Goal: Task Accomplishment & Management: Use online tool/utility

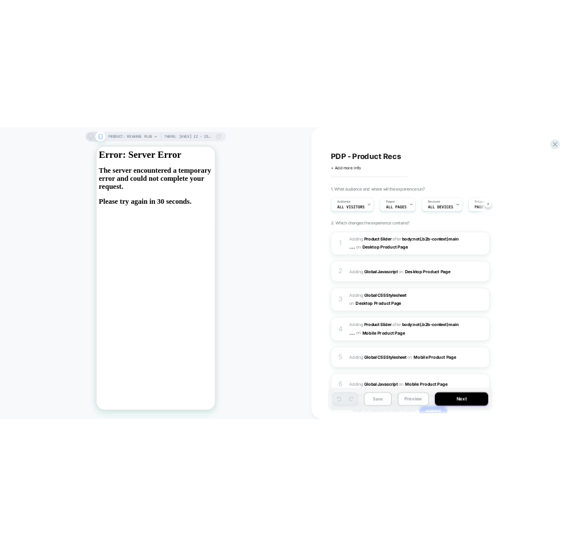
scroll to position [0, 1]
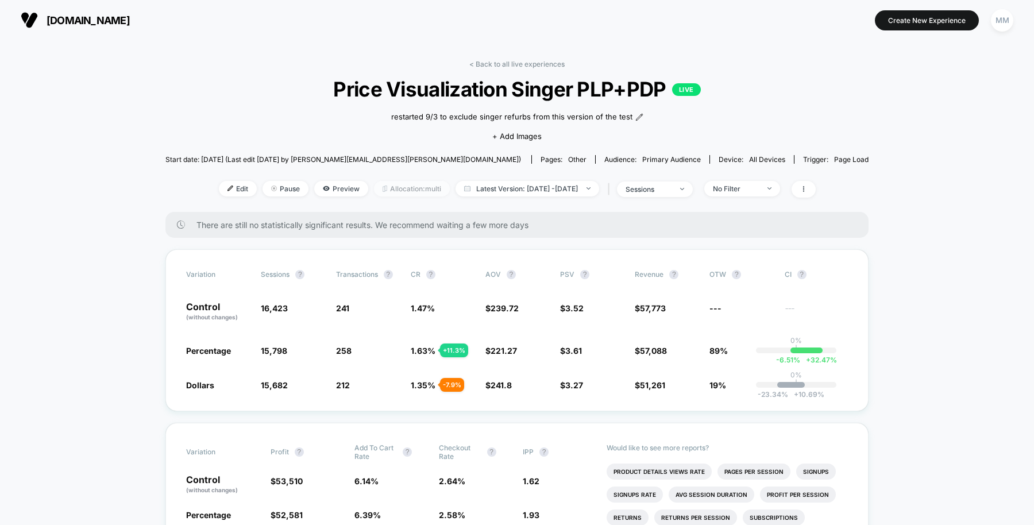
click at [391, 190] on span "Allocation: multi" at bounding box center [412, 189] width 76 height 16
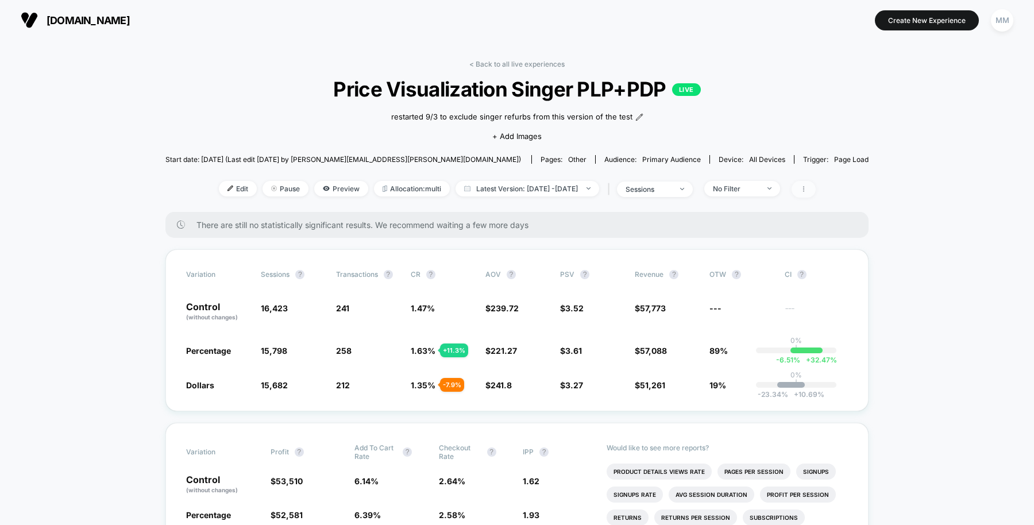
click at [648, 190] on icon at bounding box center [803, 189] width 7 height 7
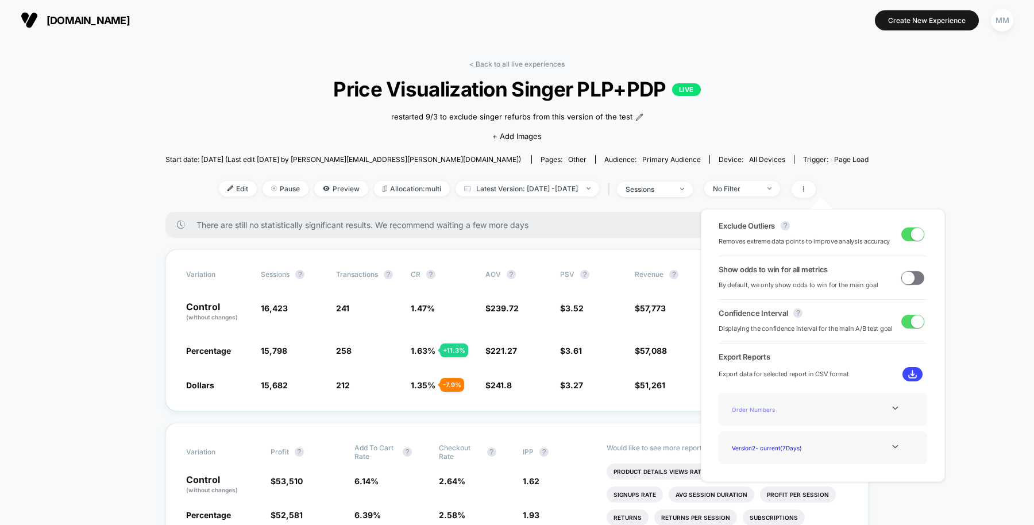
click at [648, 411] on div "Order Numbers" at bounding box center [773, 409] width 92 height 16
click at [648, 412] on div "Order Numbers" at bounding box center [822, 409] width 191 height 16
click at [648, 408] on icon at bounding box center [895, 408] width 9 height 9
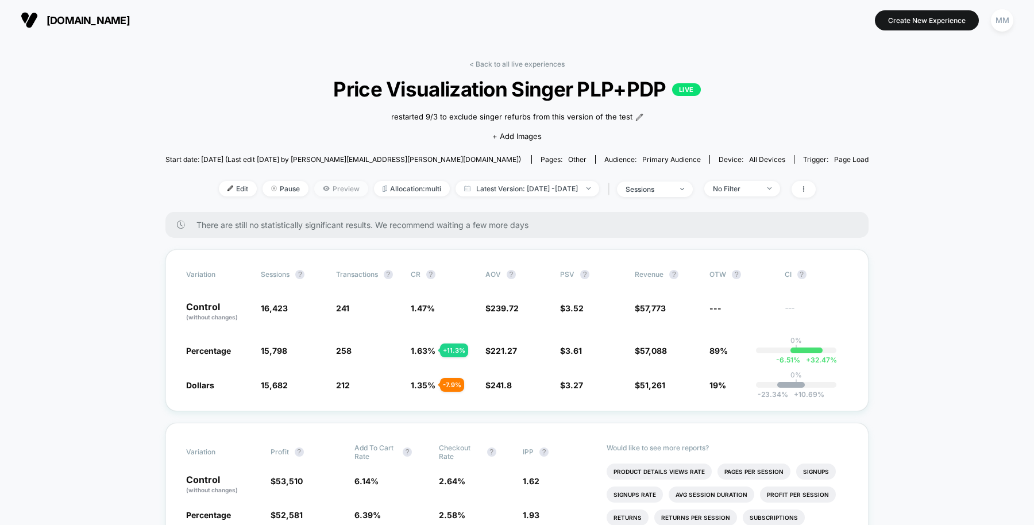
click at [323, 186] on span "Preview" at bounding box center [341, 189] width 54 height 16
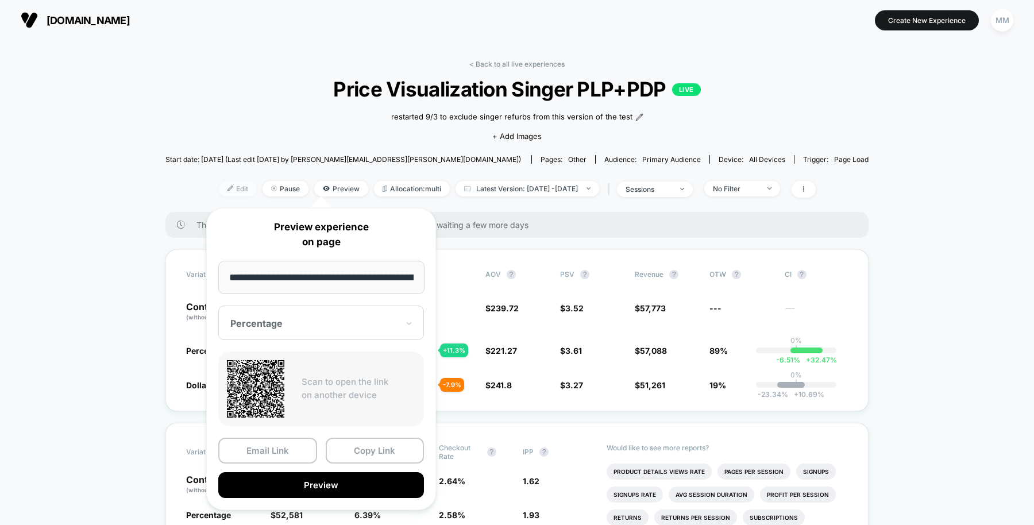
click at [229, 183] on span "Edit" at bounding box center [238, 189] width 38 height 16
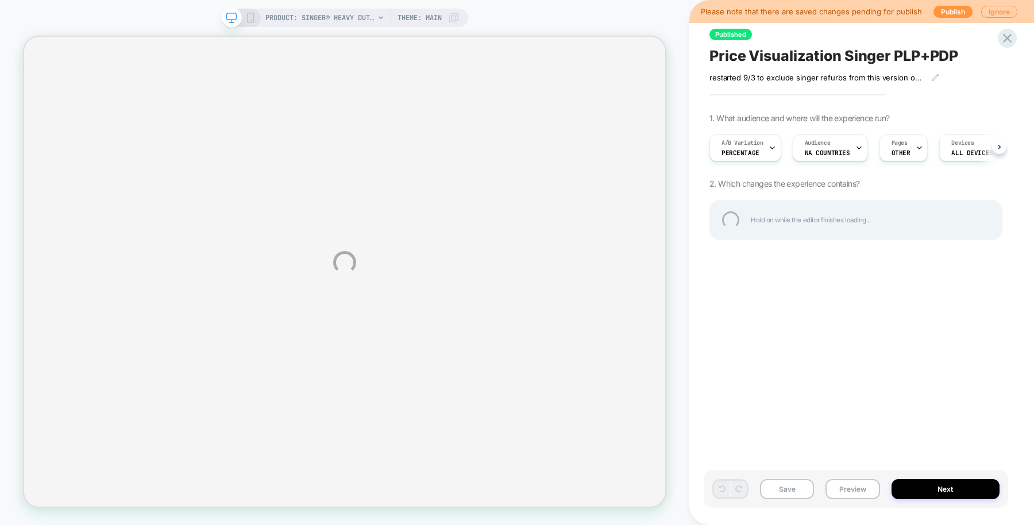
scroll to position [0, 1]
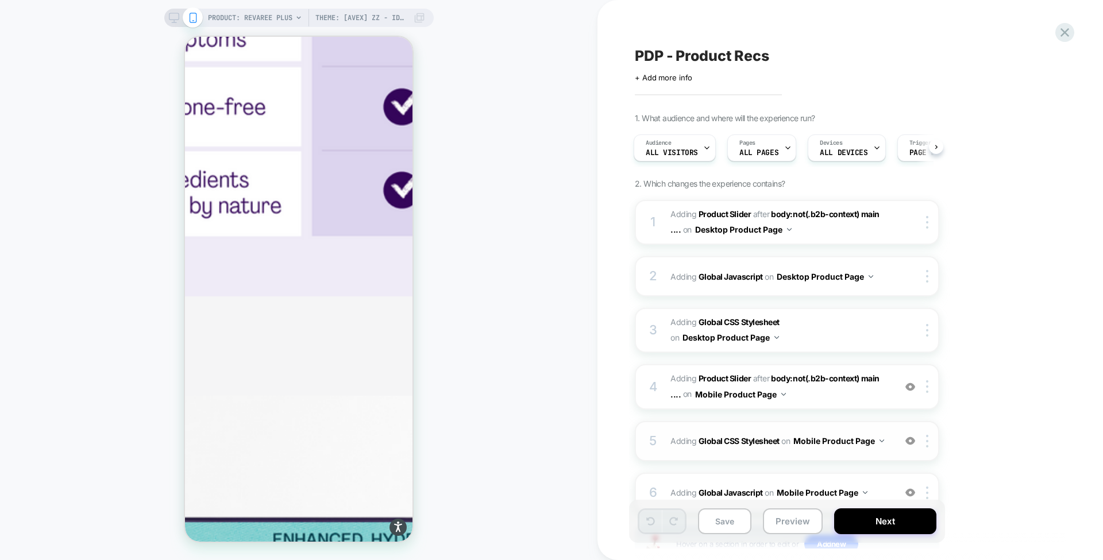
scroll to position [89, 0]
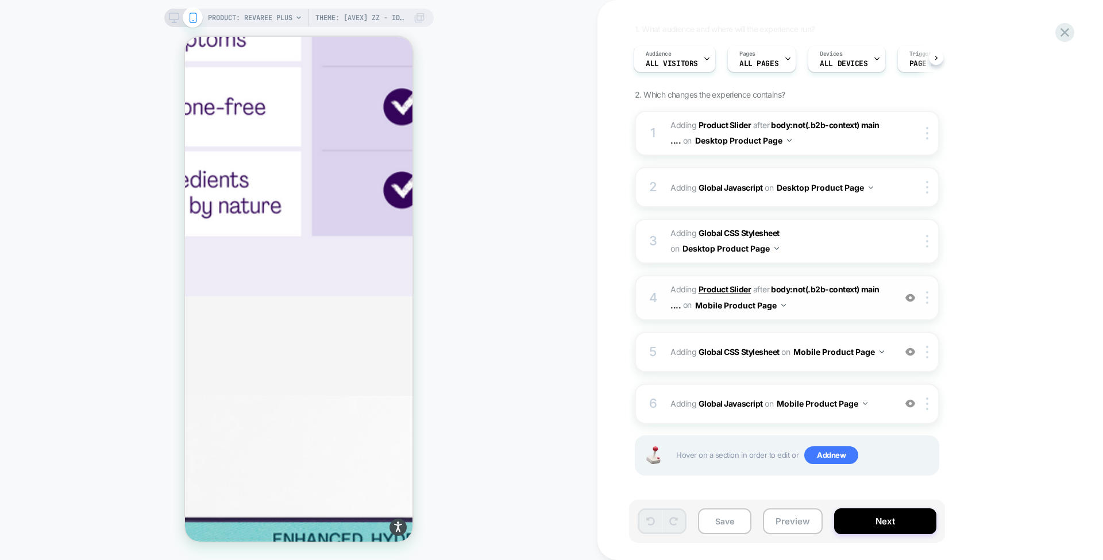
click at [718, 283] on span "#_loomi_addon_1755094638342_dup1757434986_dup1757435364 Adding Product Slider A…" at bounding box center [779, 297] width 219 height 31
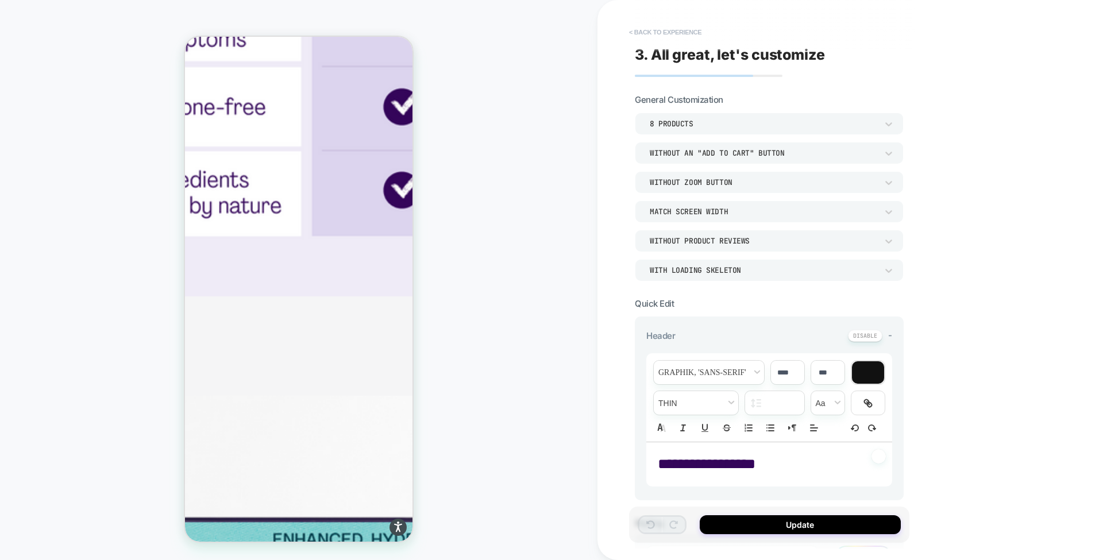
click at [656, 34] on button "< Back to experience" at bounding box center [665, 32] width 84 height 18
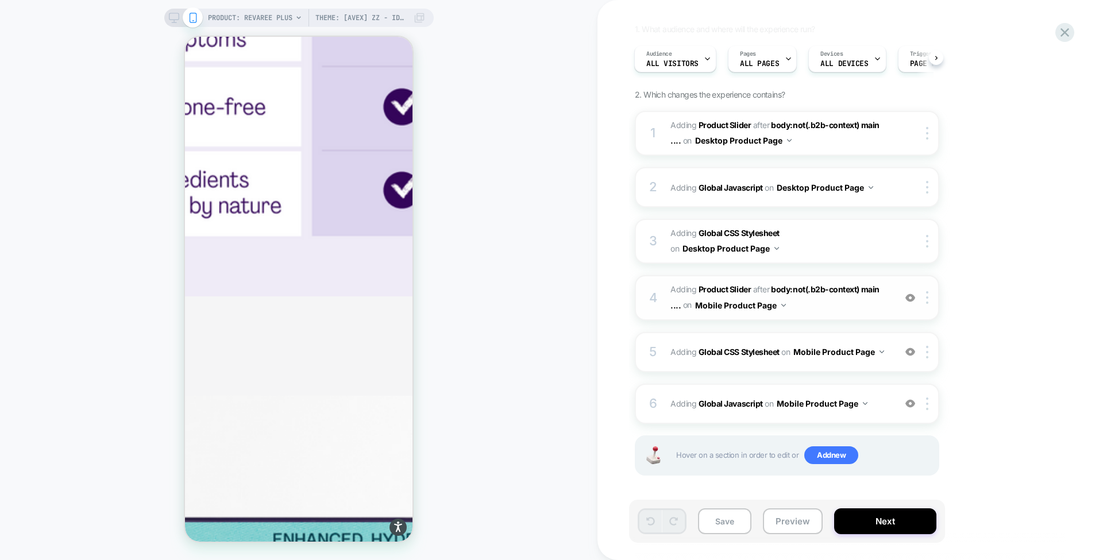
scroll to position [5110, 0]
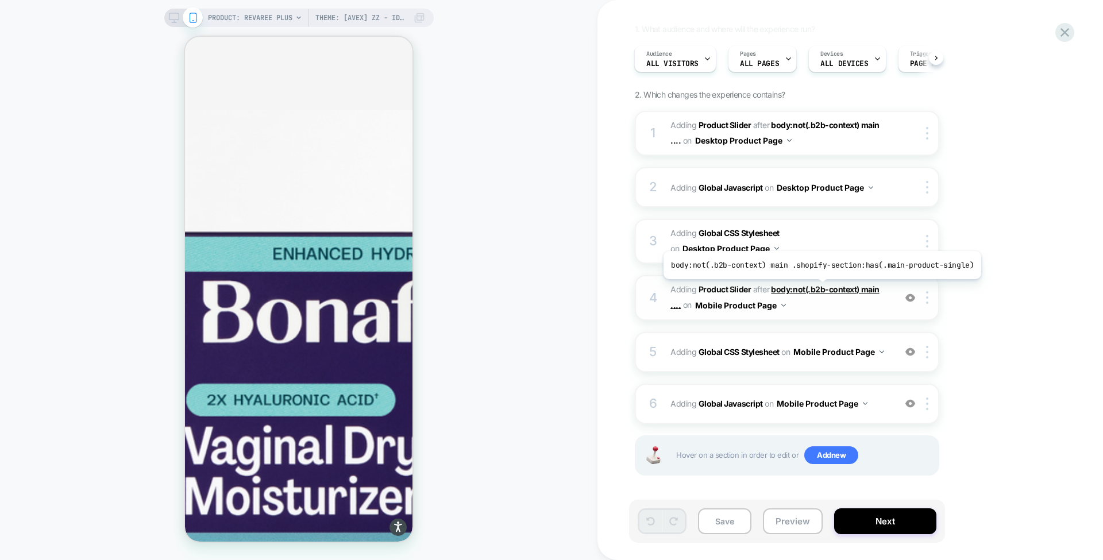
click at [818, 287] on span "body:not(.b2b-context) main ...." at bounding box center [774, 296] width 209 height 25
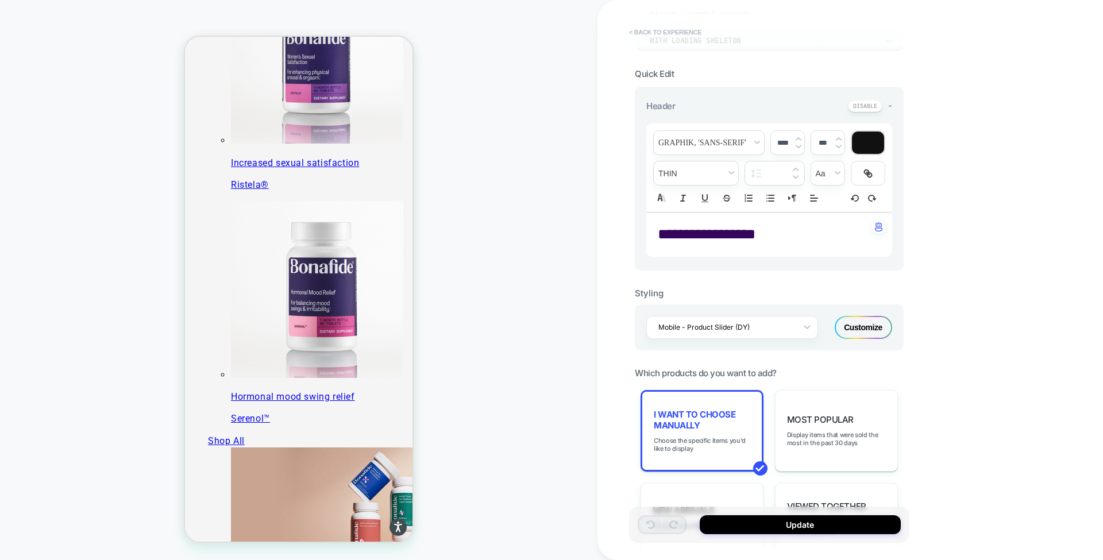
scroll to position [1006, 0]
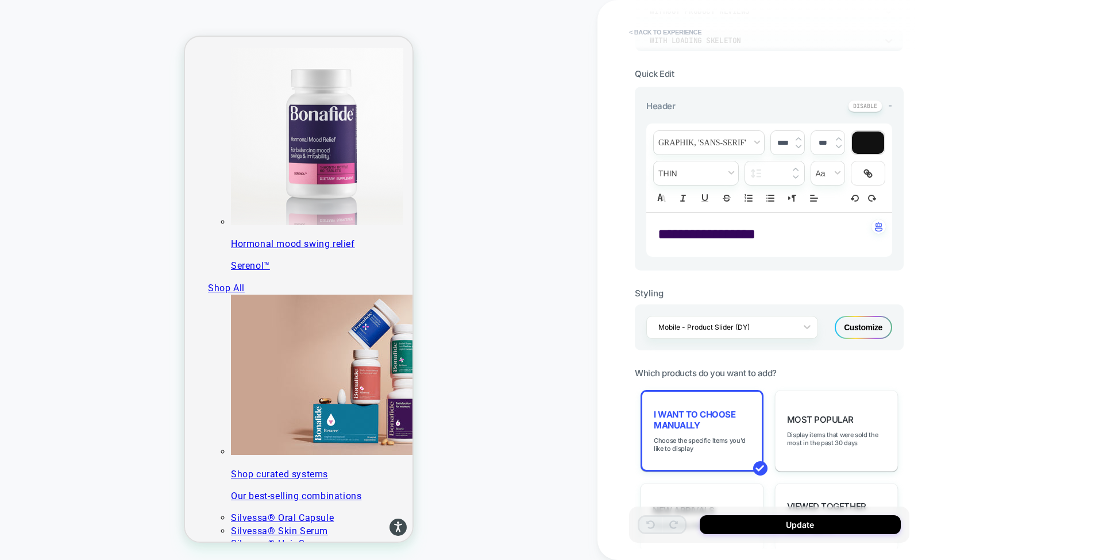
click at [670, 32] on button "< Back to experience" at bounding box center [665, 32] width 84 height 18
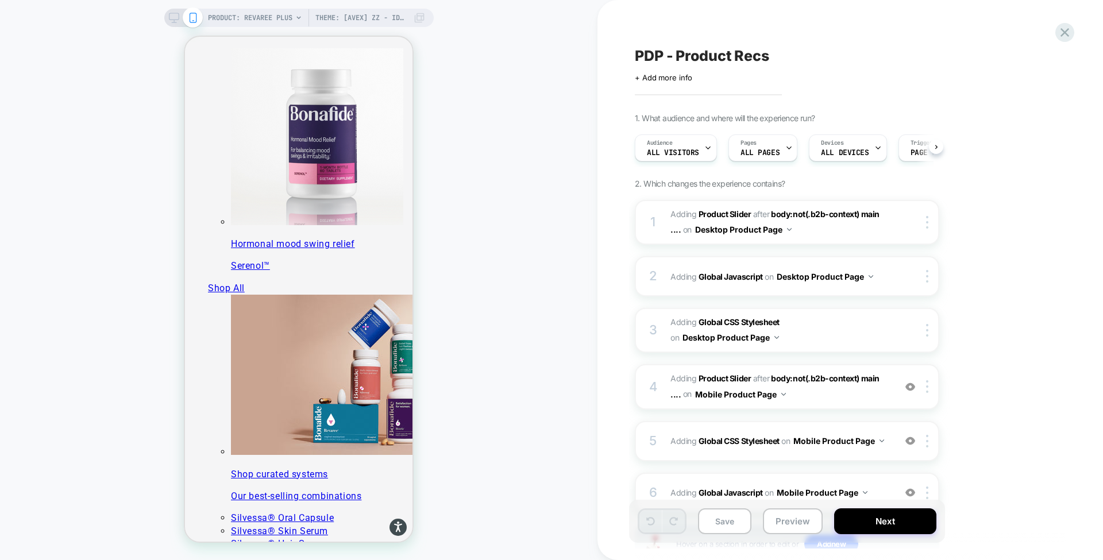
scroll to position [0, 1]
click at [725, 374] on b "Product Slider" at bounding box center [724, 378] width 52 height 10
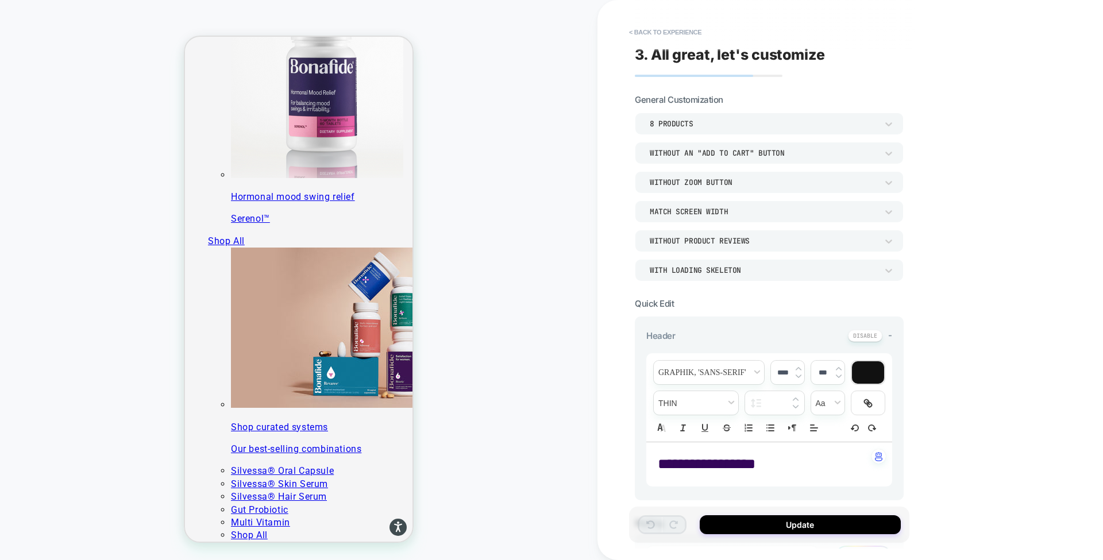
scroll to position [383, 0]
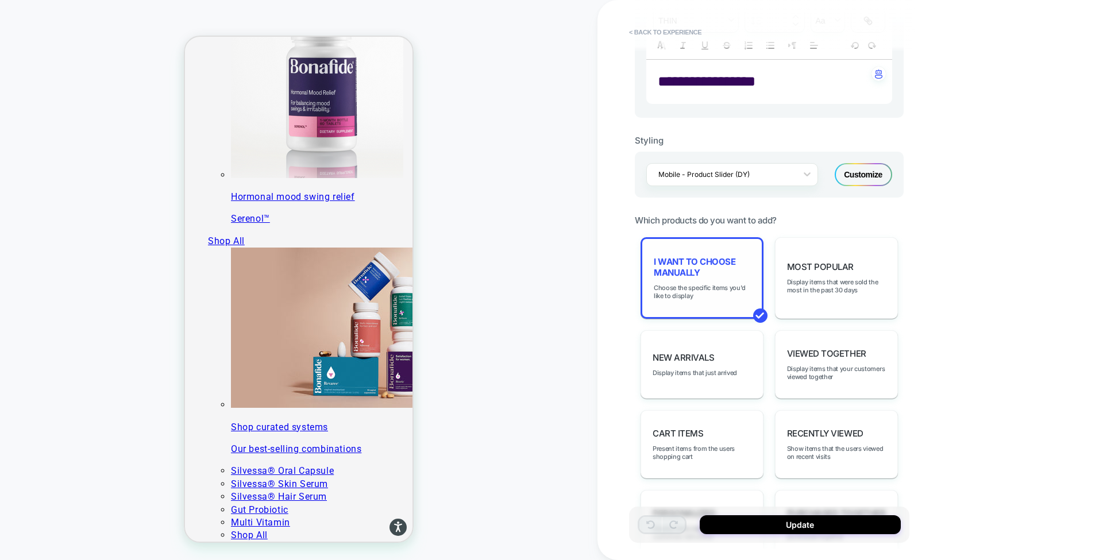
click at [710, 256] on span "I want to choose manually" at bounding box center [702, 267] width 96 height 22
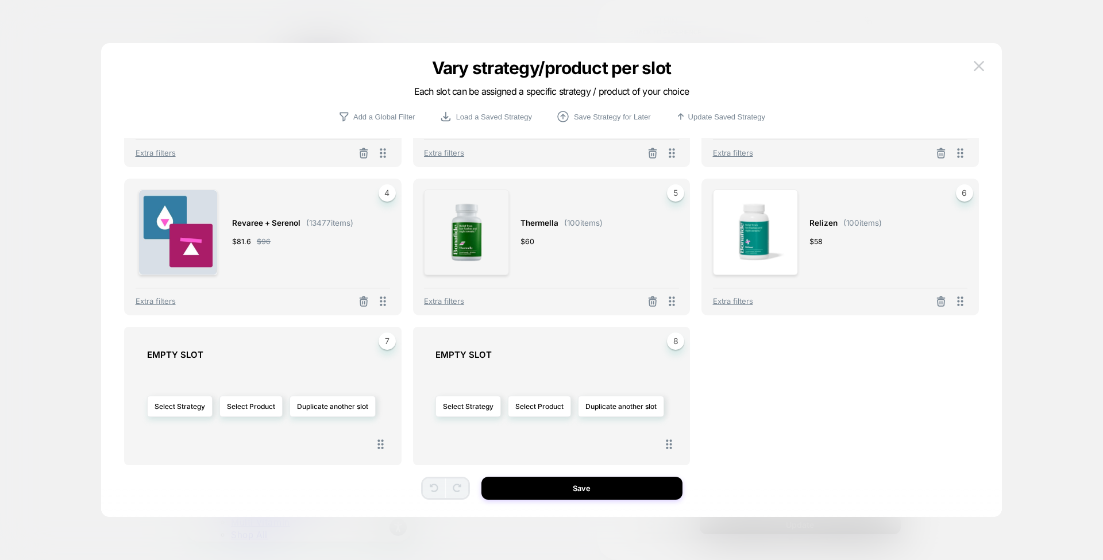
scroll to position [0, 0]
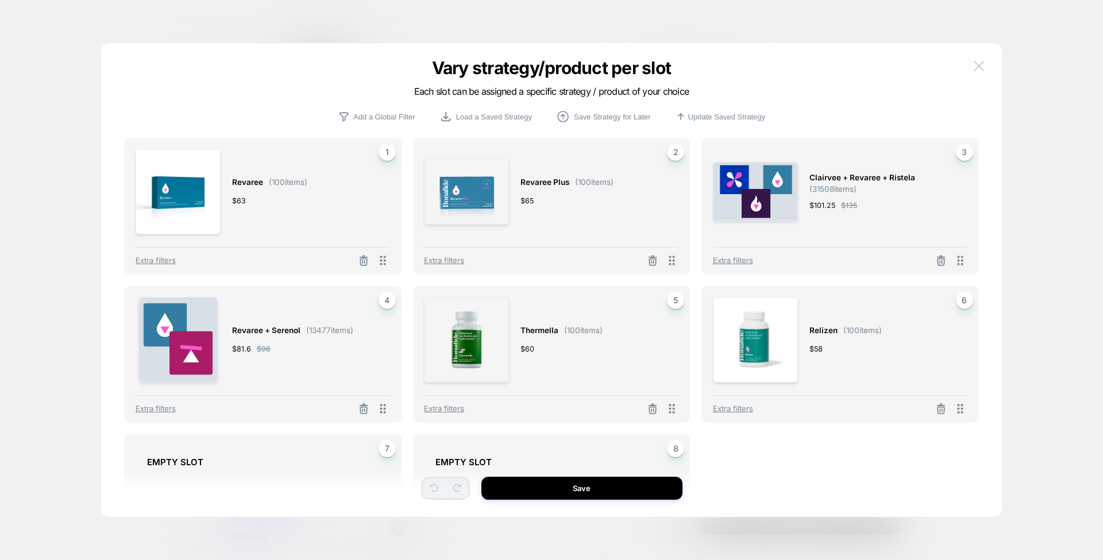
click at [976, 64] on img at bounding box center [979, 66] width 10 height 10
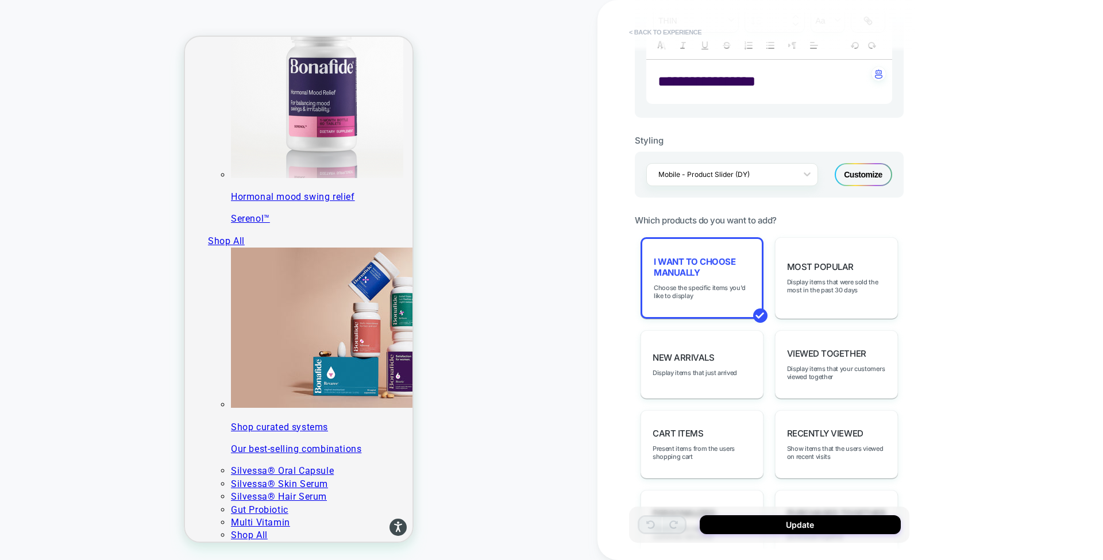
click at [674, 26] on button "< Back to experience" at bounding box center [665, 32] width 84 height 18
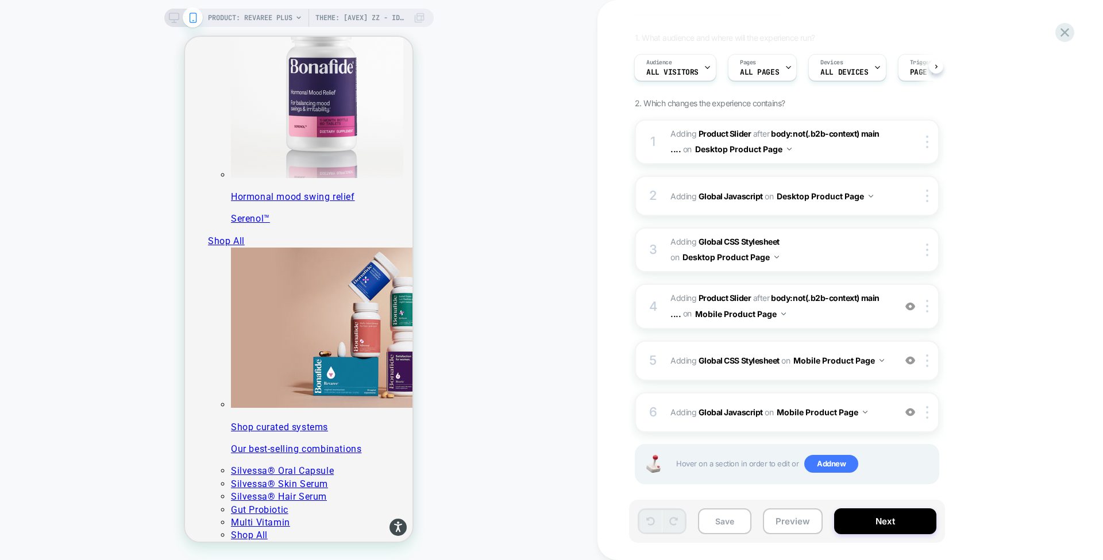
scroll to position [89, 0]
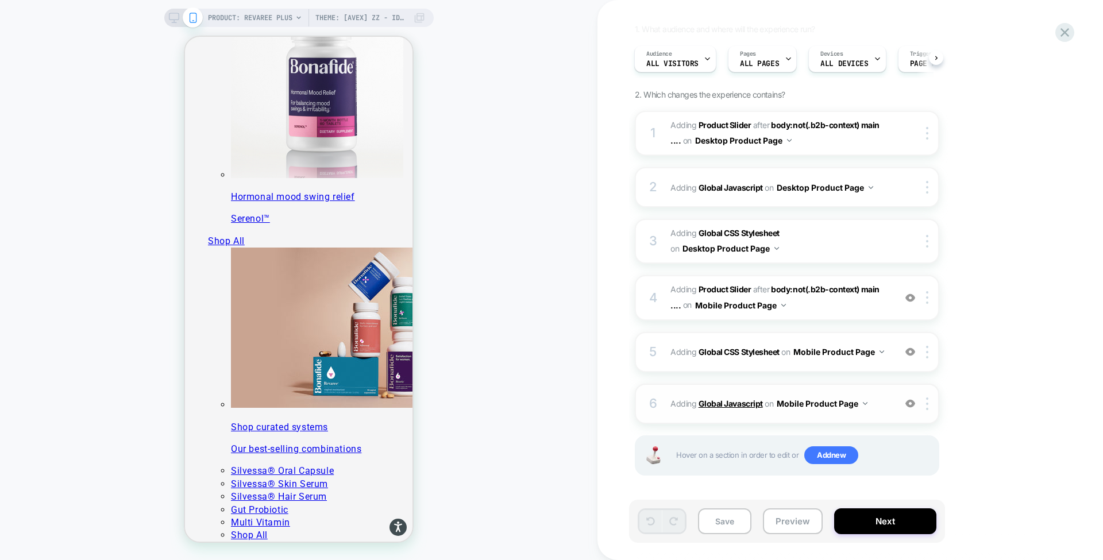
click at [731, 400] on b "Global Javascript" at bounding box center [730, 404] width 64 height 10
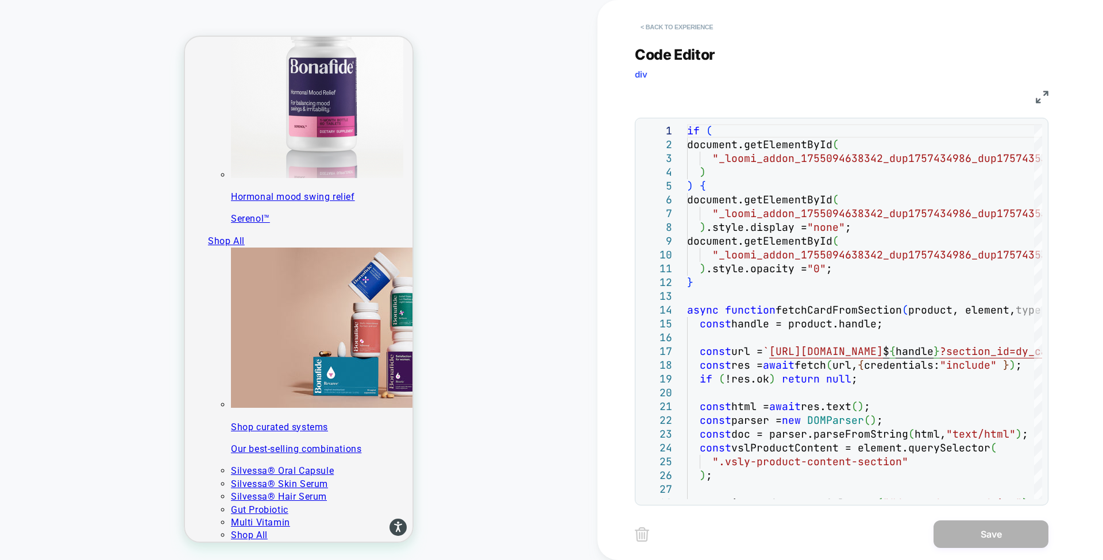
click at [654, 28] on button "< Back to experience" at bounding box center [677, 27] width 84 height 18
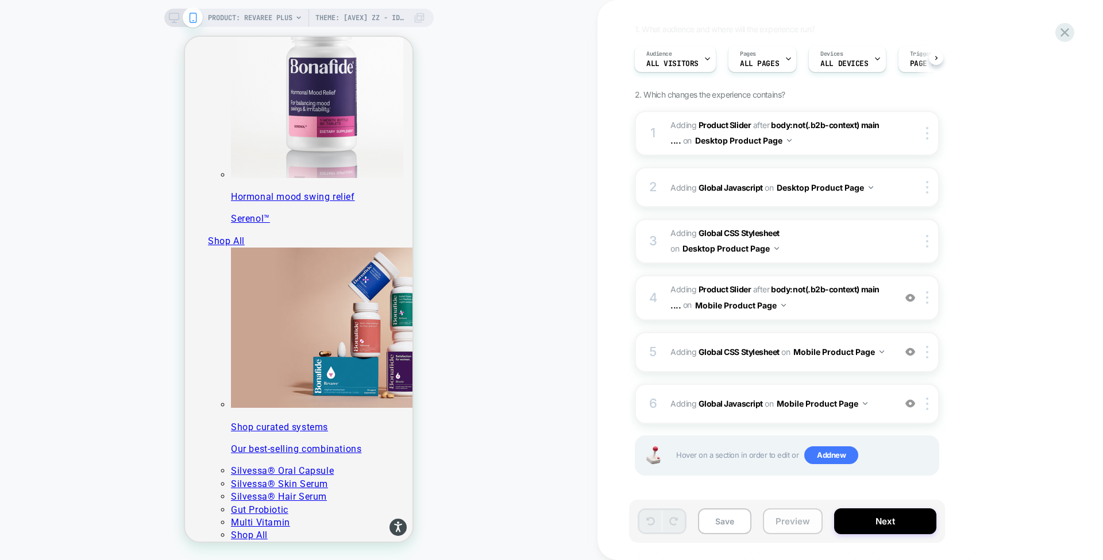
click at [796, 520] on button "Preview" at bounding box center [793, 521] width 60 height 26
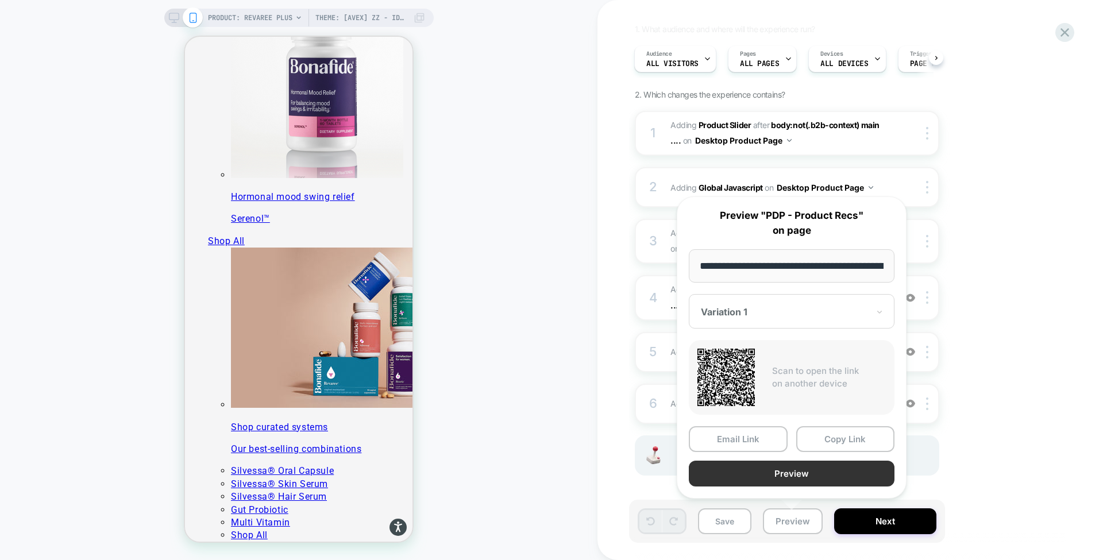
scroll to position [0, 198]
click at [811, 470] on button "Preview" at bounding box center [792, 474] width 206 height 26
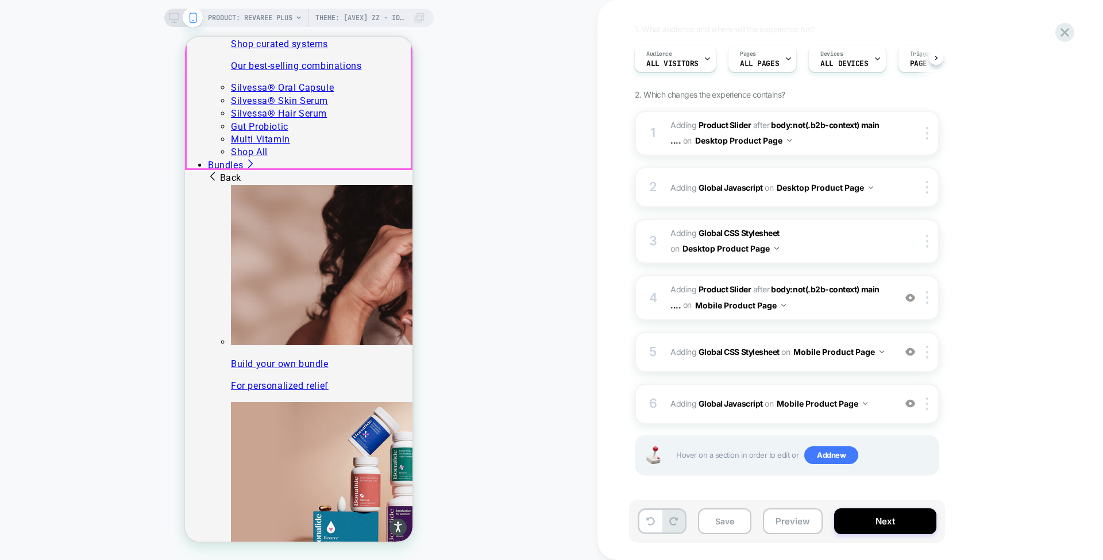
scroll to position [1130, 0]
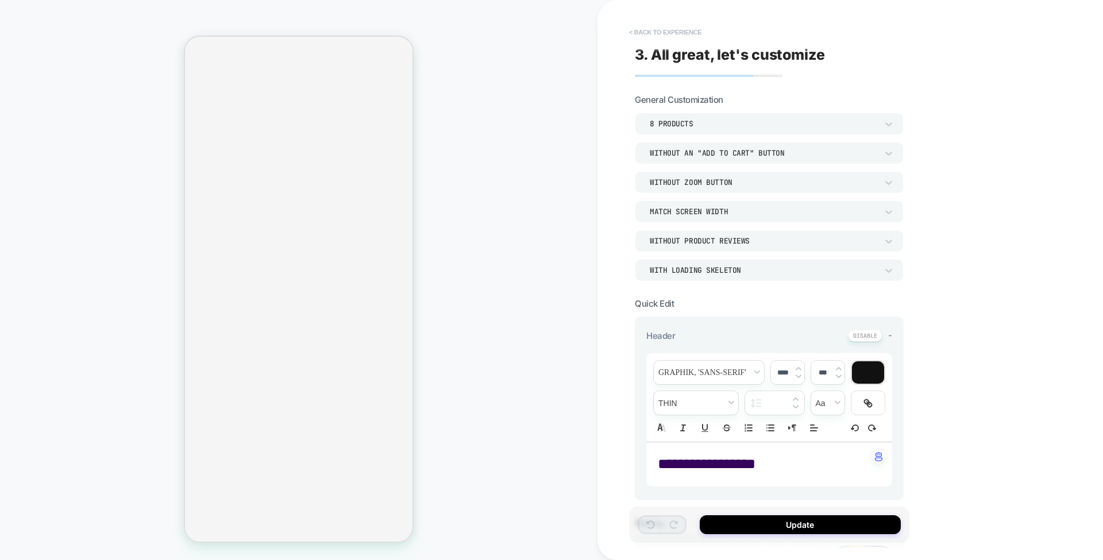
click at [665, 33] on button "< Back to experience" at bounding box center [665, 32] width 84 height 18
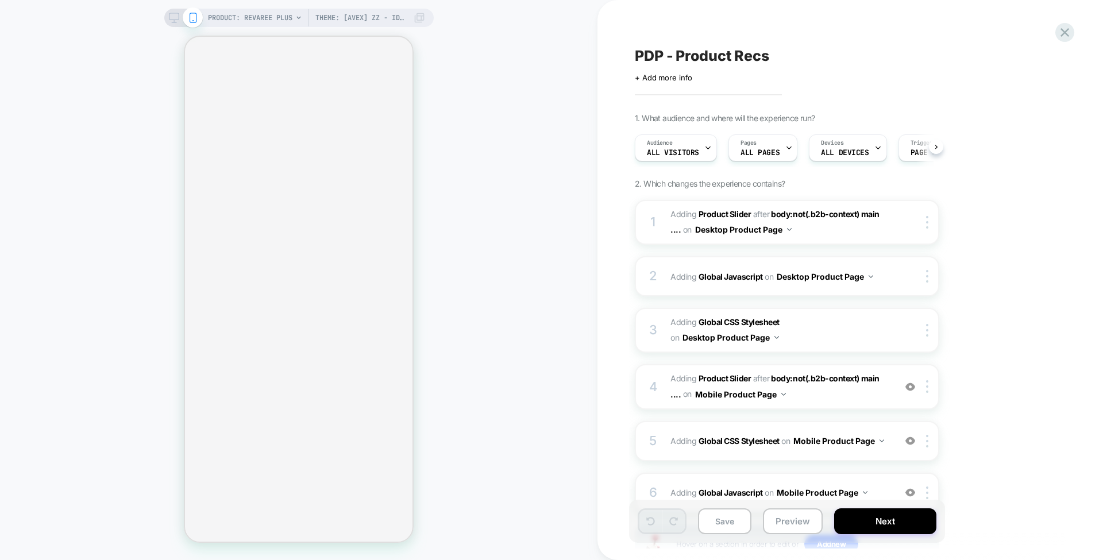
scroll to position [0, 1]
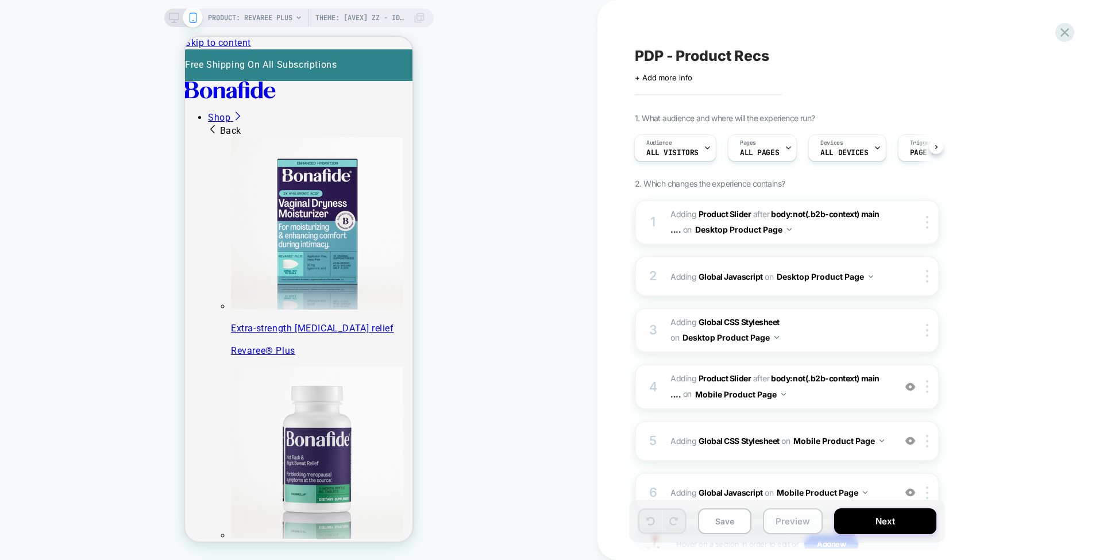
click at [789, 518] on button "Preview" at bounding box center [793, 521] width 60 height 26
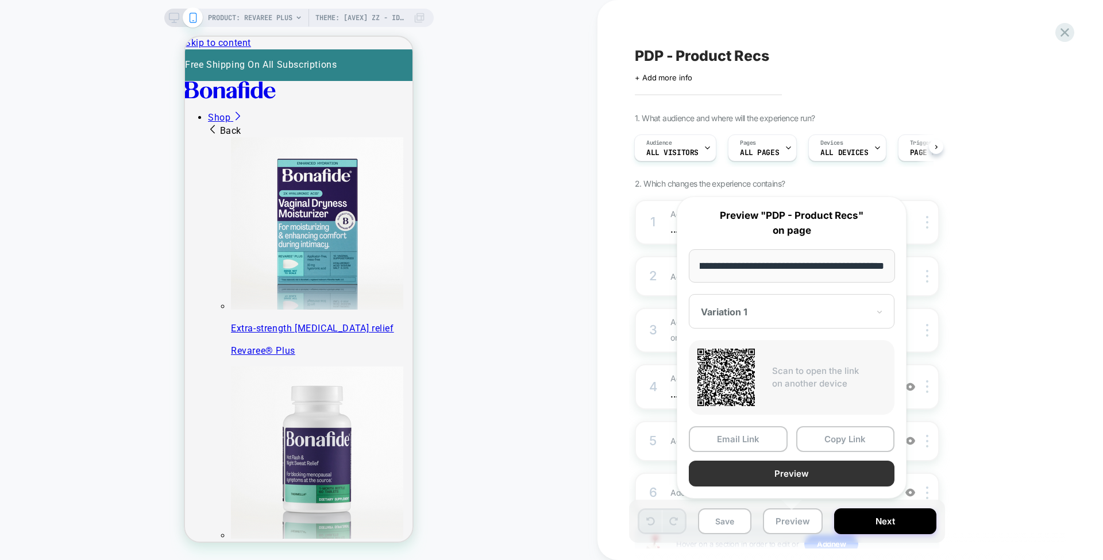
scroll to position [0, 0]
click at [788, 472] on button "Preview" at bounding box center [792, 474] width 206 height 26
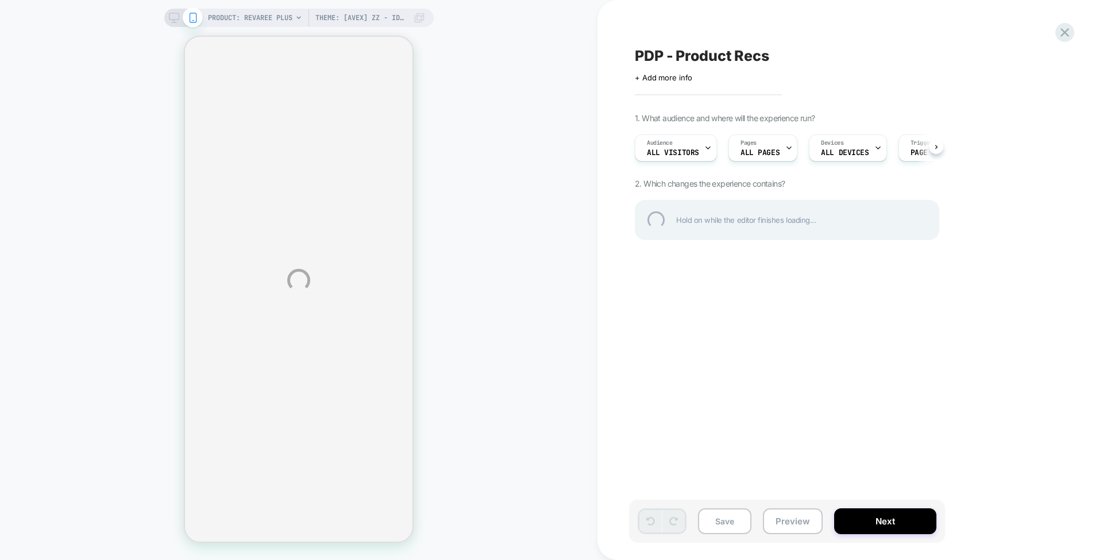
click at [175, 21] on div "PRODUCT: Revaree Plus Theme: [AVEX] ZZ - Identify Users PRODUCT: Revaree Plus T…" at bounding box center [551, 280] width 1103 height 560
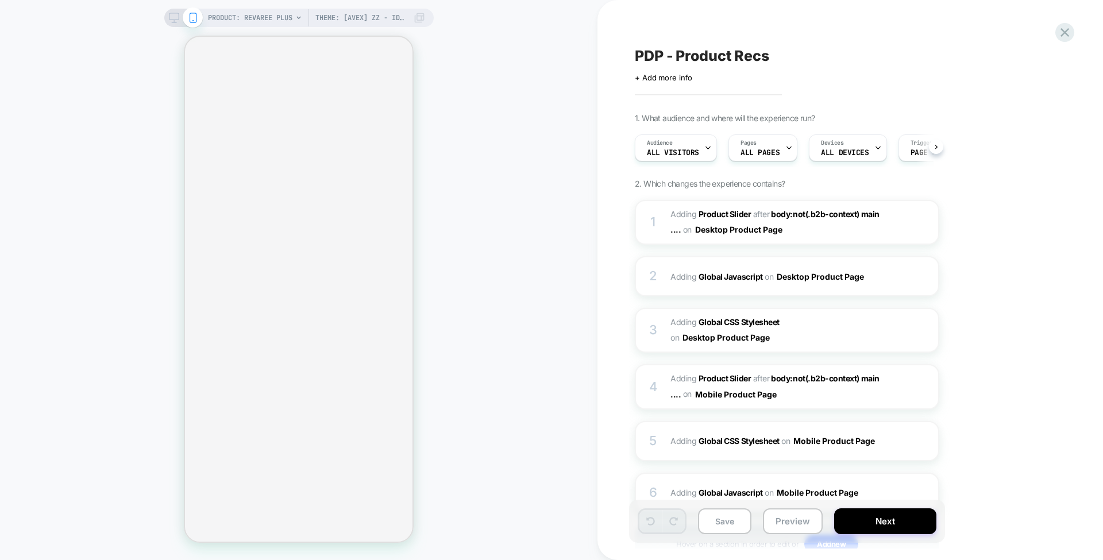
click at [169, 18] on icon at bounding box center [174, 18] width 10 height 10
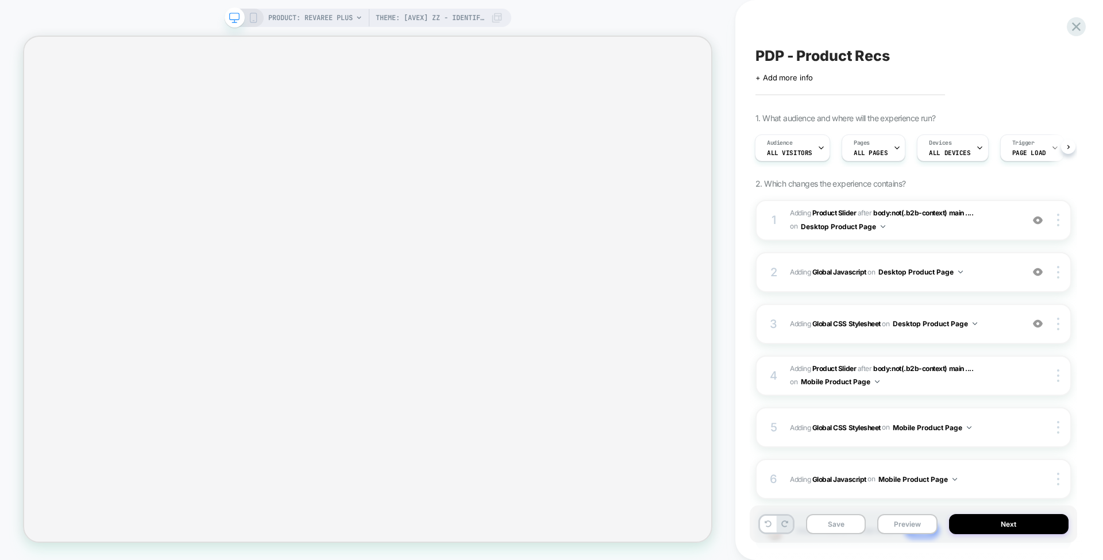
scroll to position [0, 1]
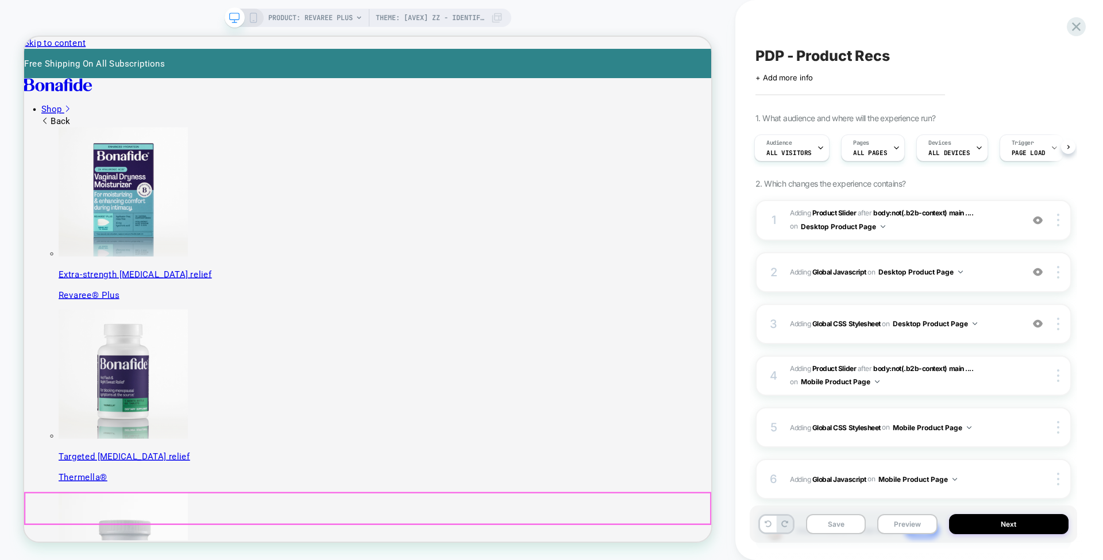
click at [439, 18] on span "Theme: [AVEX] ZZ - Identify Users" at bounding box center [430, 18] width 109 height 18
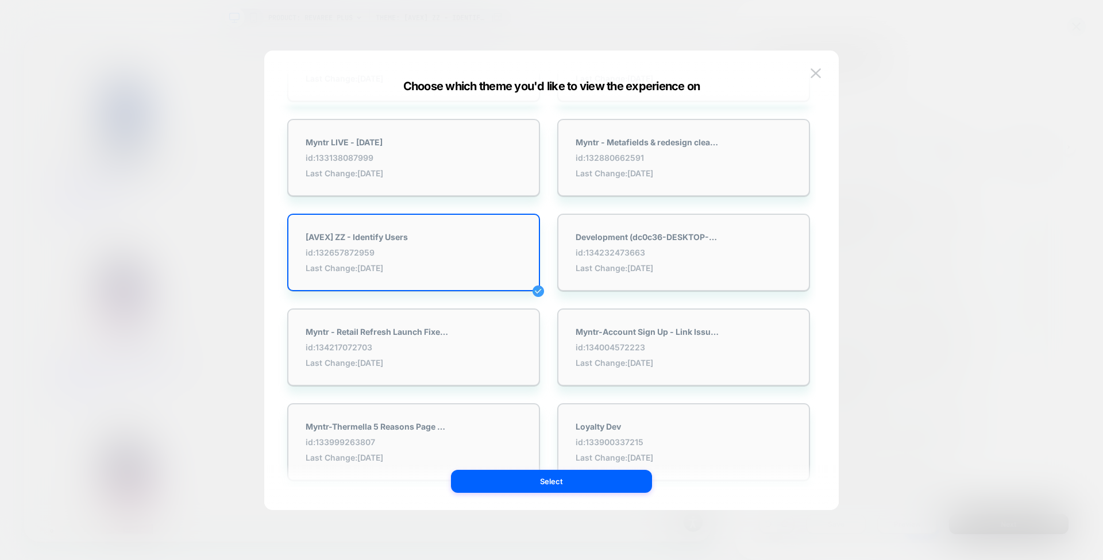
scroll to position [2068, 0]
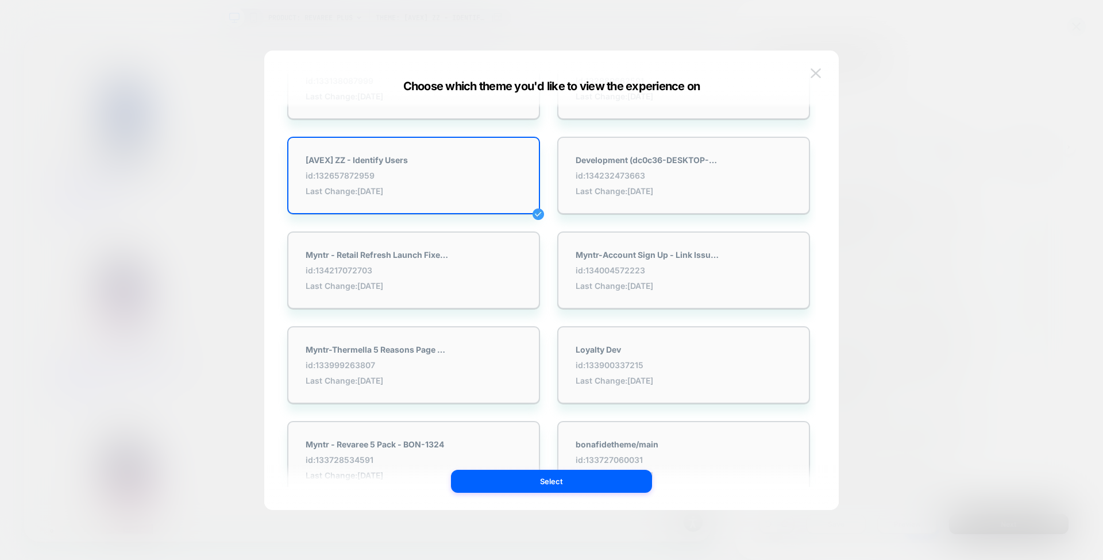
click at [816, 75] on img at bounding box center [815, 73] width 10 height 10
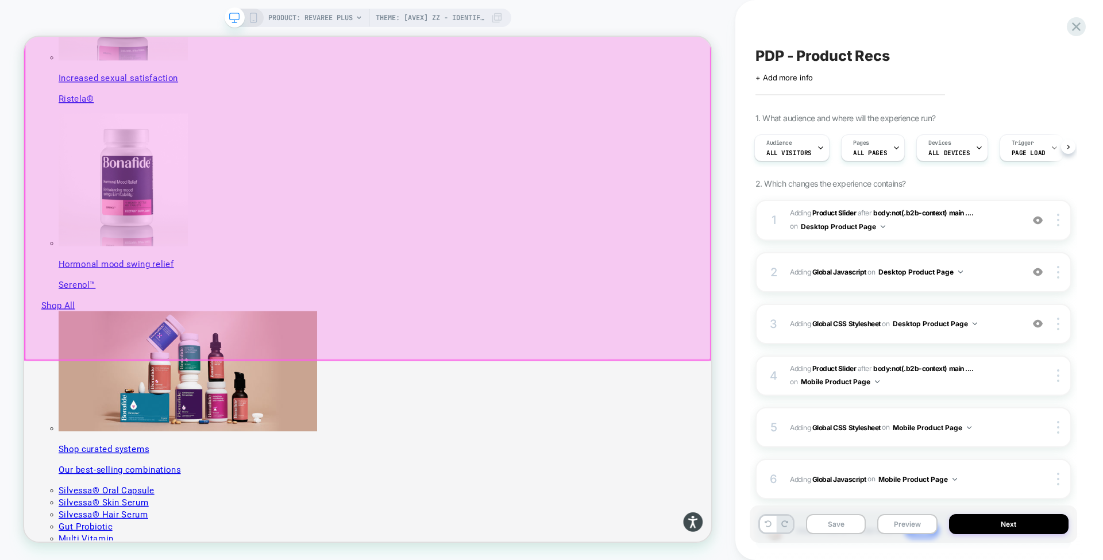
scroll to position [837, 0]
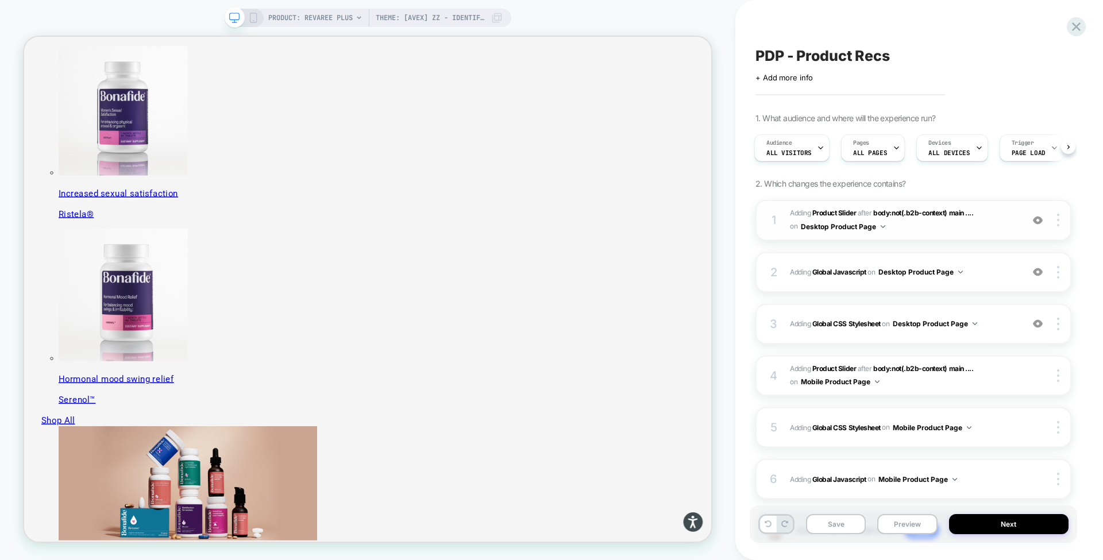
click at [1041, 218] on img at bounding box center [1038, 220] width 10 height 10
click at [1038, 217] on img at bounding box center [1038, 220] width 10 height 10
click at [477, 17] on span "Theme: [AVEX] ZZ - Identify Users" at bounding box center [430, 18] width 109 height 18
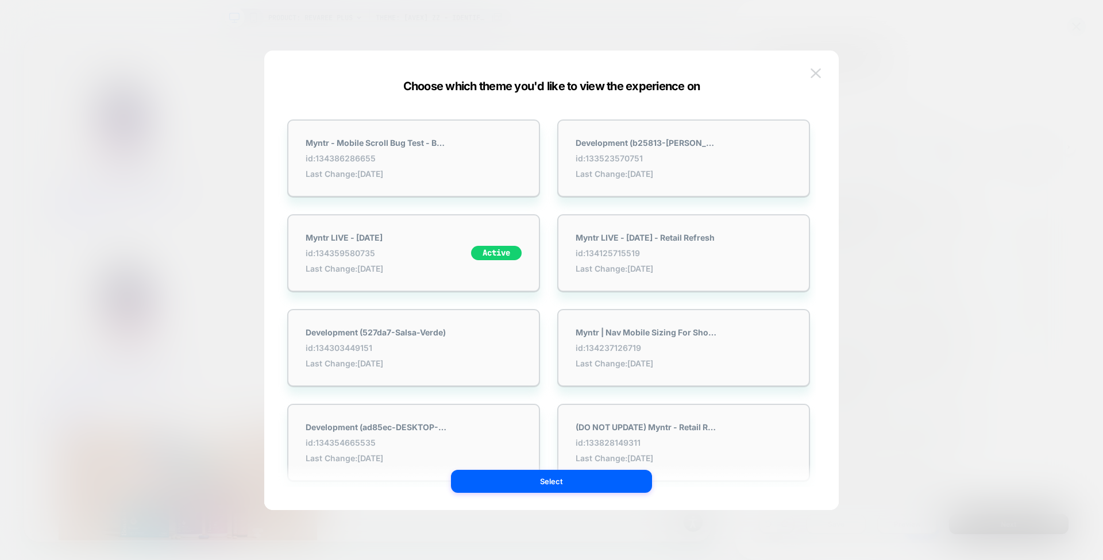
click at [814, 71] on img at bounding box center [815, 73] width 10 height 10
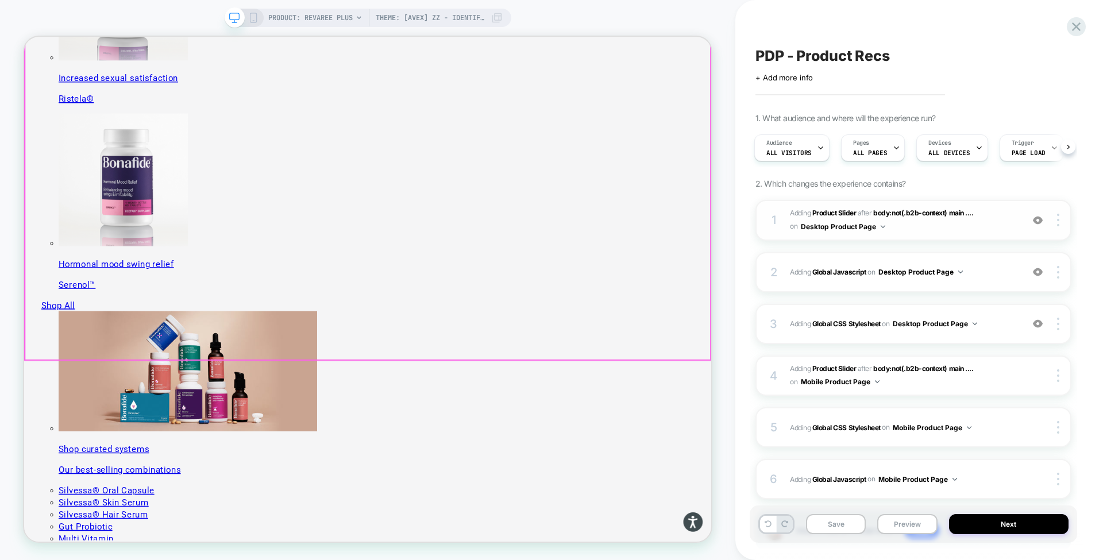
scroll to position [1220, 0]
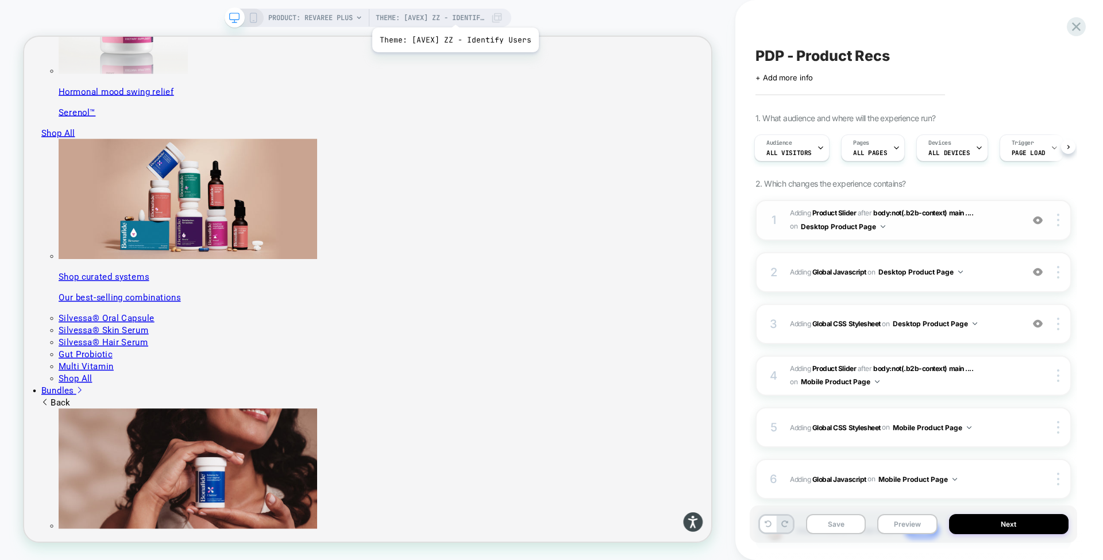
click at [453, 13] on span "Theme: [AVEX] ZZ - Identify Users" at bounding box center [430, 18] width 109 height 18
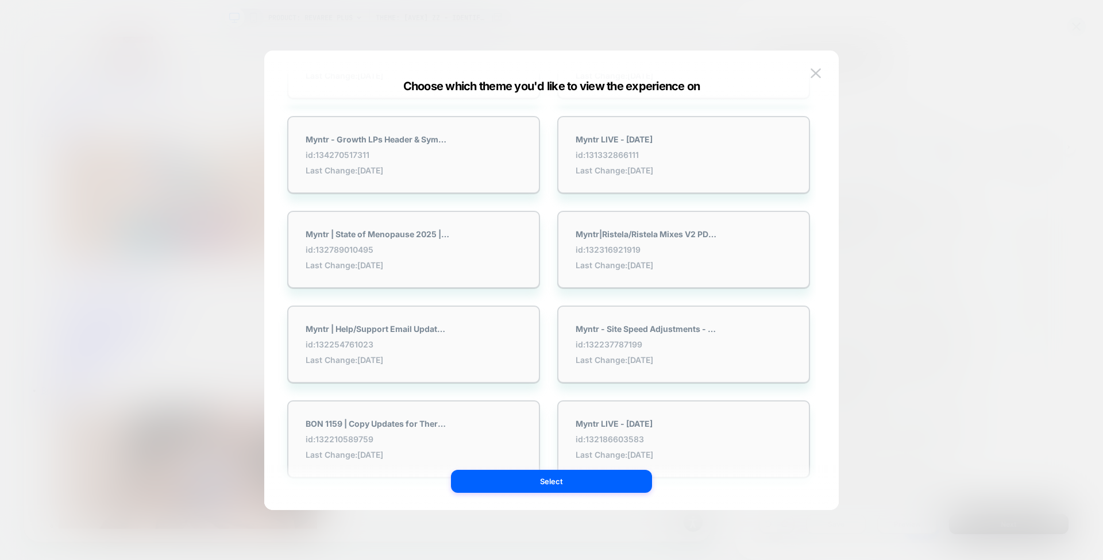
scroll to position [76, 0]
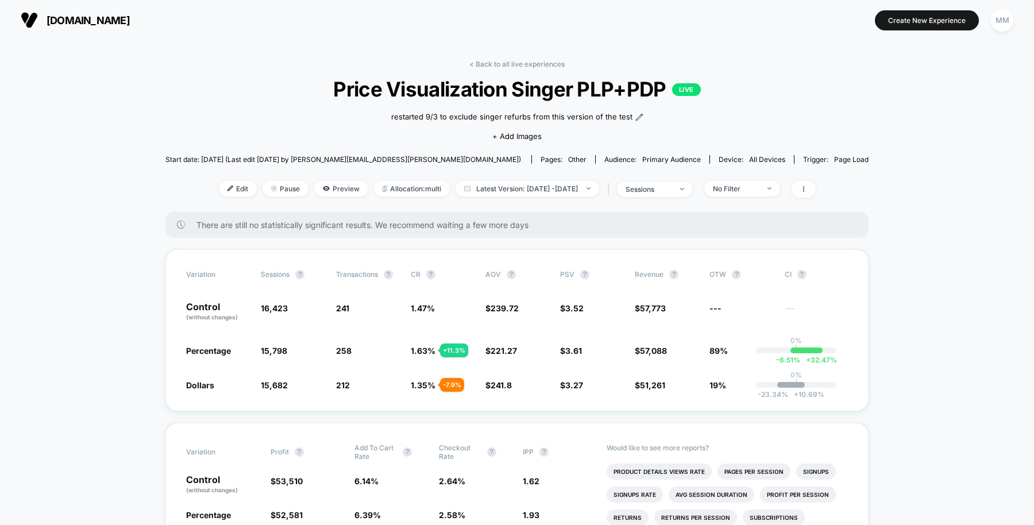
click at [568, 176] on div "< Back to all live experiences Price Visualization Singer PLP+PDP LIVE restarte…" at bounding box center [516, 136] width 703 height 152
click at [570, 187] on span "Latest Version: [DATE] - [DATE]" at bounding box center [527, 189] width 144 height 16
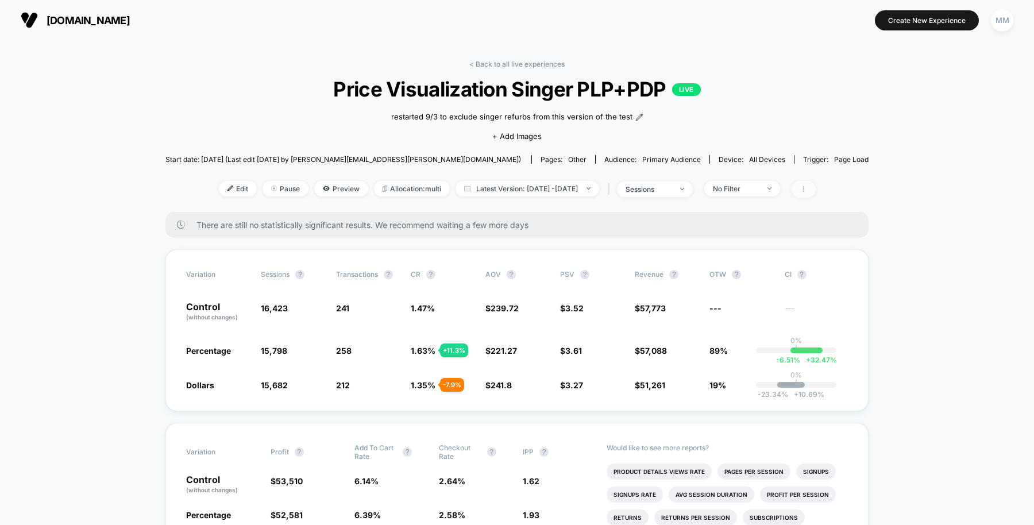
click at [816, 190] on span at bounding box center [803, 189] width 24 height 17
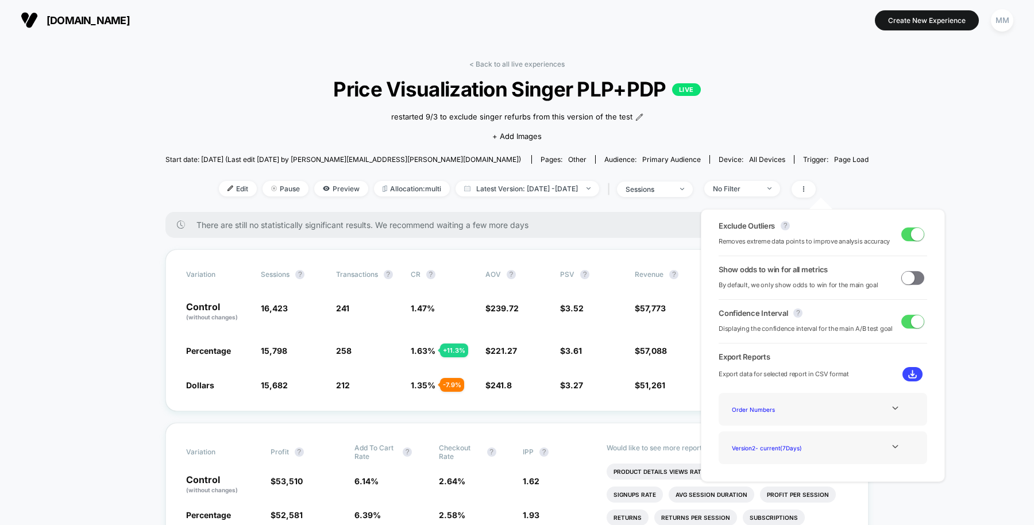
drag, startPoint x: 798, startPoint y: 406, endPoint x: 945, endPoint y: 406, distance: 146.5
click at [945, 406] on div "Exclude Outliers ? Removes extreme data points to improve analysis accuracy Sho…" at bounding box center [822, 346] width 267 height 296
click at [879, 449] on div at bounding box center [895, 446] width 47 height 9
click at [780, 442] on div "Version 1 - ( 14 Days)" at bounding box center [773, 448] width 92 height 16
click at [891, 442] on icon at bounding box center [895, 446] width 9 height 9
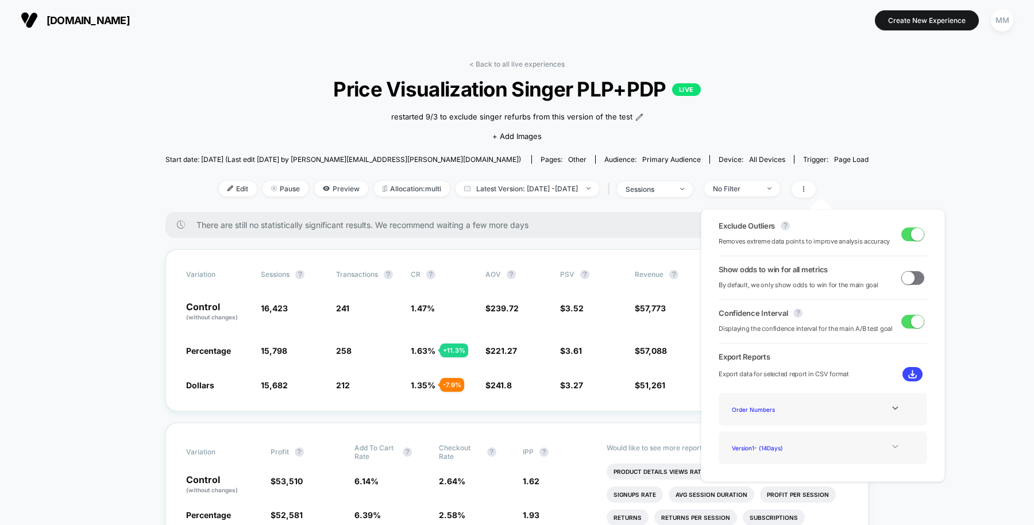
click at [914, 367] on div "Export data for selected report in CSV format" at bounding box center [823, 374] width 208 height 14
click at [913, 373] on button at bounding box center [912, 374] width 20 height 14
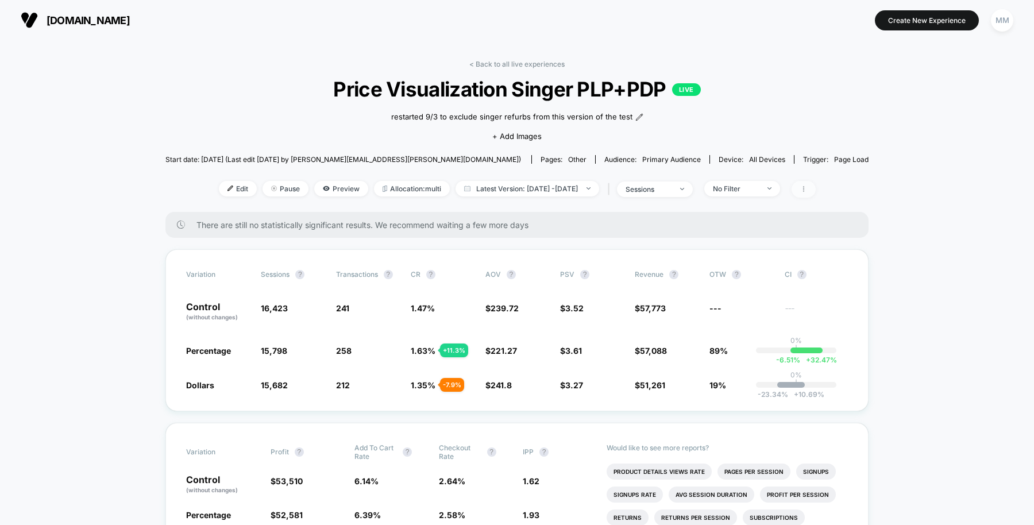
click at [816, 189] on span at bounding box center [803, 189] width 24 height 17
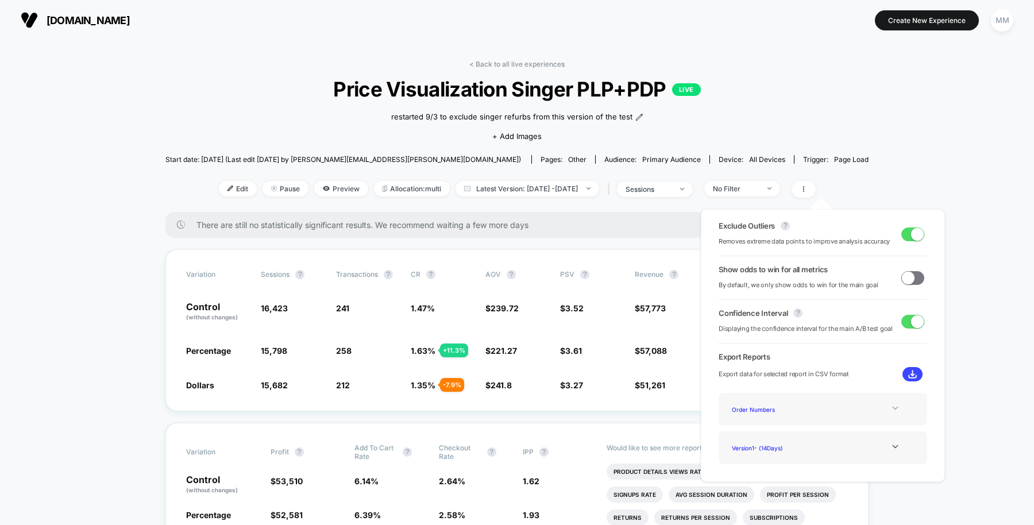
click at [891, 407] on icon at bounding box center [895, 408] width 9 height 9
click at [764, 424] on div "Experience Data" at bounding box center [773, 425] width 92 height 16
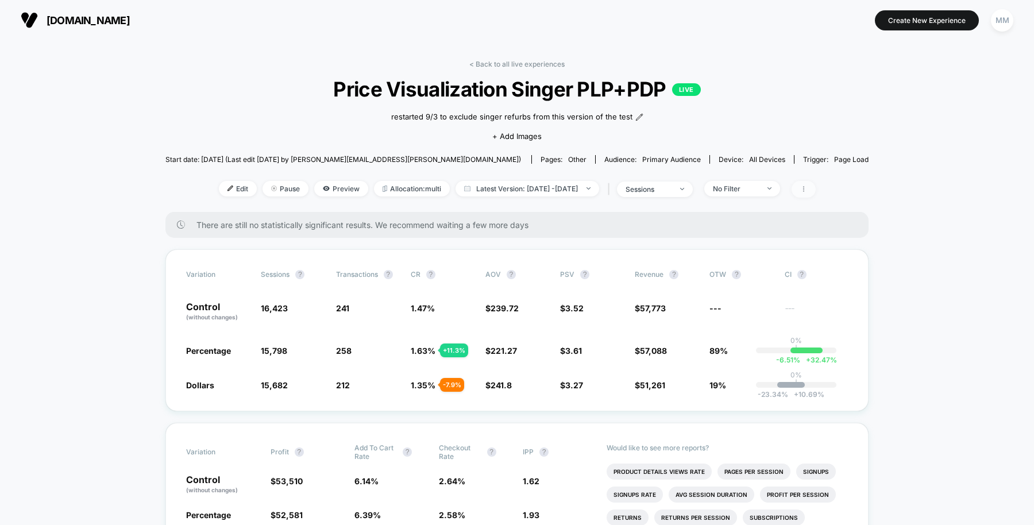
click at [816, 185] on span at bounding box center [803, 189] width 24 height 17
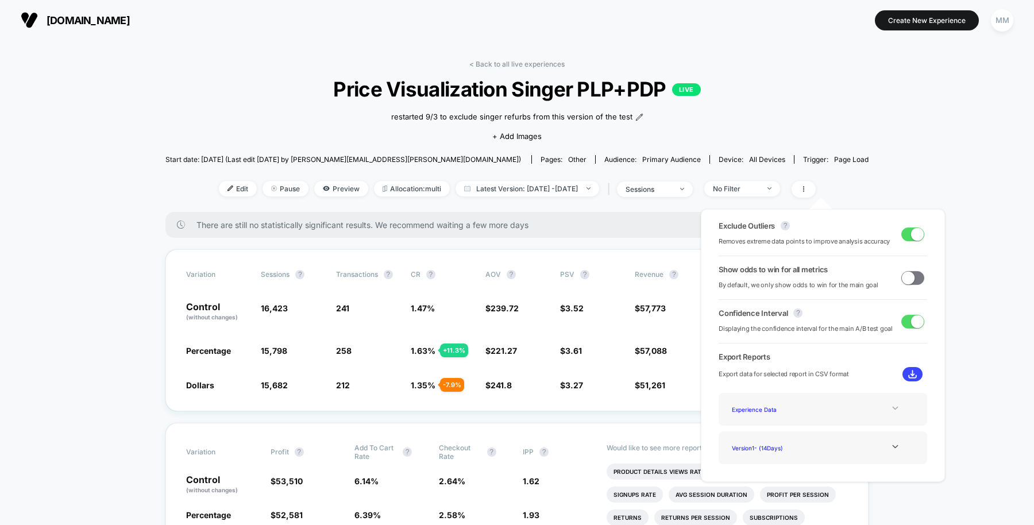
click at [883, 411] on div at bounding box center [895, 408] width 47 height 9
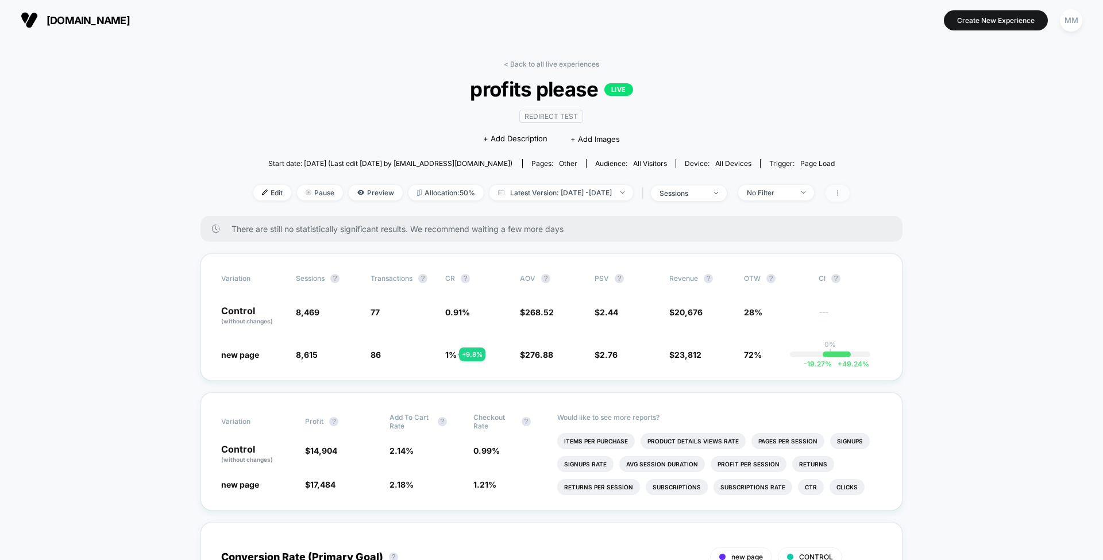
click at [850, 188] on span at bounding box center [837, 193] width 24 height 17
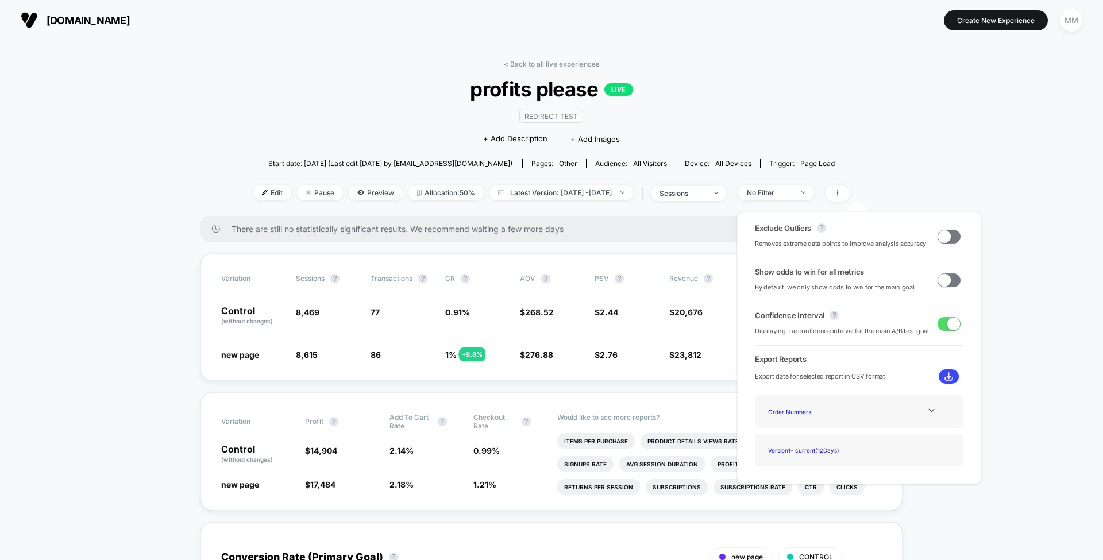
click at [945, 373] on img at bounding box center [948, 376] width 9 height 9
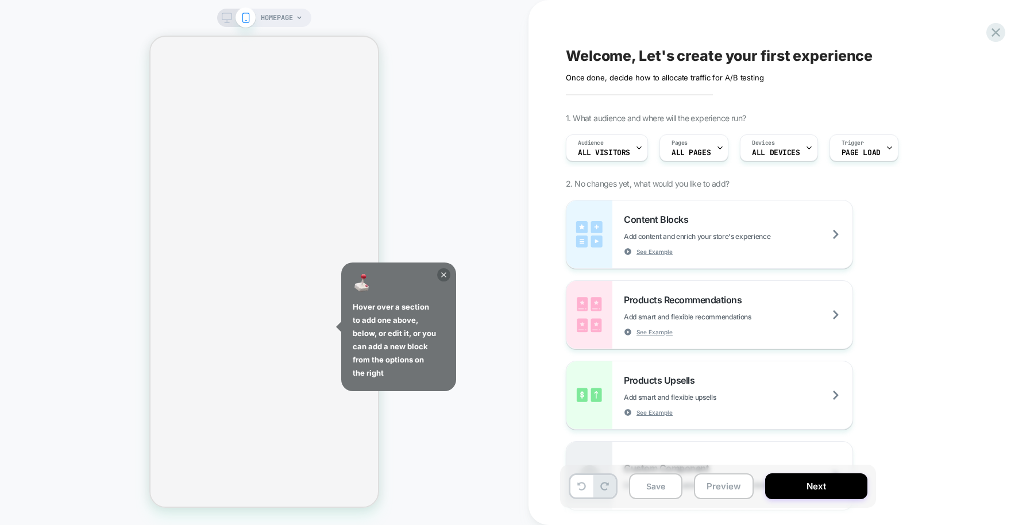
click at [442, 276] on icon at bounding box center [443, 274] width 5 height 5
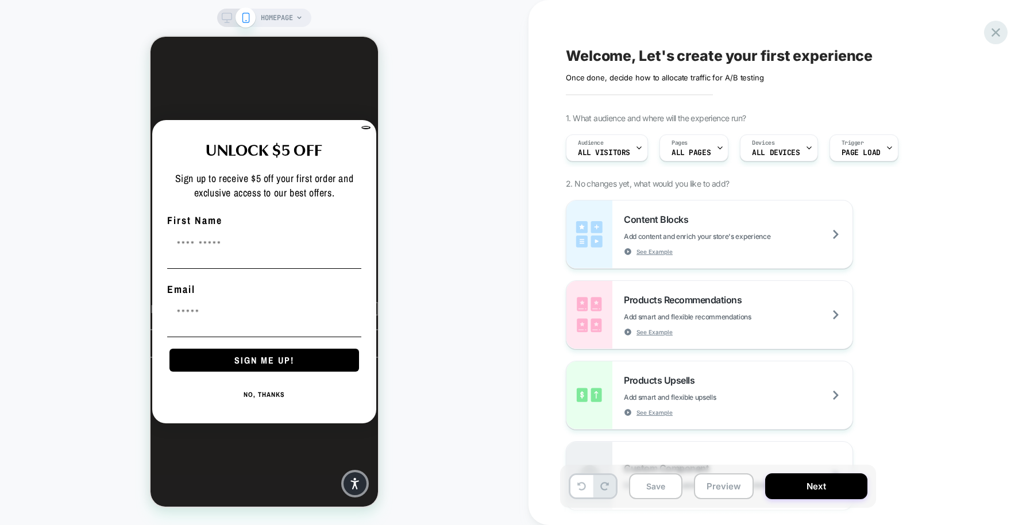
click at [992, 28] on icon at bounding box center [995, 32] width 9 height 9
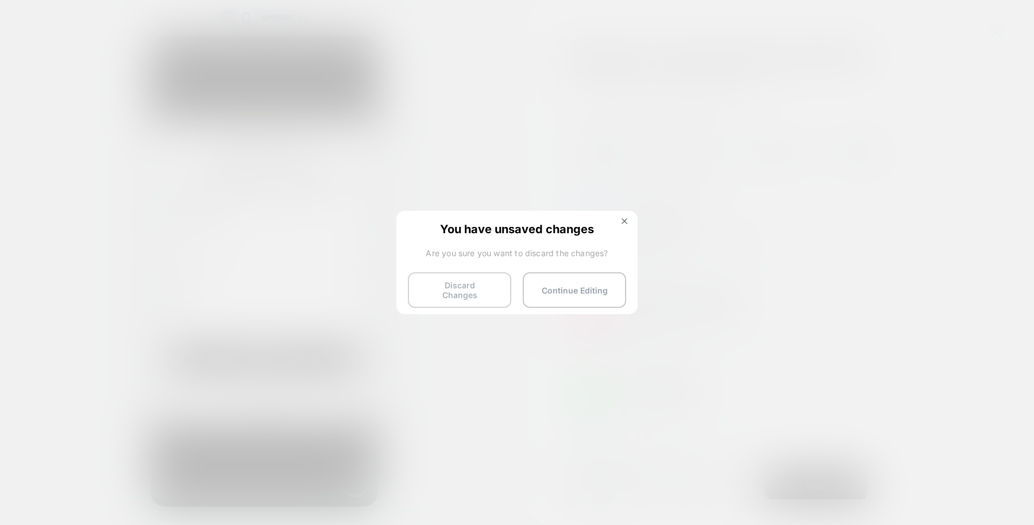
click at [479, 288] on button "Discard Changes" at bounding box center [459, 290] width 103 height 36
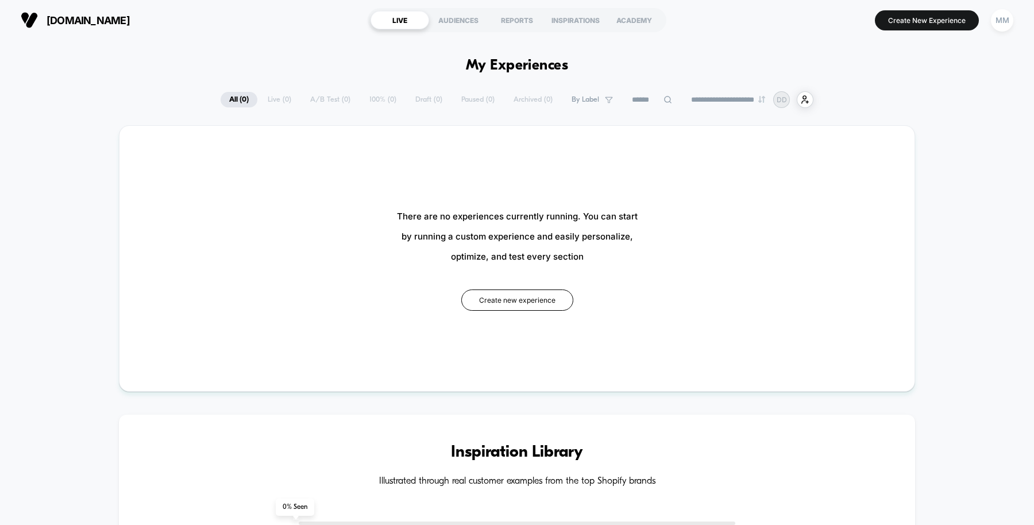
drag, startPoint x: 161, startPoint y: 24, endPoint x: 51, endPoint y: 25, distance: 110.9
click at [51, 25] on section "[DOMAIN_NAME]" at bounding box center [180, 20] width 327 height 29
copy span "[DOMAIN_NAME]"
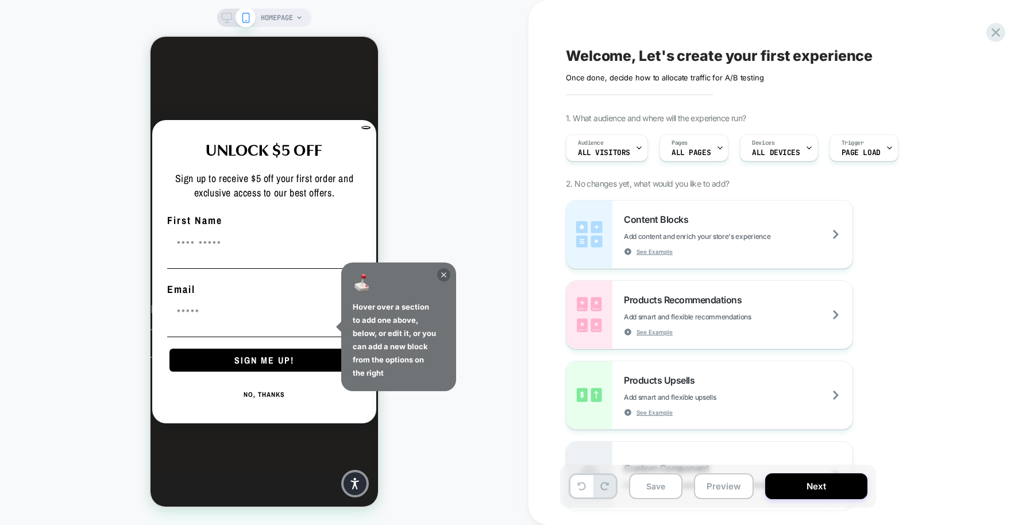
click at [445, 275] on icon at bounding box center [443, 274] width 13 height 13
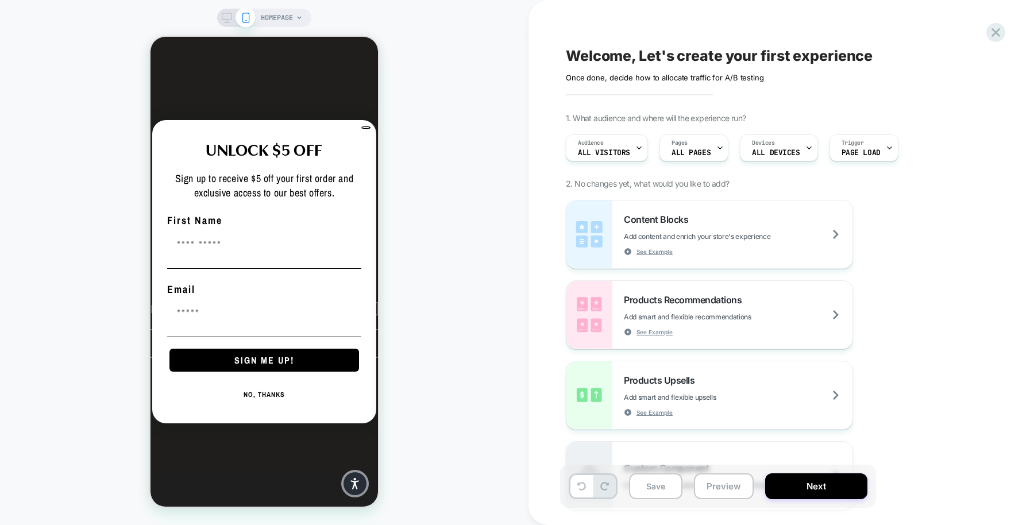
click at [231, 21] on icon at bounding box center [227, 18] width 10 height 10
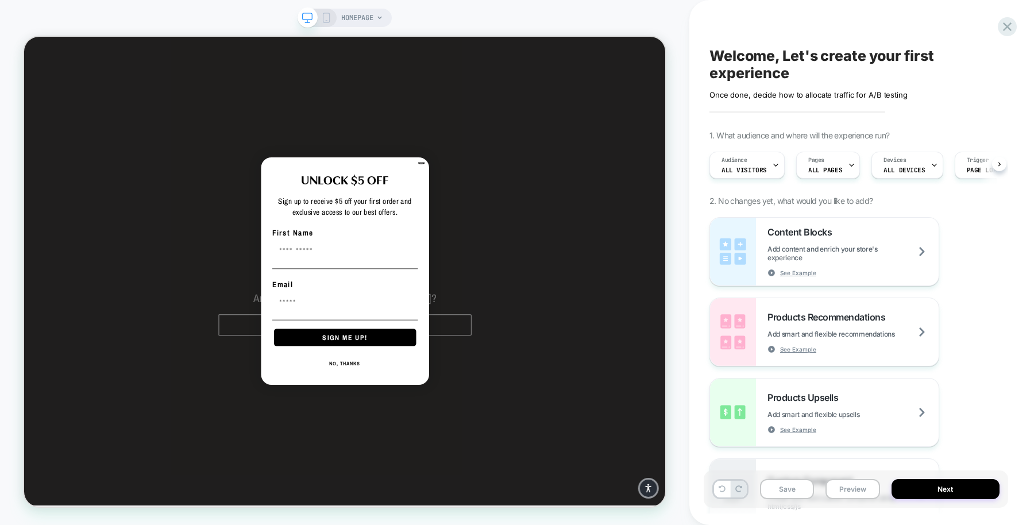
scroll to position [0, 1]
click at [378, 9] on div "HOMEPAGE" at bounding box center [362, 18] width 42 height 18
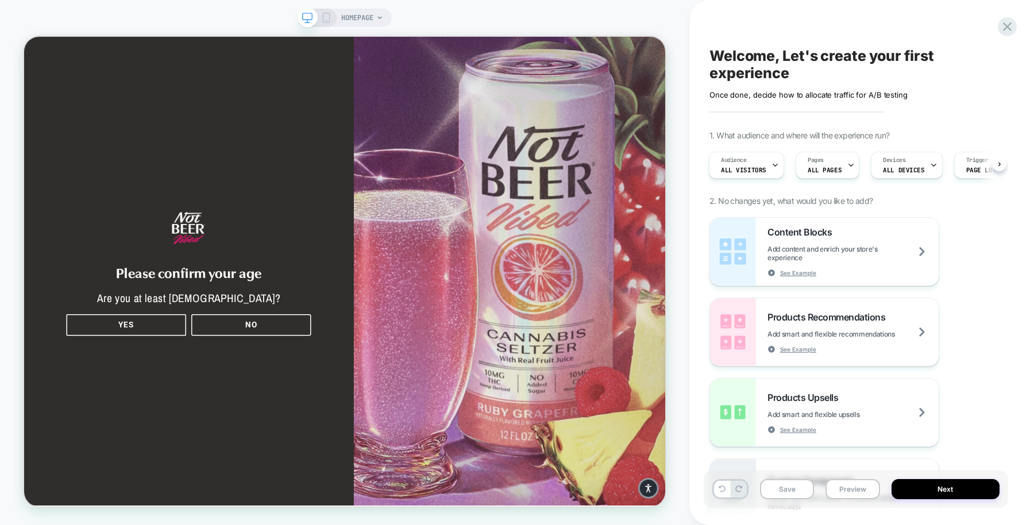
scroll to position [0, 0]
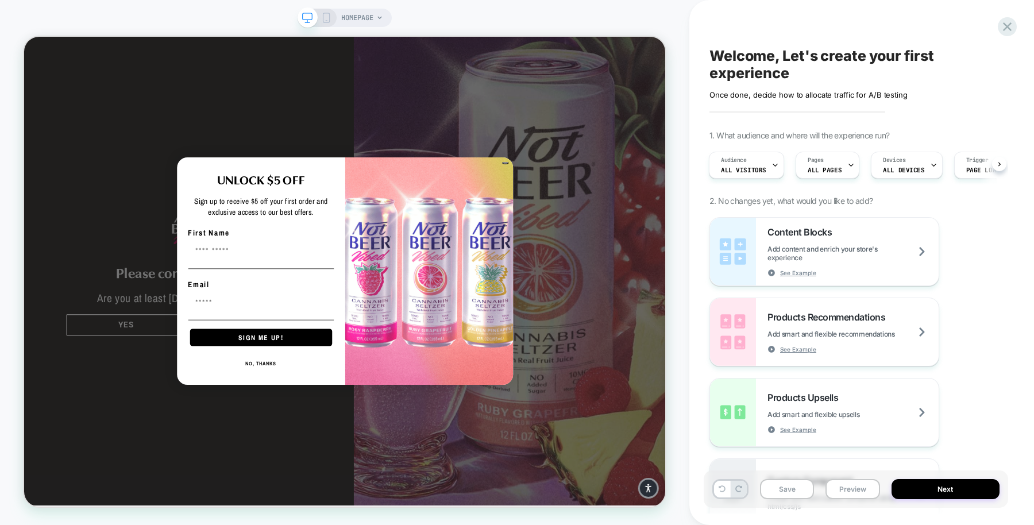
click at [356, 1] on div "HOMEPAGE" at bounding box center [344, 262] width 689 height 525
click at [365, 18] on span "HOMEPAGE" at bounding box center [357, 18] width 32 height 18
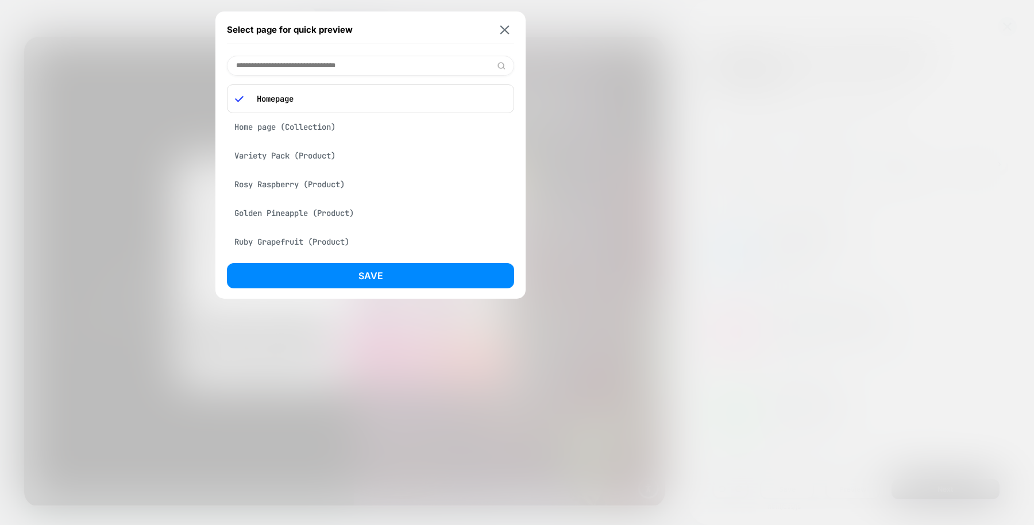
click at [308, 155] on div "Variety Pack (Product)" at bounding box center [370, 156] width 287 height 22
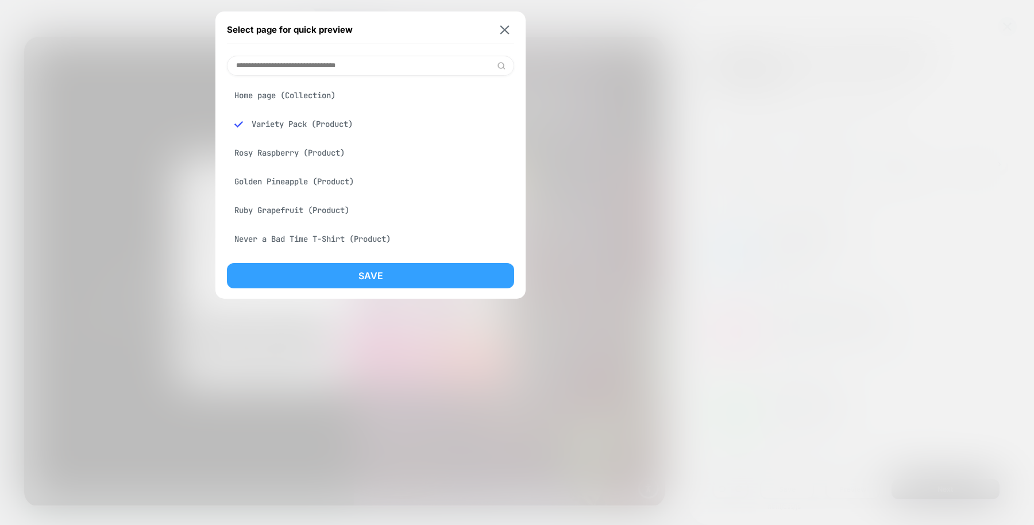
click at [338, 275] on button "Save" at bounding box center [370, 275] width 287 height 25
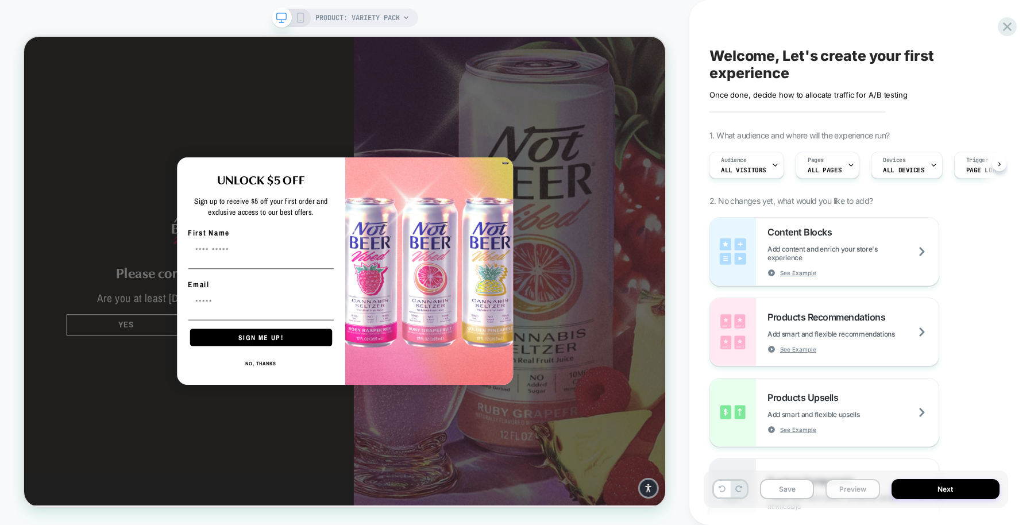
scroll to position [0, 1]
click at [858, 490] on button "Preview" at bounding box center [852, 489] width 54 height 20
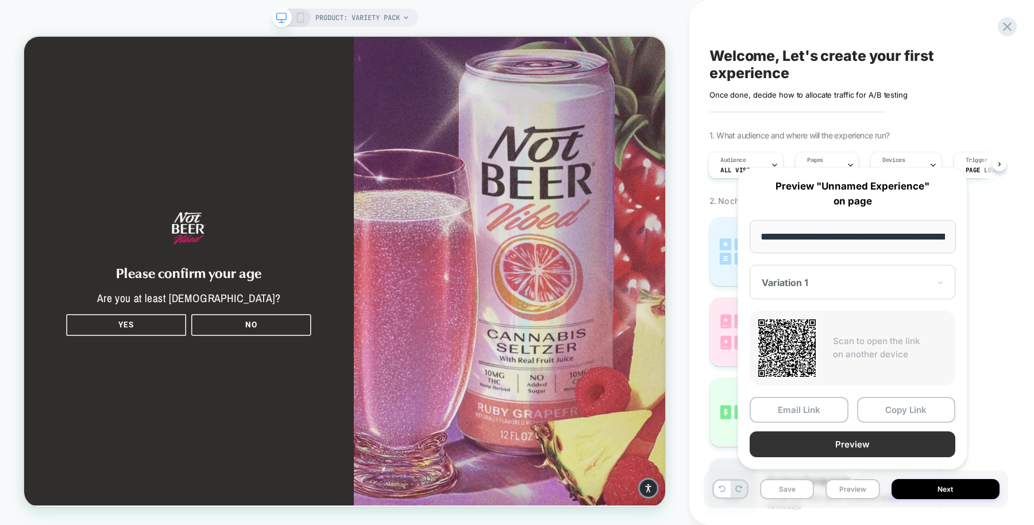
scroll to position [0, 0]
click at [871, 440] on button "Preview" at bounding box center [853, 444] width 206 height 26
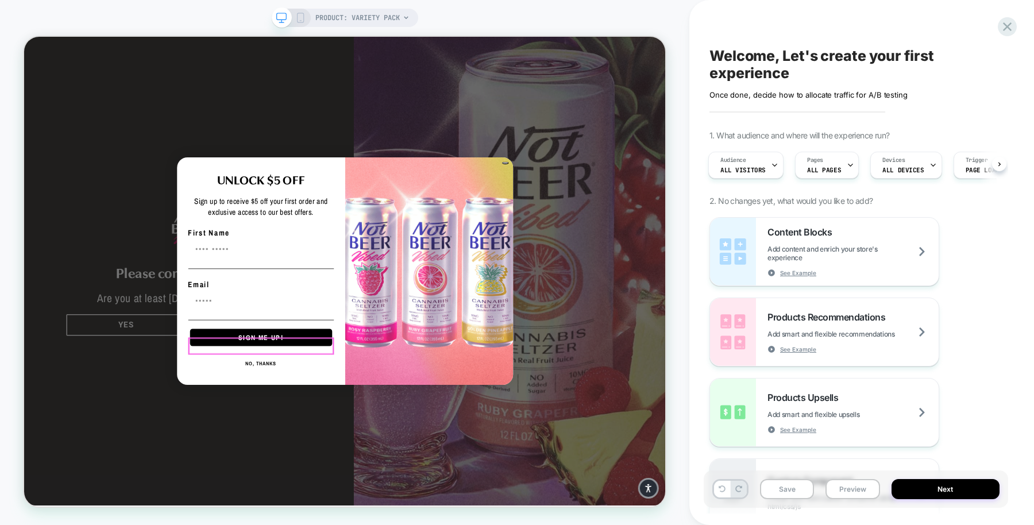
click at [360, 461] on button "NO, THANKS" at bounding box center [340, 472] width 194 height 23
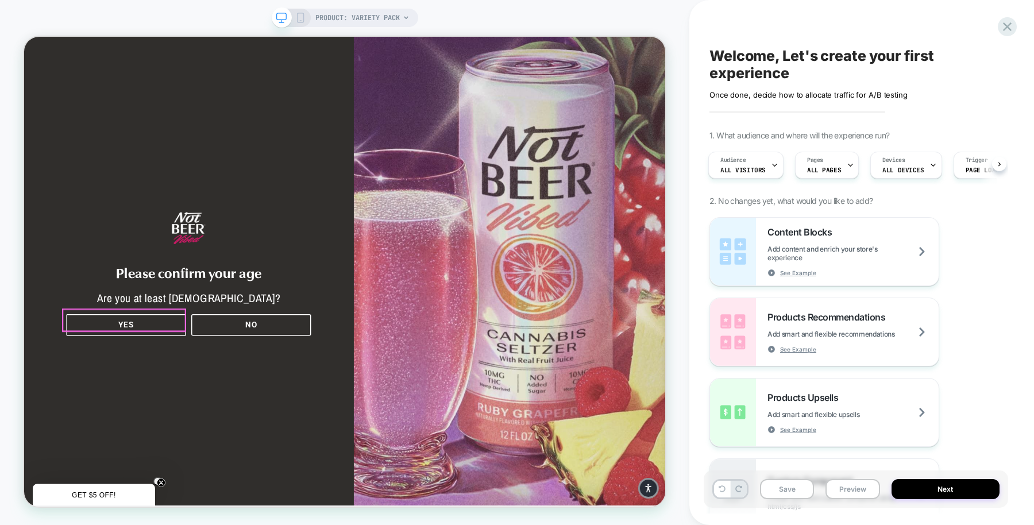
click at [192, 414] on button "YES" at bounding box center [160, 421] width 160 height 29
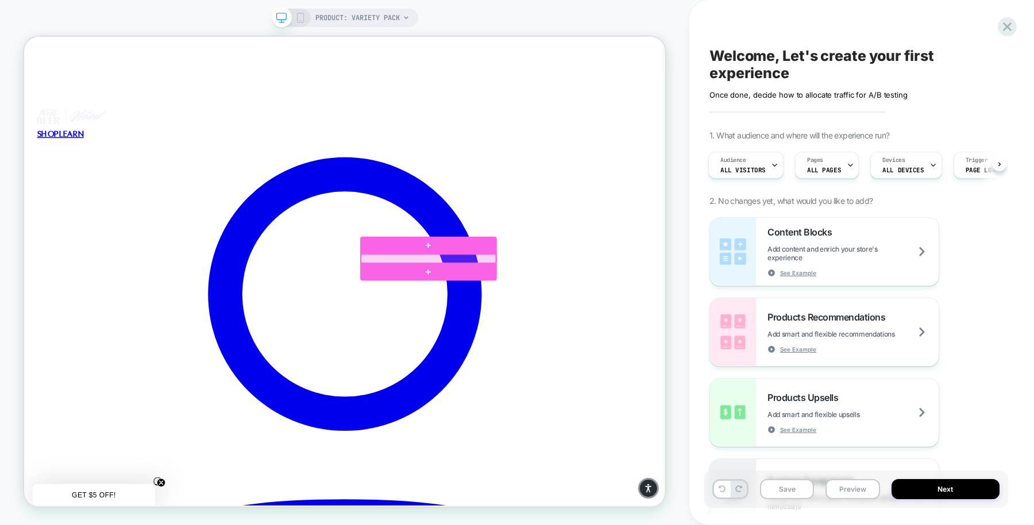
click at [570, 331] on div at bounding box center [562, 332] width 179 height 11
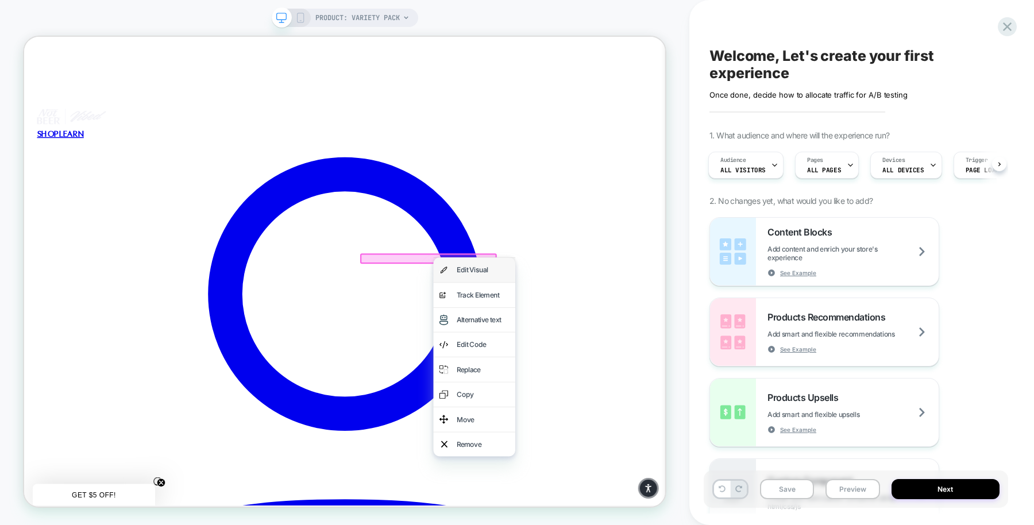
click at [614, 352] on div "Edit Visual" at bounding box center [636, 347] width 70 height 17
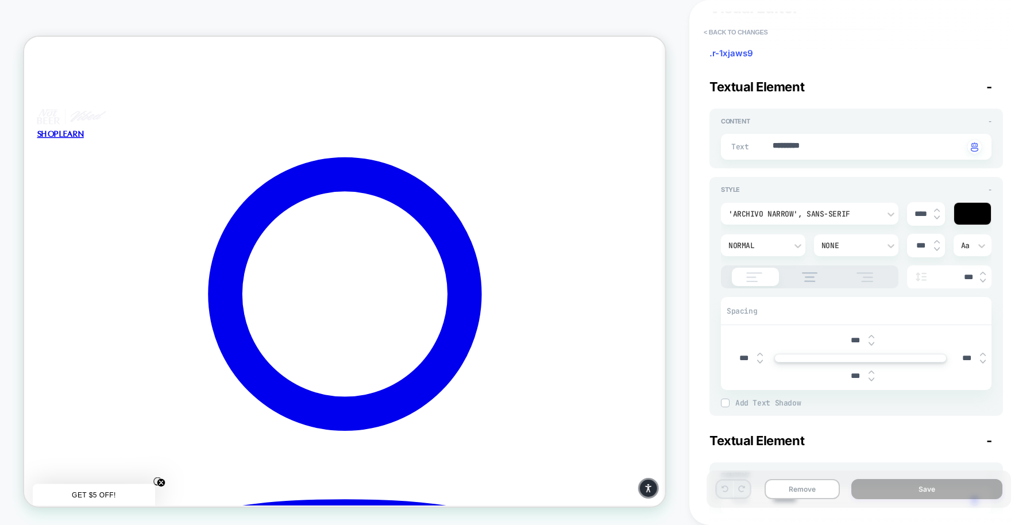
scroll to position [287, 0]
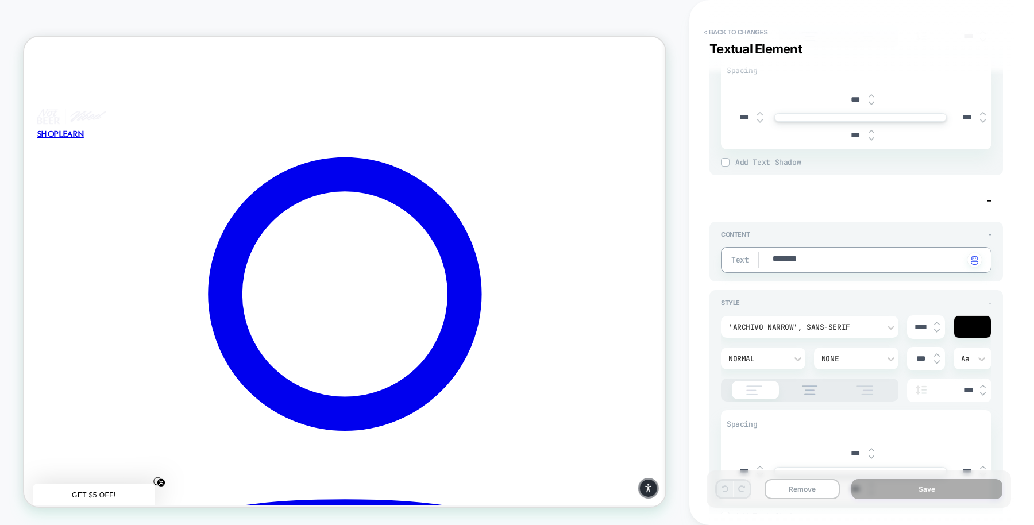
click at [799, 259] on textarea "********" at bounding box center [867, 259] width 192 height 13
type textarea "*"
type textarea "*******"
type textarea "*"
type textarea "********"
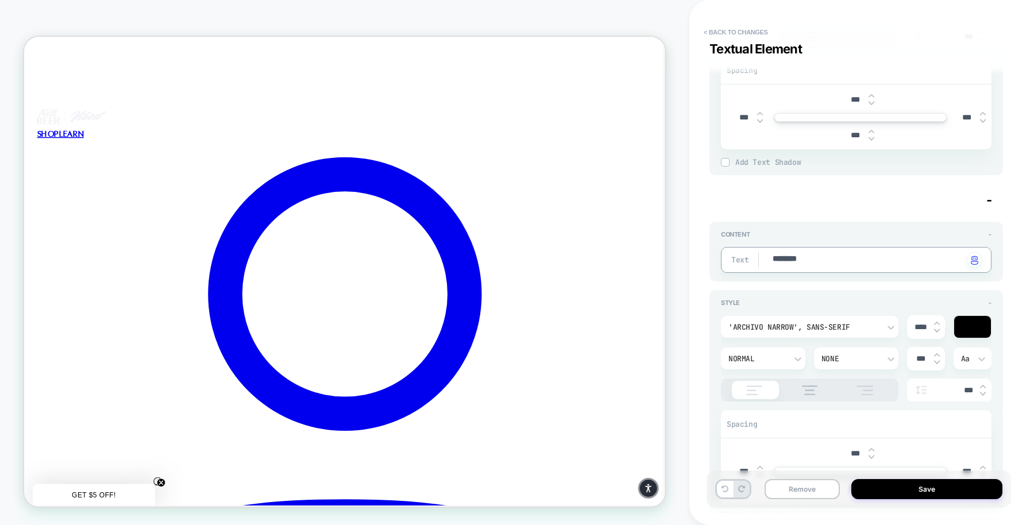
type textarea "*"
type textarea "********"
click at [885, 486] on button "Save" at bounding box center [926, 489] width 151 height 20
type textarea "*"
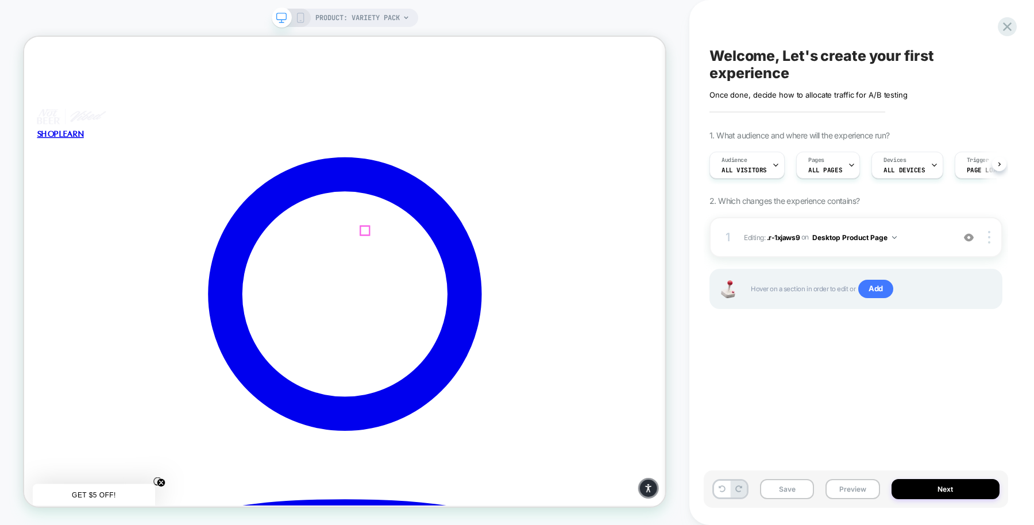
scroll to position [0, 1]
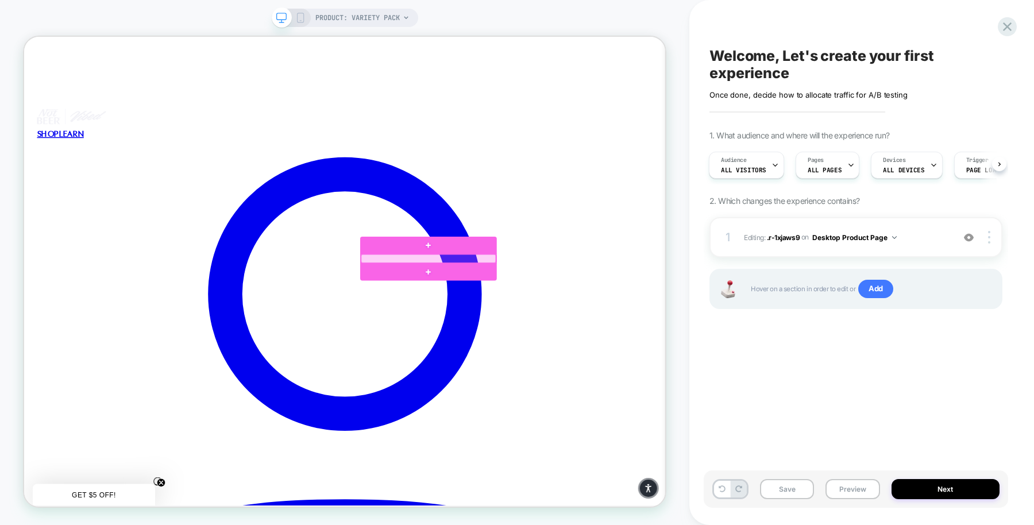
click at [616, 333] on div at bounding box center [562, 332] width 179 height 11
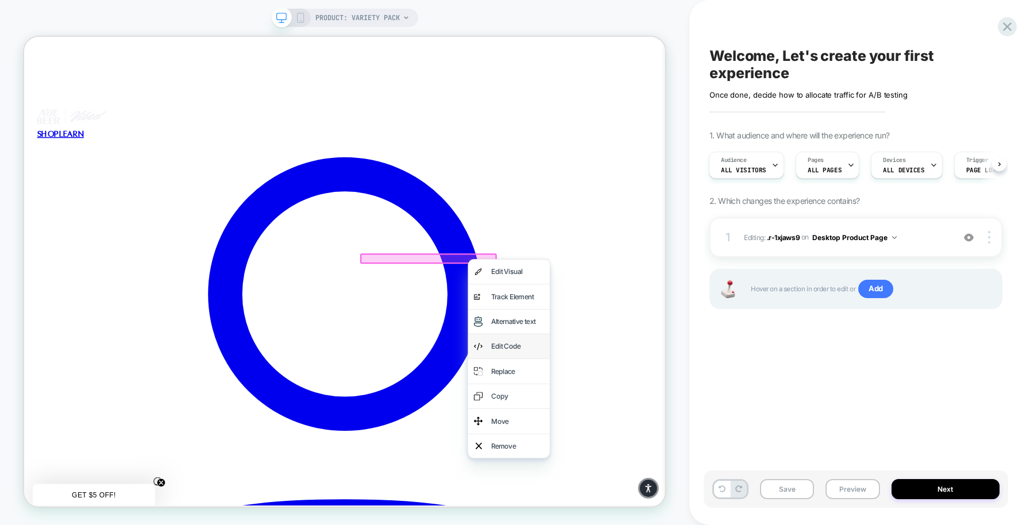
click at [704, 449] on div "Edit Code" at bounding box center [682, 449] width 70 height 17
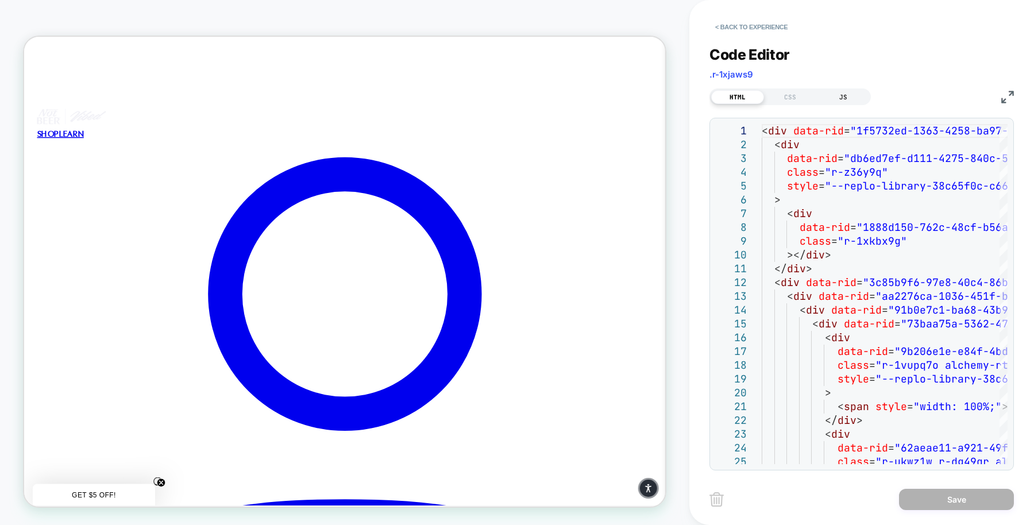
click at [848, 102] on div "JS" at bounding box center [843, 97] width 53 height 14
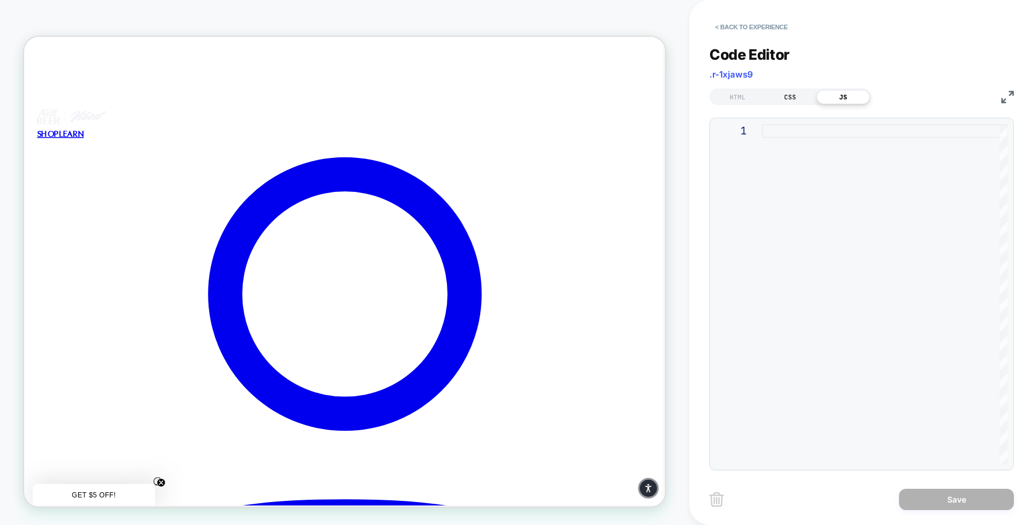
click at [796, 98] on div "CSS" at bounding box center [790, 97] width 53 height 14
click at [735, 102] on div "HTML" at bounding box center [737, 97] width 53 height 14
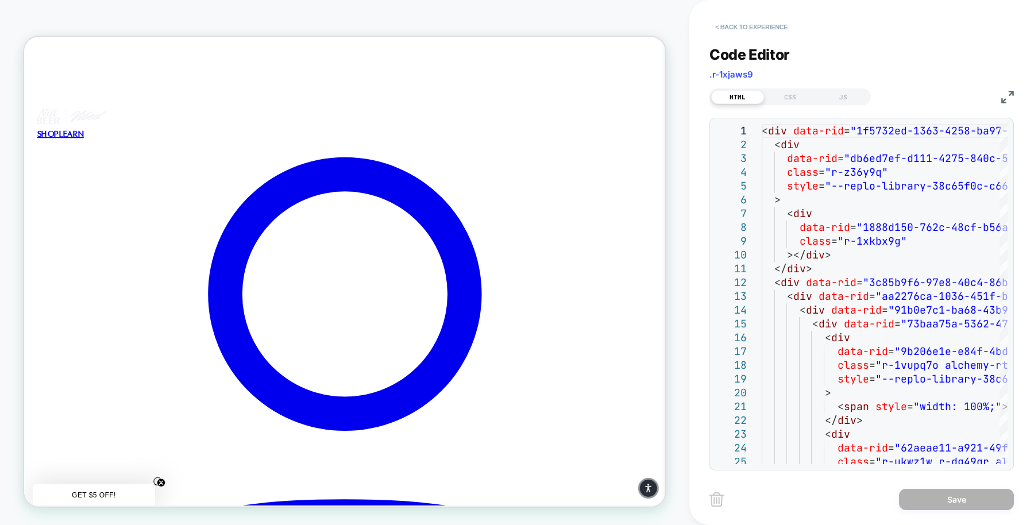
click at [771, 28] on button "< Back to experience" at bounding box center [751, 27] width 84 height 18
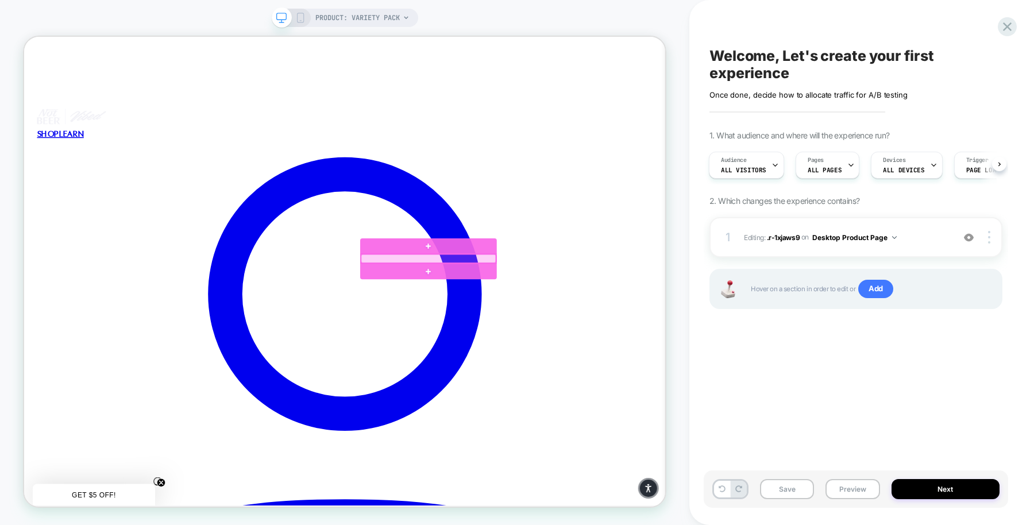
click at [567, 328] on div at bounding box center [562, 332] width 179 height 11
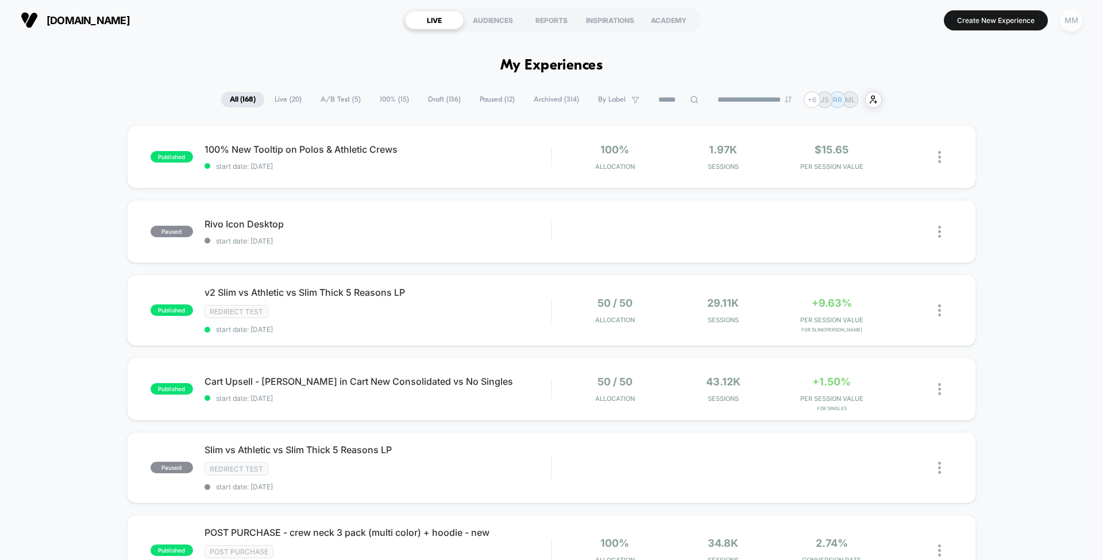
click at [1070, 25] on div "MM" at bounding box center [1071, 20] width 22 height 22
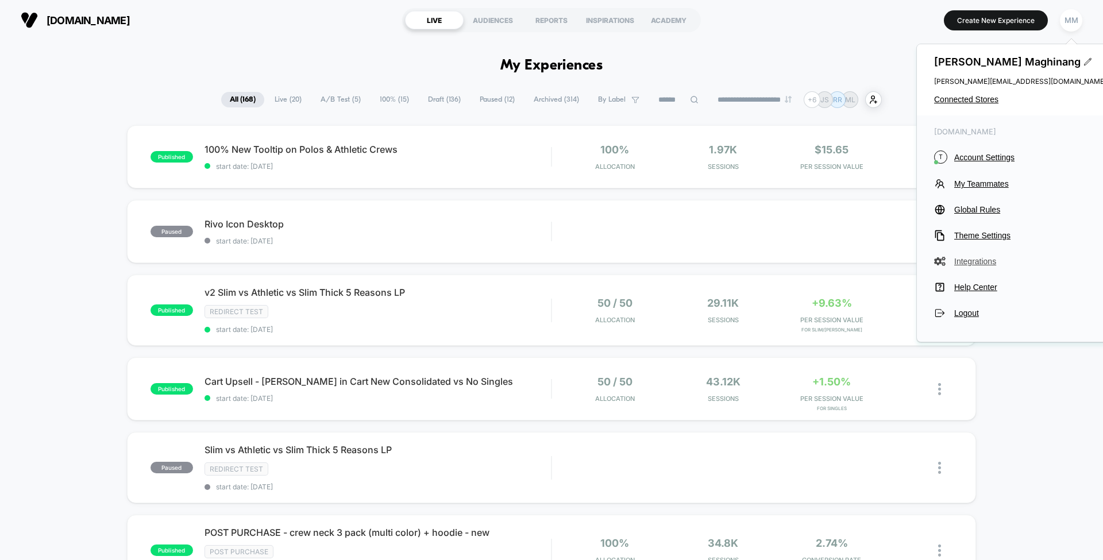
click at [972, 260] on span "Integrations" at bounding box center [1030, 261] width 152 height 9
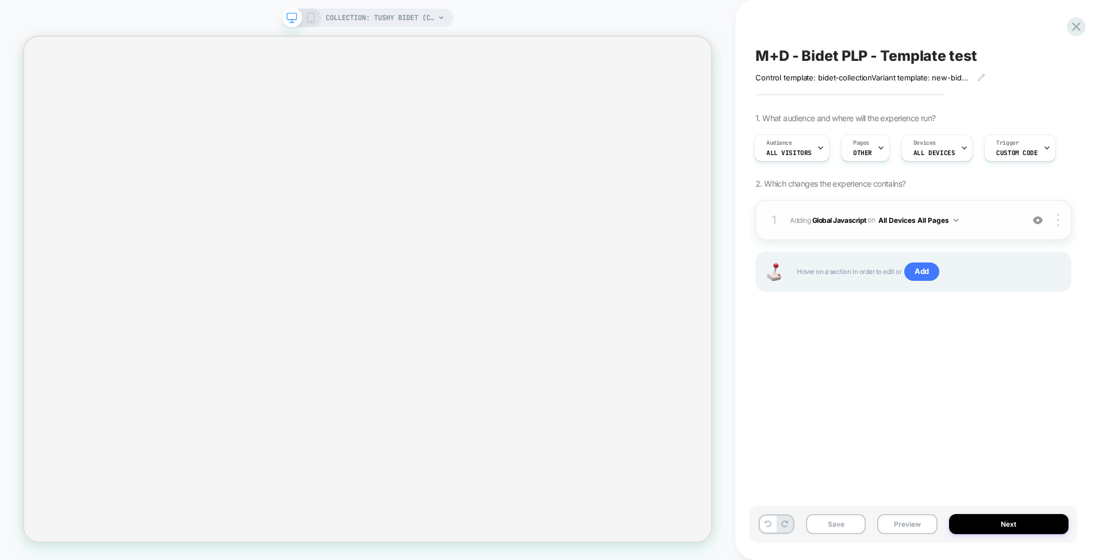
click at [848, 223] on span "Adding Global Javascript on All Devices All Pages" at bounding box center [903, 220] width 227 height 14
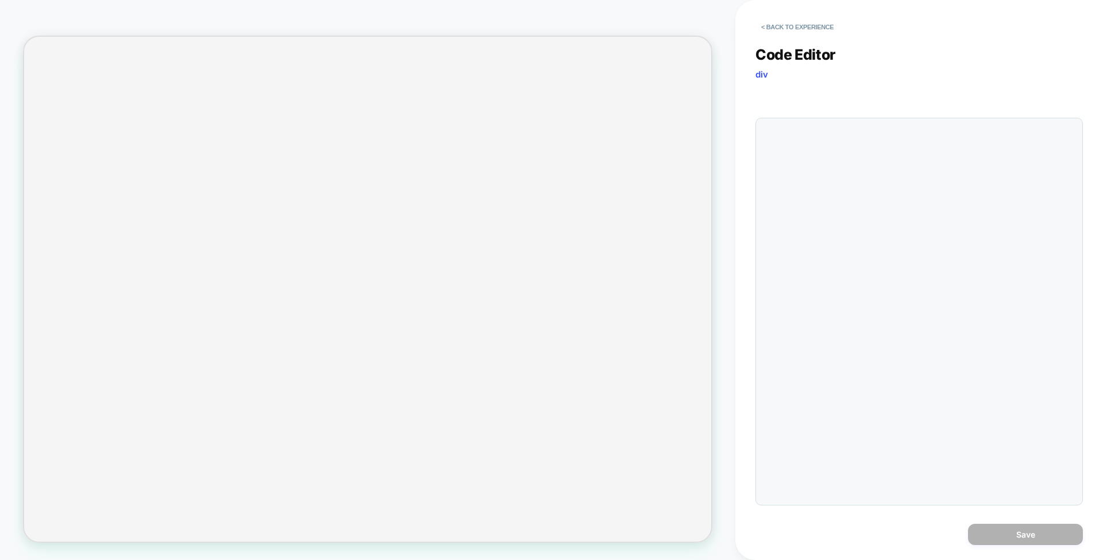
click at [835, 218] on div at bounding box center [918, 312] width 327 height 388
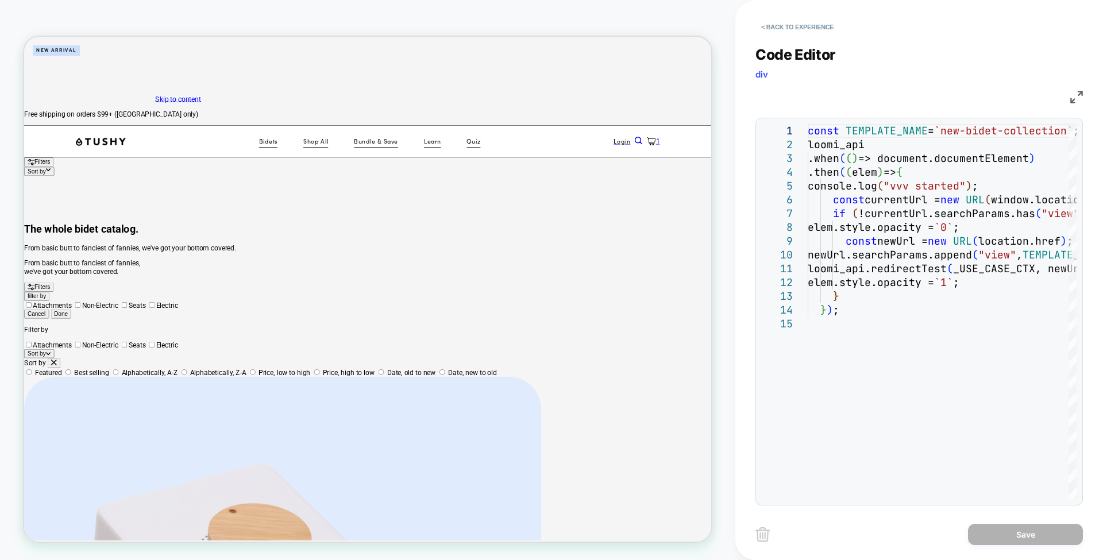
select select "**********"
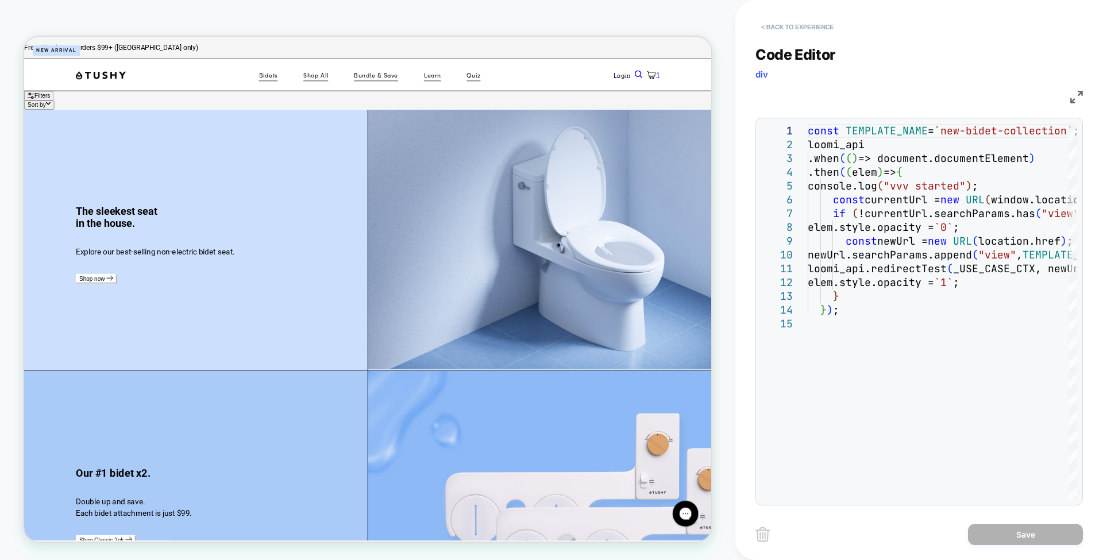
click at [788, 26] on button "< Back to experience" at bounding box center [797, 27] width 84 height 18
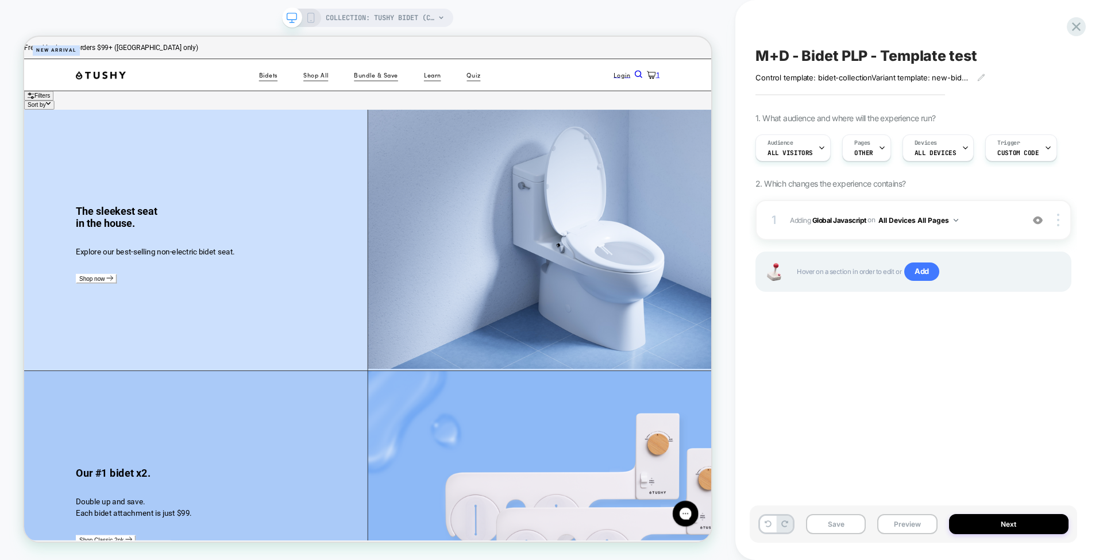
scroll to position [0, 1]
click at [872, 147] on div "Pages OTHER" at bounding box center [863, 148] width 42 height 26
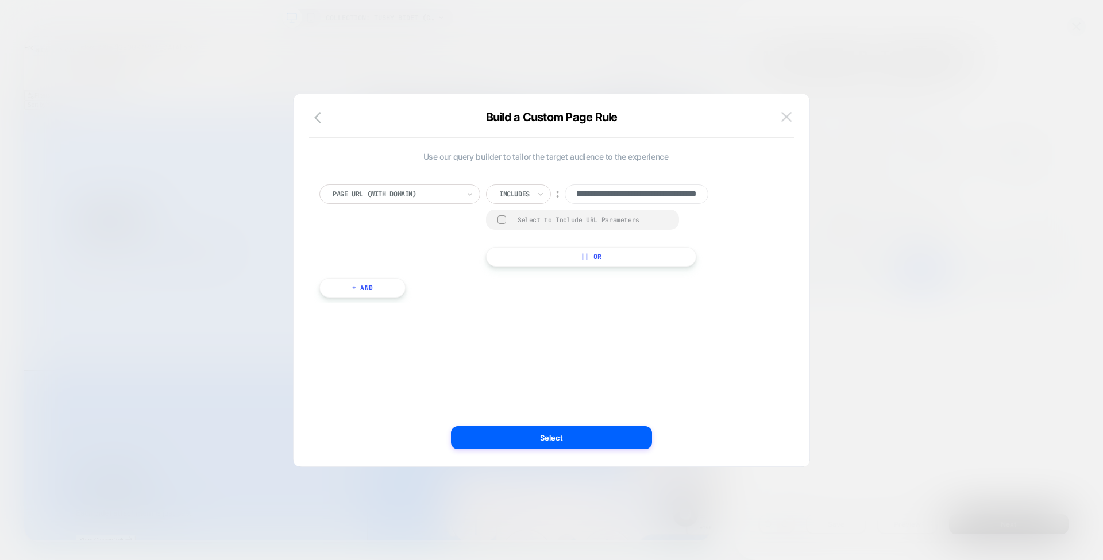
scroll to position [0, 0]
click at [789, 119] on img at bounding box center [786, 117] width 10 height 10
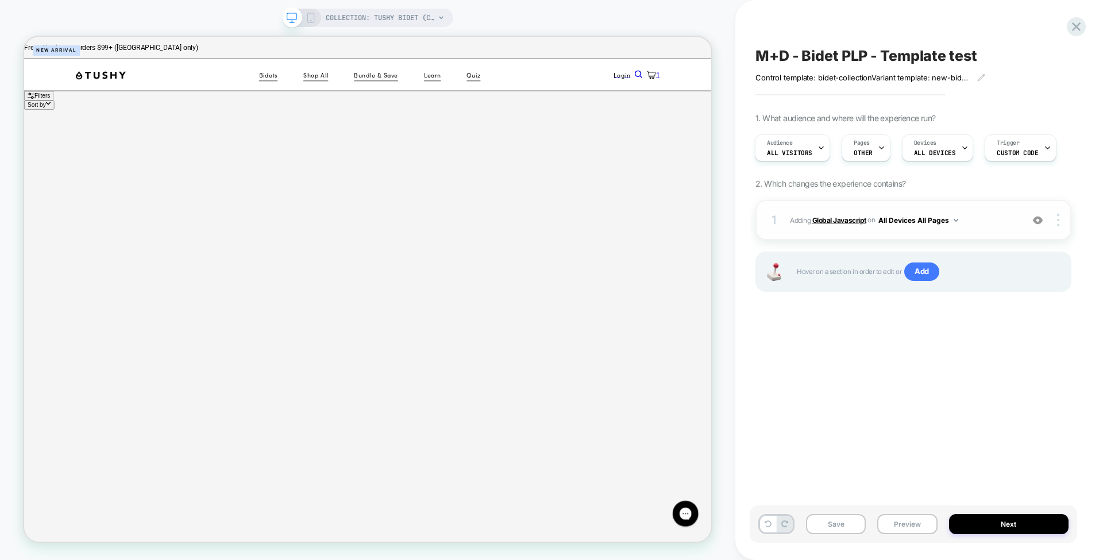
click at [840, 215] on b "Global Javascript" at bounding box center [839, 219] width 54 height 9
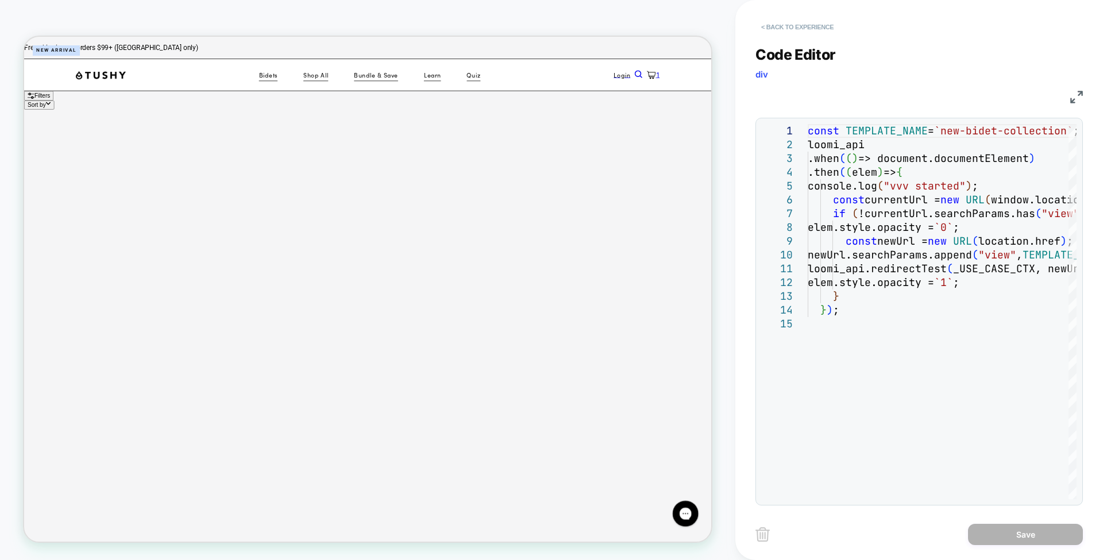
click at [800, 32] on button "< Back to experience" at bounding box center [797, 27] width 84 height 18
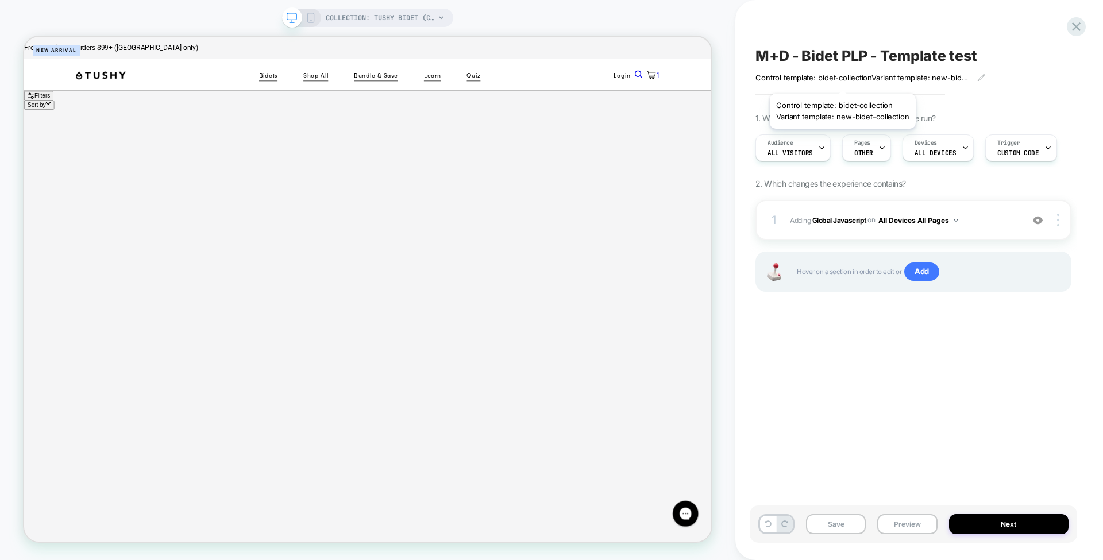
scroll to position [0, 1]
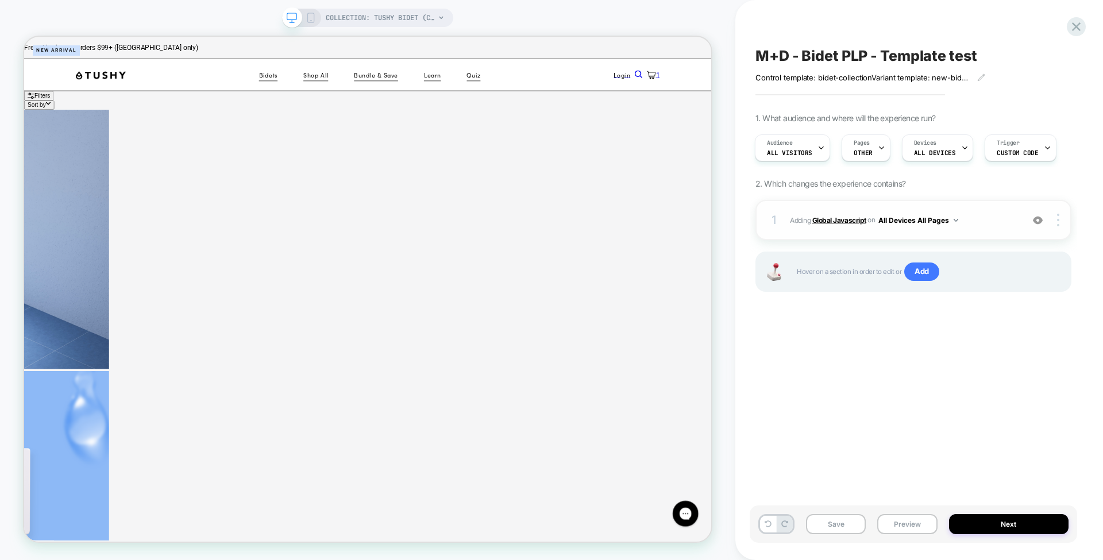
click at [841, 220] on b "Global Javascript" at bounding box center [839, 219] width 54 height 9
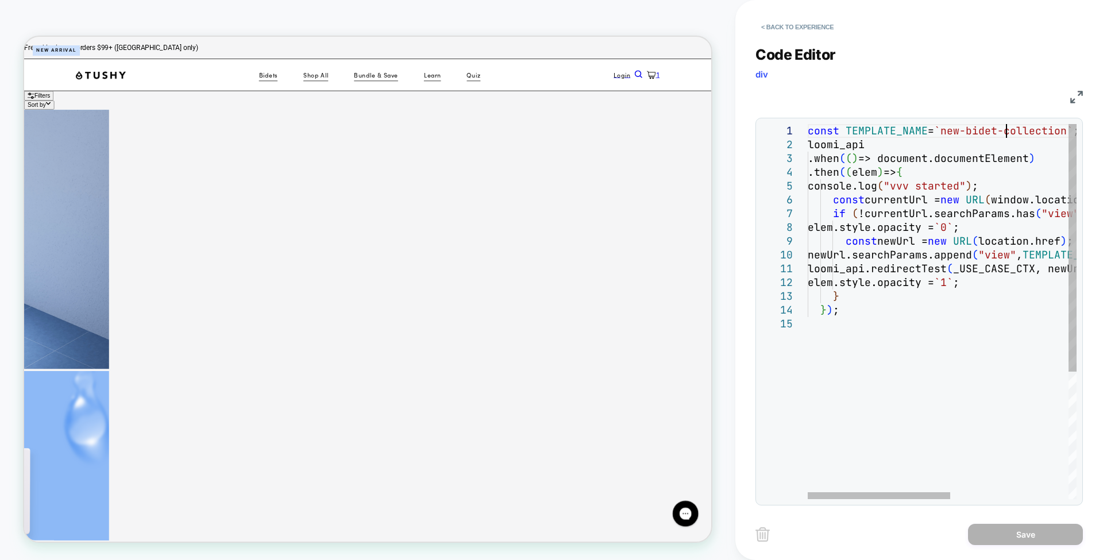
scroll to position [0, 0]
click at [1005, 133] on div "const TEMPLATE_NAME = `new-bidet-collection` ; loomi_api .when ( ( ) => documen…" at bounding box center [1054, 408] width 492 height 568
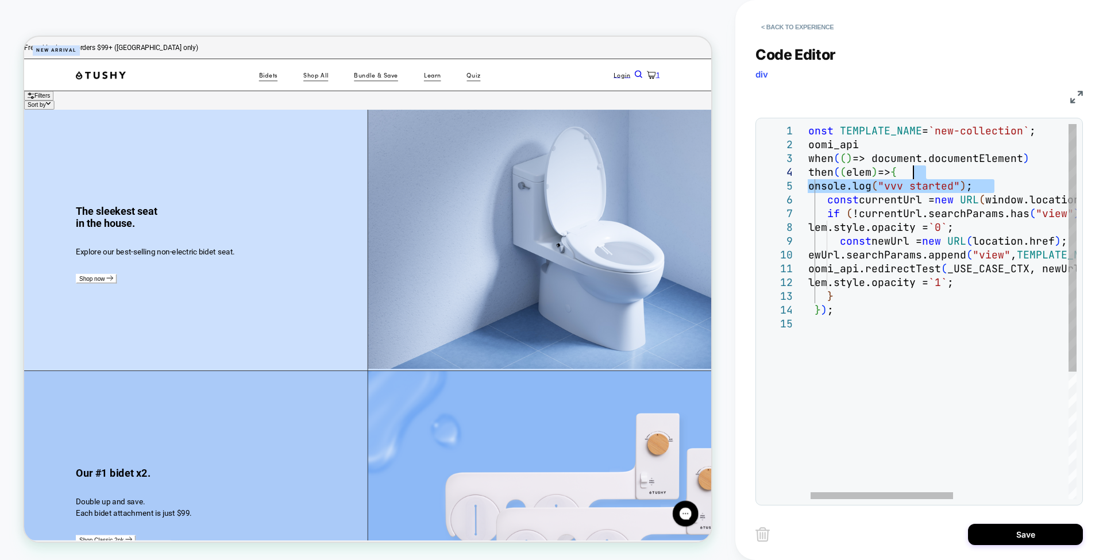
drag, startPoint x: 998, startPoint y: 185, endPoint x: 910, endPoint y: 176, distance: 88.9
click at [910, 176] on div "const TEMPLATE_NAME = `new-collection` ; loomi_api .when ( ( ) => document.docu…" at bounding box center [1048, 408] width 492 height 568
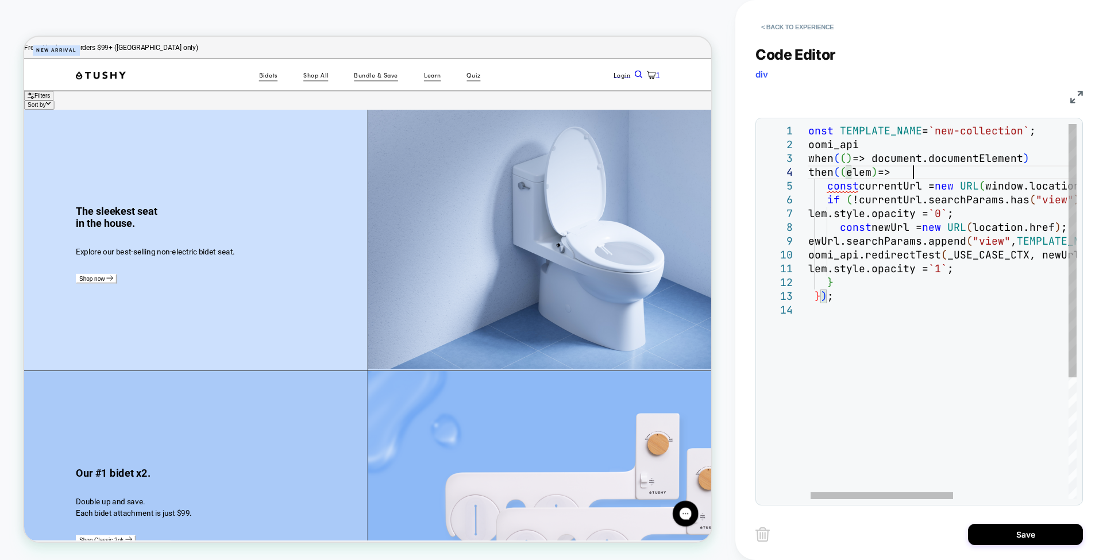
type textarea "**********"
click at [894, 308] on div "const TEMPLATE_NAME = `new-collection` ; loomi_api .when ( ( ) => document.docu…" at bounding box center [1048, 401] width 492 height 554
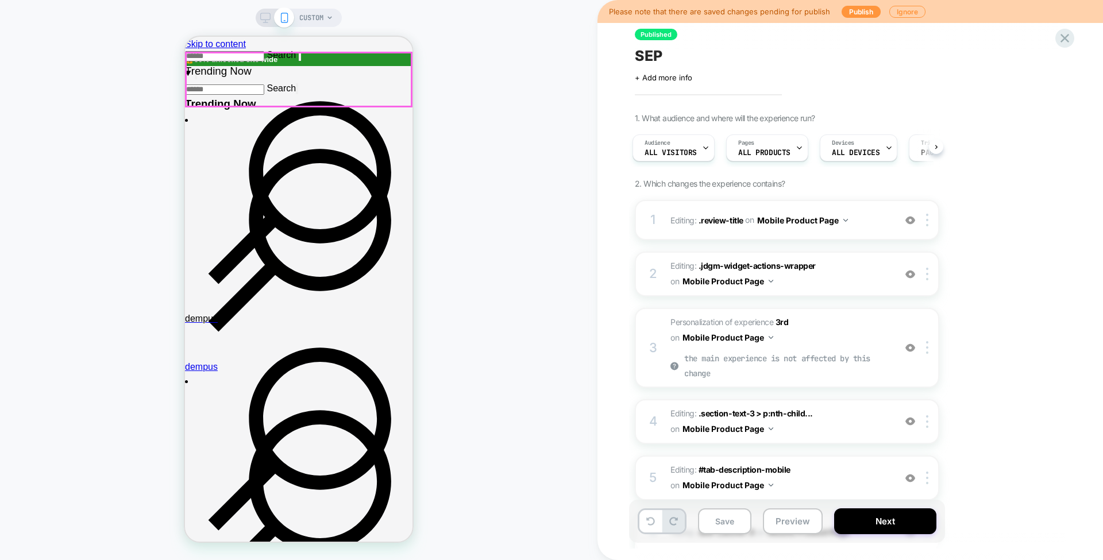
click at [316, 20] on span "CUSTOM" at bounding box center [311, 18] width 24 height 18
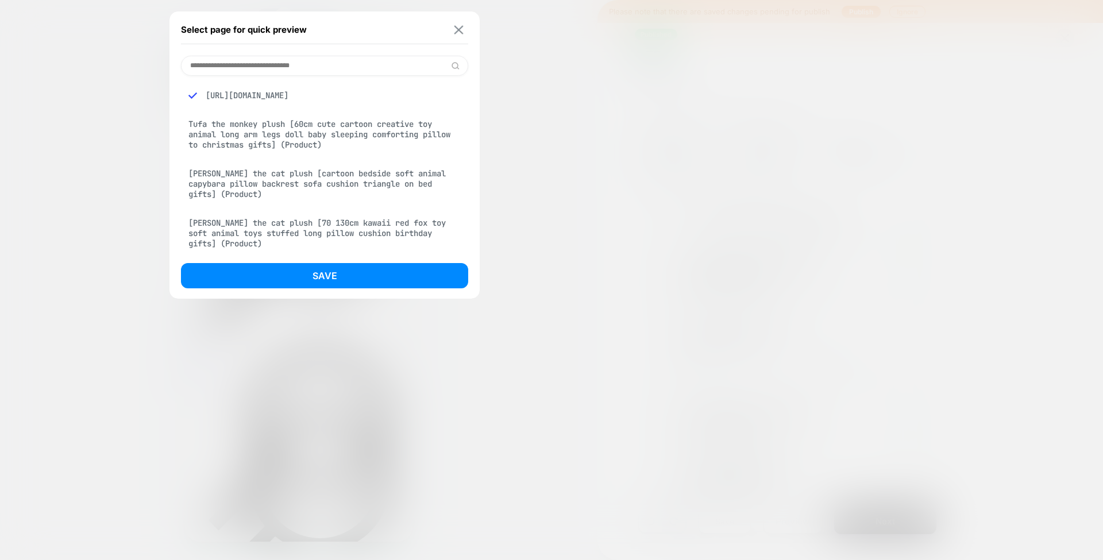
click at [460, 32] on img at bounding box center [458, 29] width 9 height 9
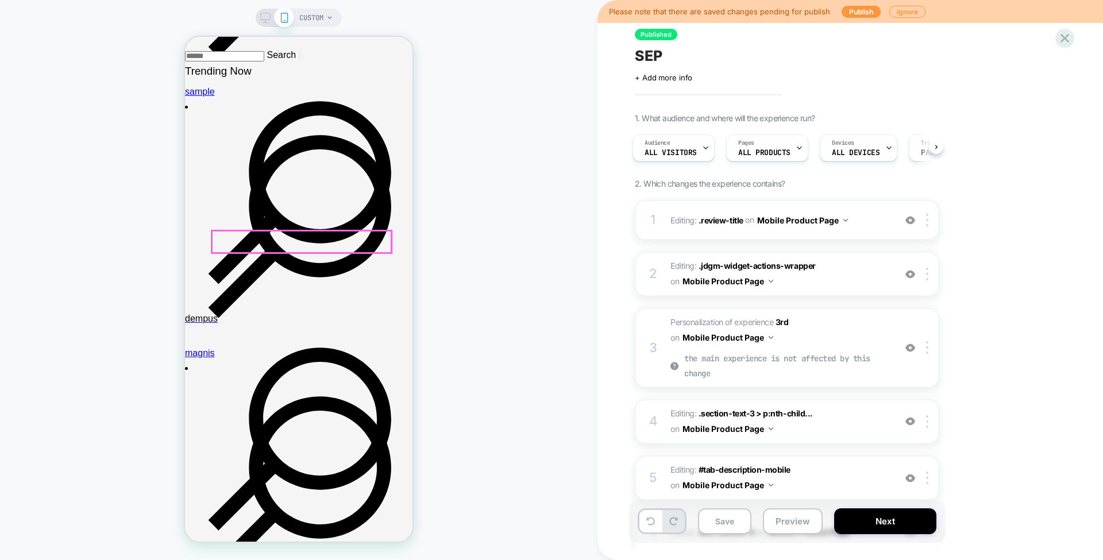
scroll to position [153, 0]
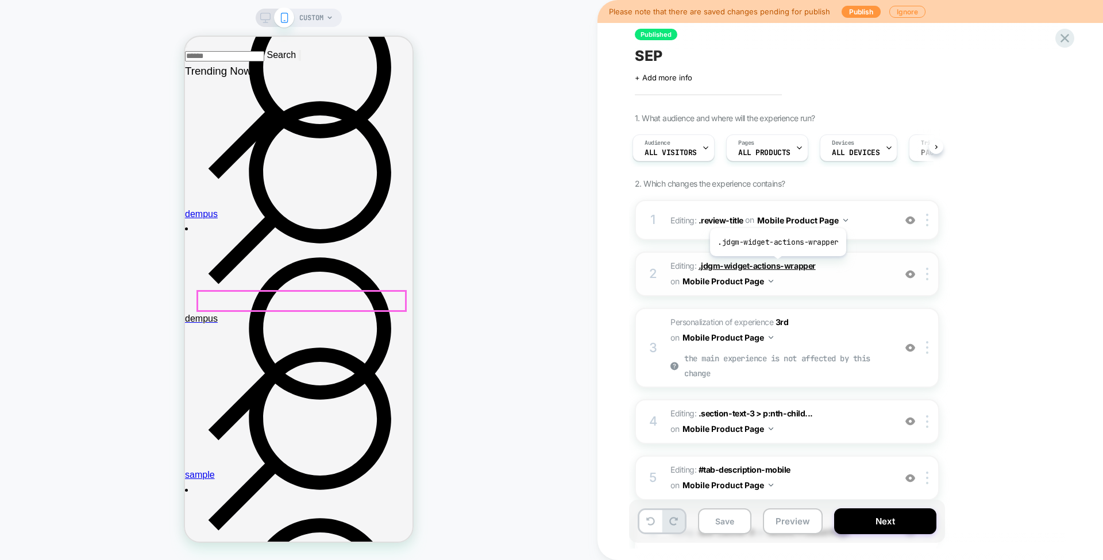
click at [776, 264] on span ".jdgm-widget-actions-wrapper" at bounding box center [756, 266] width 117 height 10
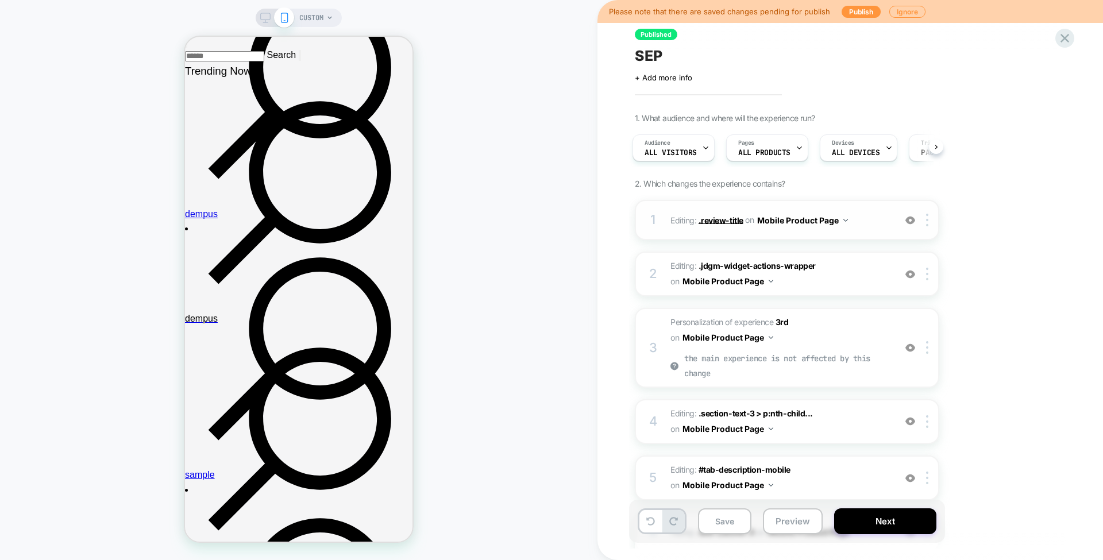
click at [728, 222] on span ".review-title" at bounding box center [720, 220] width 45 height 10
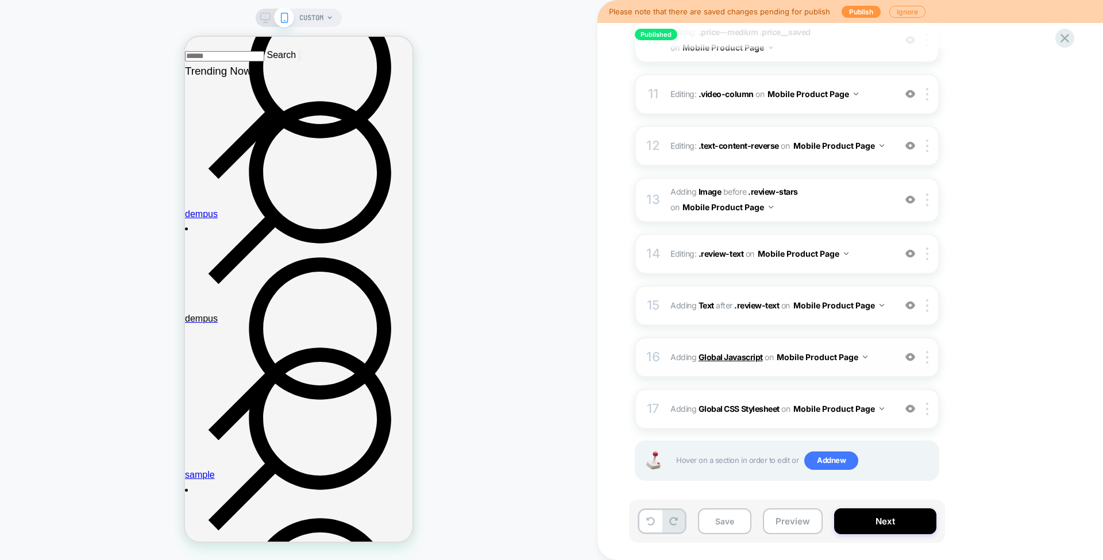
click at [726, 353] on b "Global Javascript" at bounding box center [730, 357] width 64 height 10
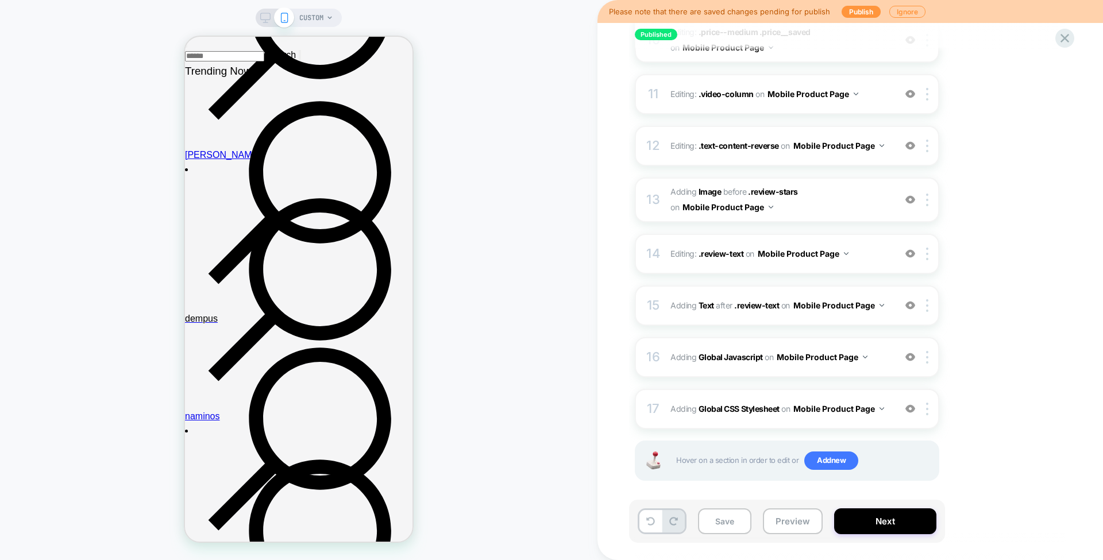
scroll to position [0, 0]
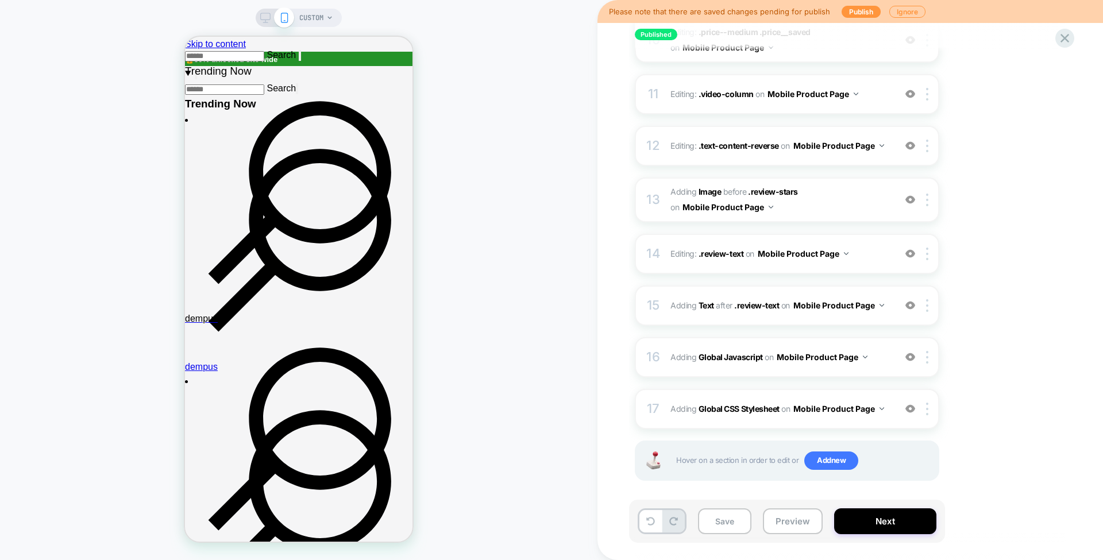
click at [320, 21] on span "CUSTOM" at bounding box center [311, 18] width 24 height 18
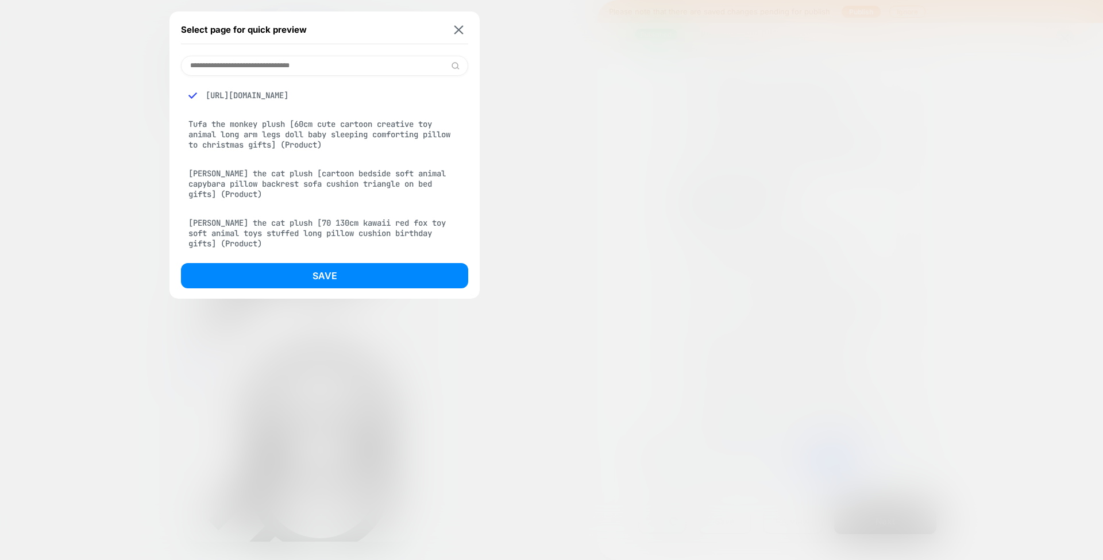
drag, startPoint x: 438, startPoint y: 100, endPoint x: 528, endPoint y: 62, distance: 98.4
click at [342, 27] on div "Select page for quick preview https://www.clumsypandacrew.com/products/giant-wh…" at bounding box center [299, 18] width 86 height 18
click at [430, 106] on div "https://www.clumsypandacrew.com/products/giant-whale-plush?em-bypass=all&init-r…" at bounding box center [324, 95] width 287 height 22
drag, startPoint x: 400, startPoint y: 105, endPoint x: 198, endPoint y: 94, distance: 202.5
click at [198, 94] on div "https://www.clumsypandacrew.com/products/giant-whale-plush?em-bypass=all&init-r…" at bounding box center [324, 95] width 287 height 22
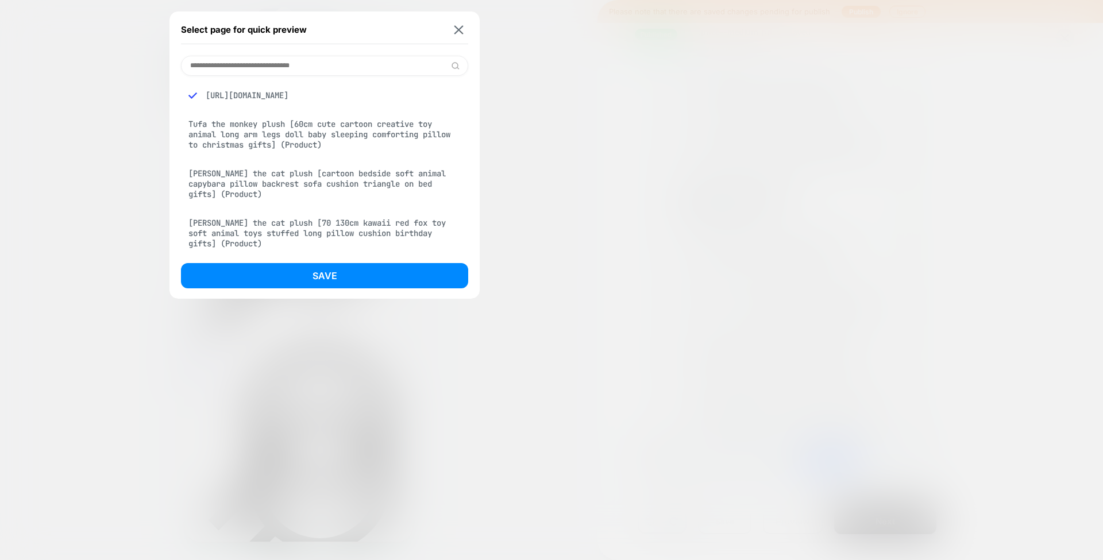
copy div "https://www.clumsypandacrew.com/products/giant-whale-plush?em-bypass=all&init-r…"
click at [325, 141] on div "Tufa the monkey plush [60cm cute cartoon creative toy animal long arm legs doll…" at bounding box center [324, 134] width 287 height 43
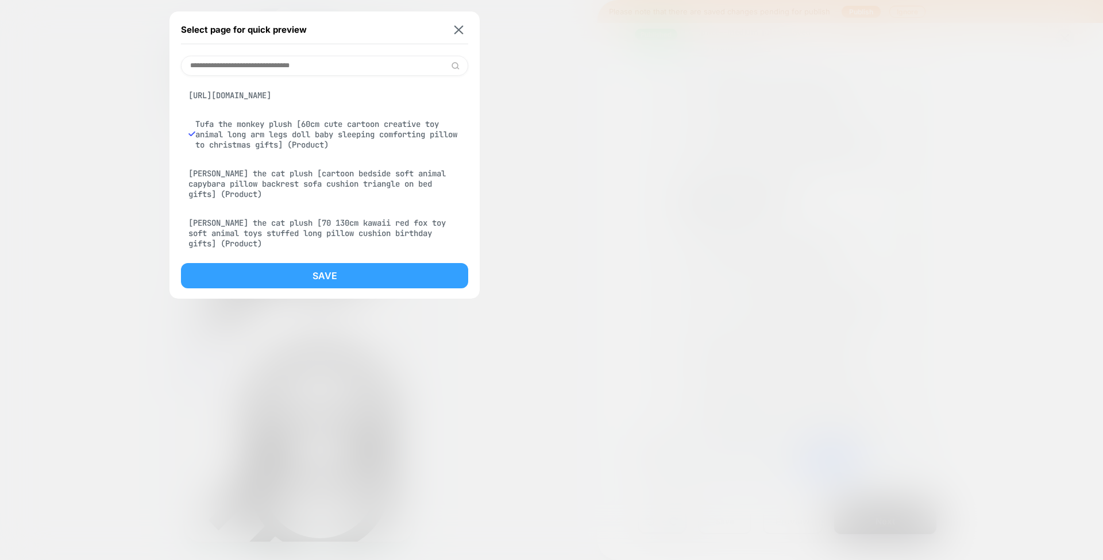
click at [406, 269] on button "Save" at bounding box center [324, 275] width 287 height 25
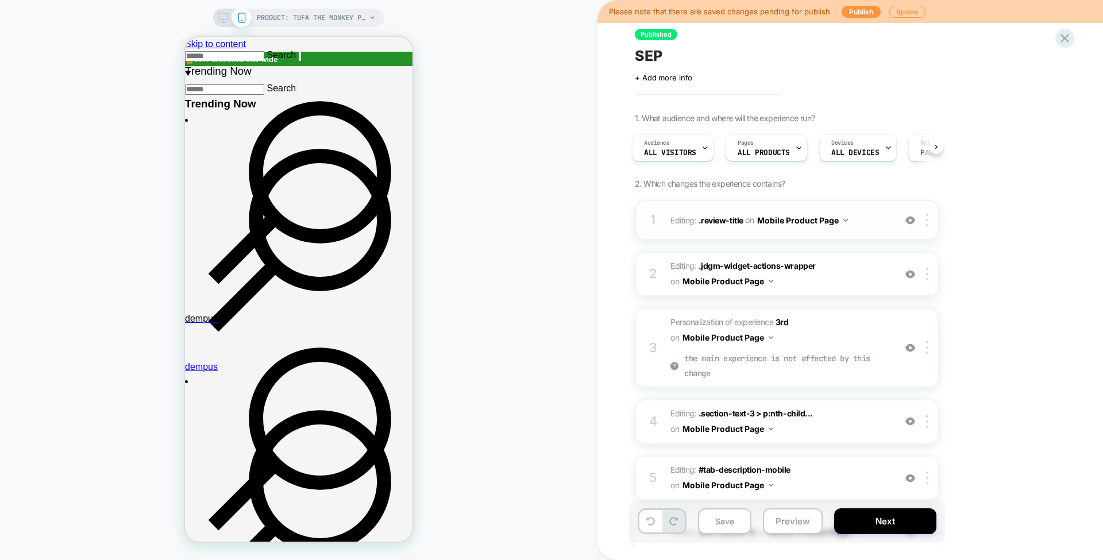
click at [721, 213] on span "Editing : .review-title .review-title on Mobile Product Page" at bounding box center [779, 220] width 219 height 17
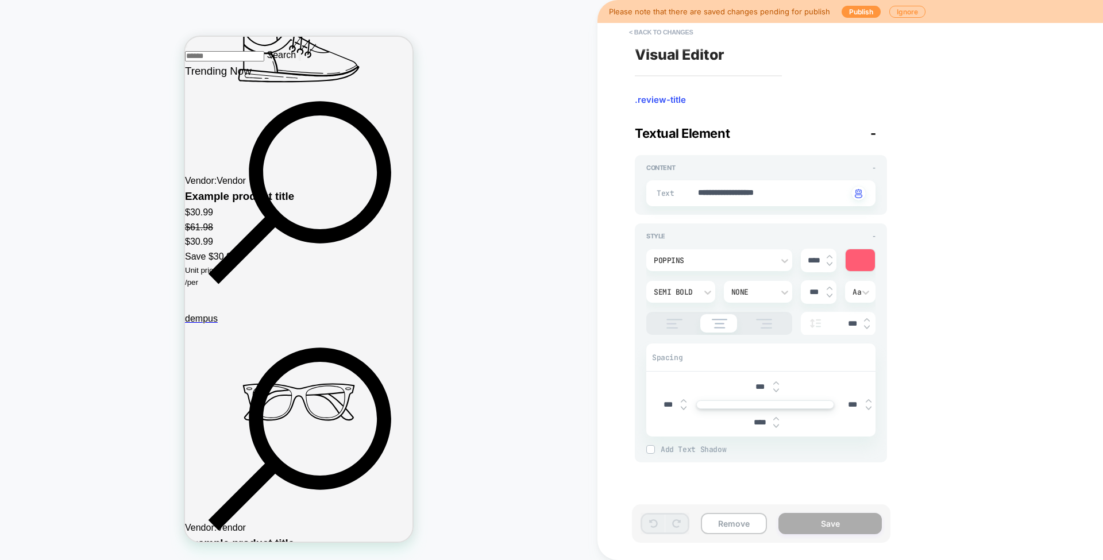
scroll to position [2409, 0]
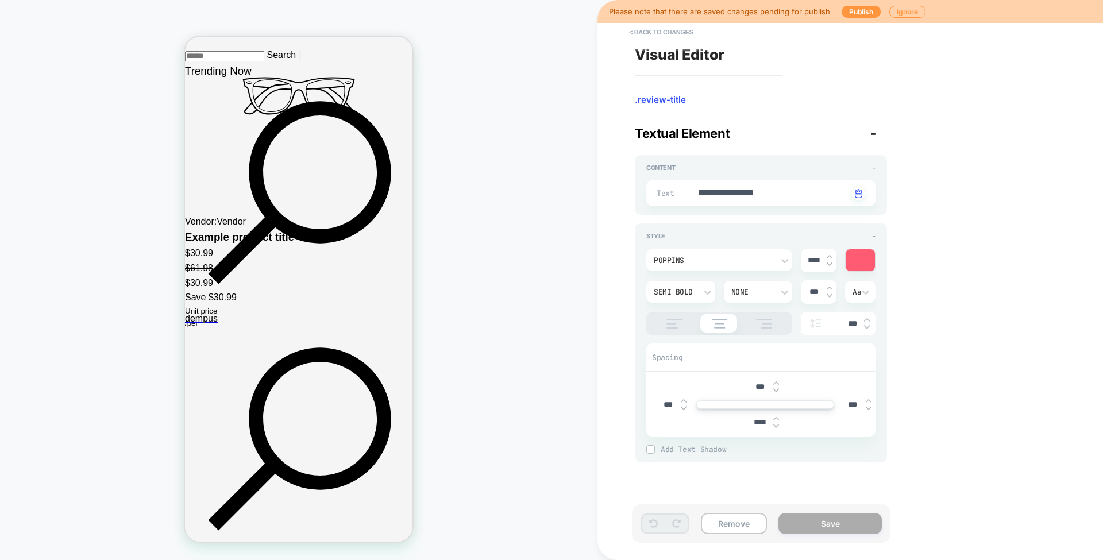
click at [666, 101] on span ".review-title" at bounding box center [761, 99] width 252 height 11
click at [674, 25] on button "< Back to changes" at bounding box center [661, 32] width 76 height 18
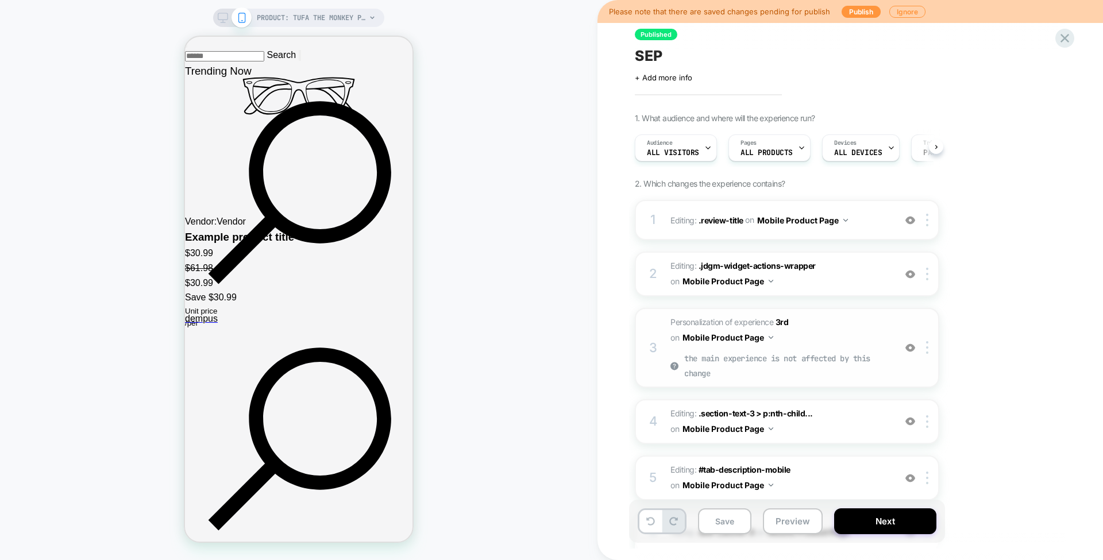
scroll to position [0, 1]
click at [718, 262] on span ".jdgm-widget-actions-wrapper" at bounding box center [756, 266] width 117 height 10
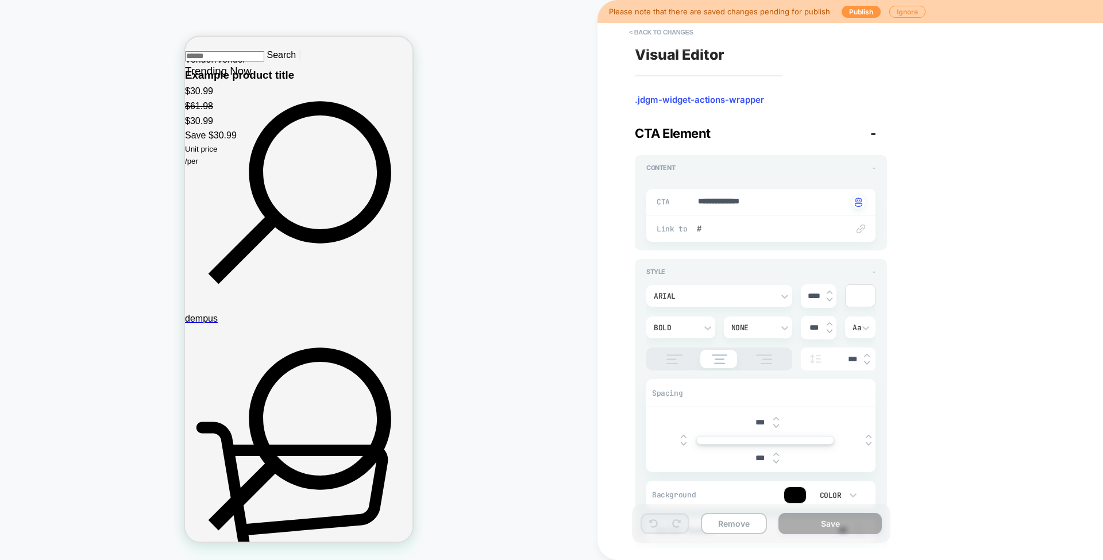
scroll to position [2848, 0]
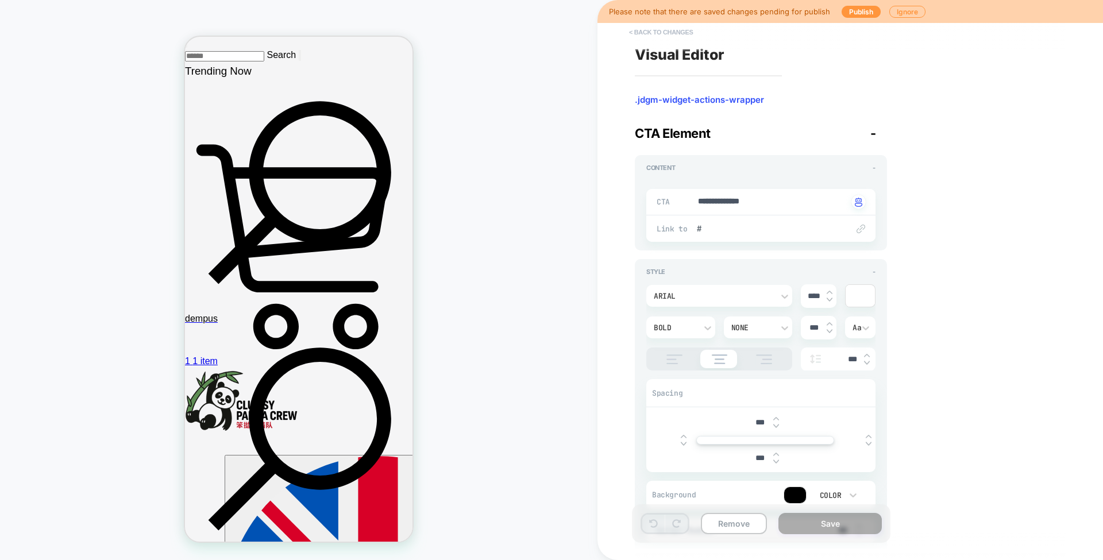
click at [669, 33] on button "< Back to changes" at bounding box center [661, 32] width 76 height 18
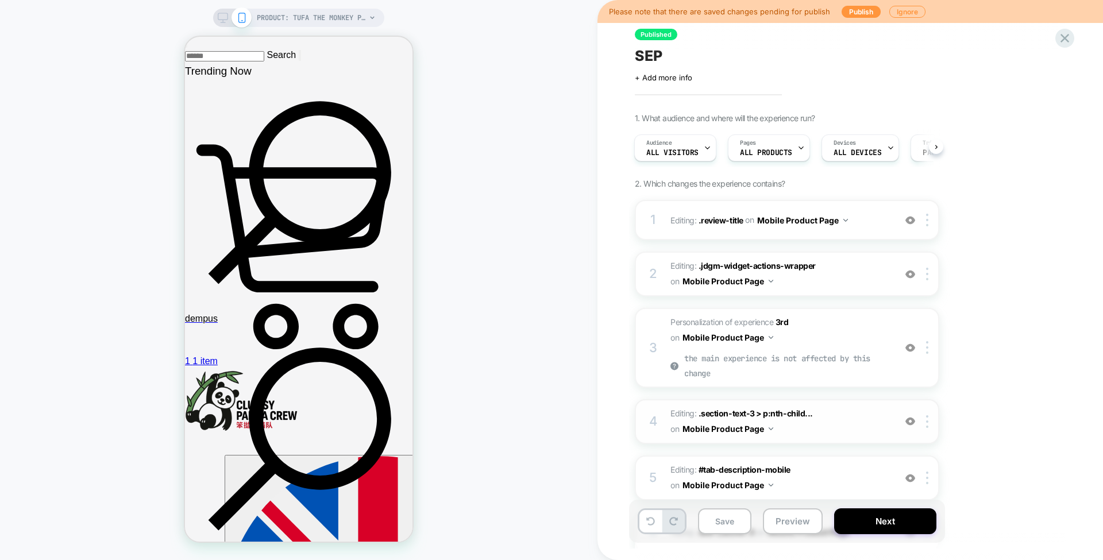
scroll to position [153, 0]
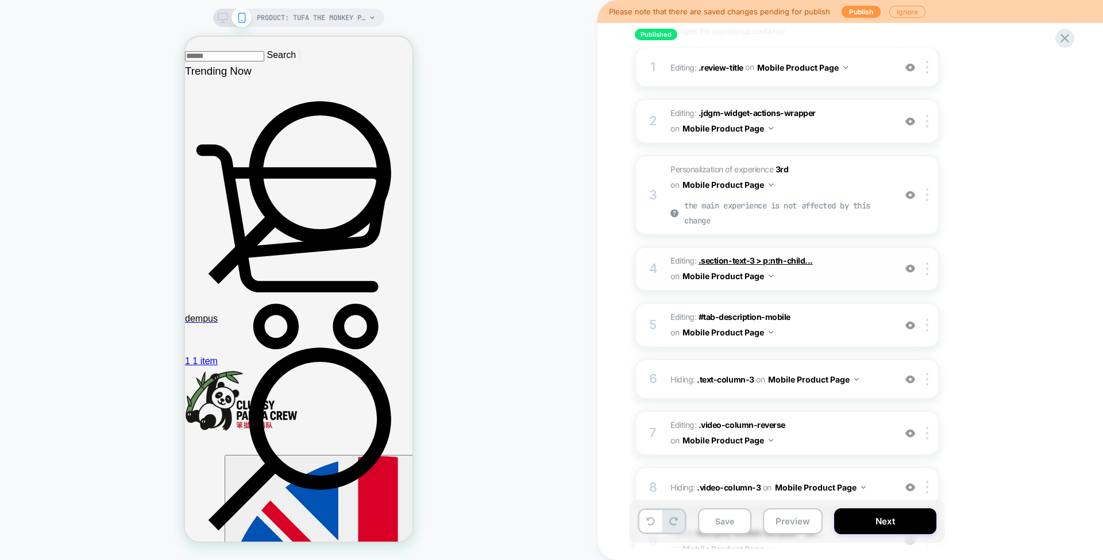
click at [752, 256] on span ".section-text-3 > p:nth-child..." at bounding box center [755, 261] width 114 height 10
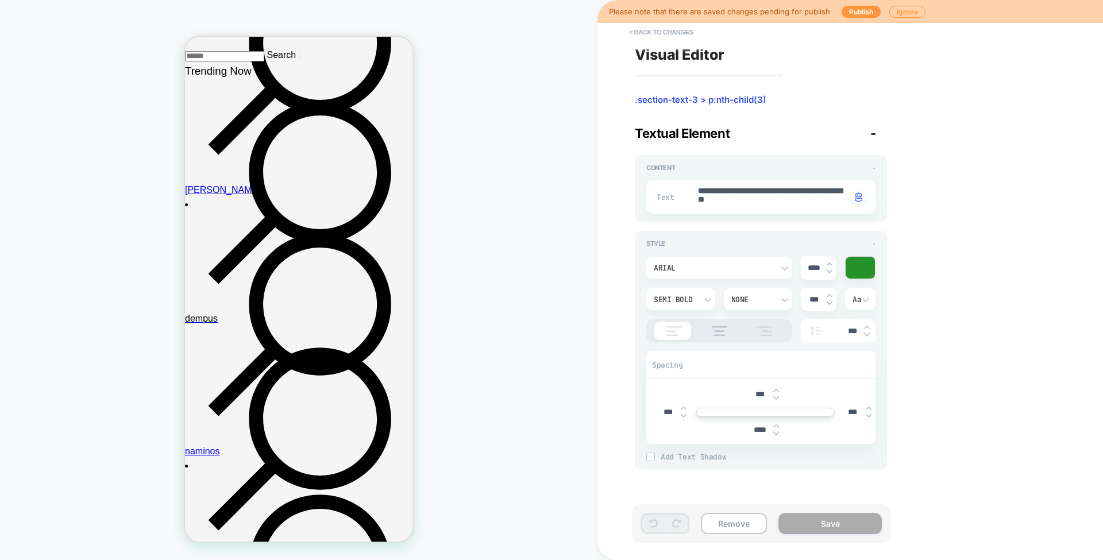
scroll to position [654, 0]
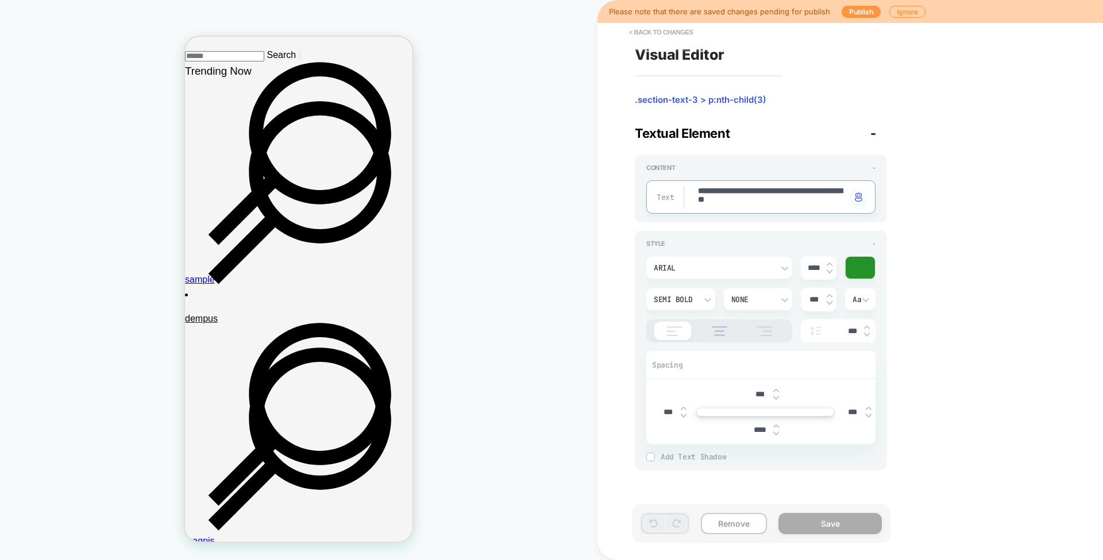
click at [712, 95] on span ".section-text-3 > p:nth-child(3)" at bounding box center [761, 99] width 252 height 11
click at [665, 33] on button "< Back to changes" at bounding box center [661, 32] width 76 height 18
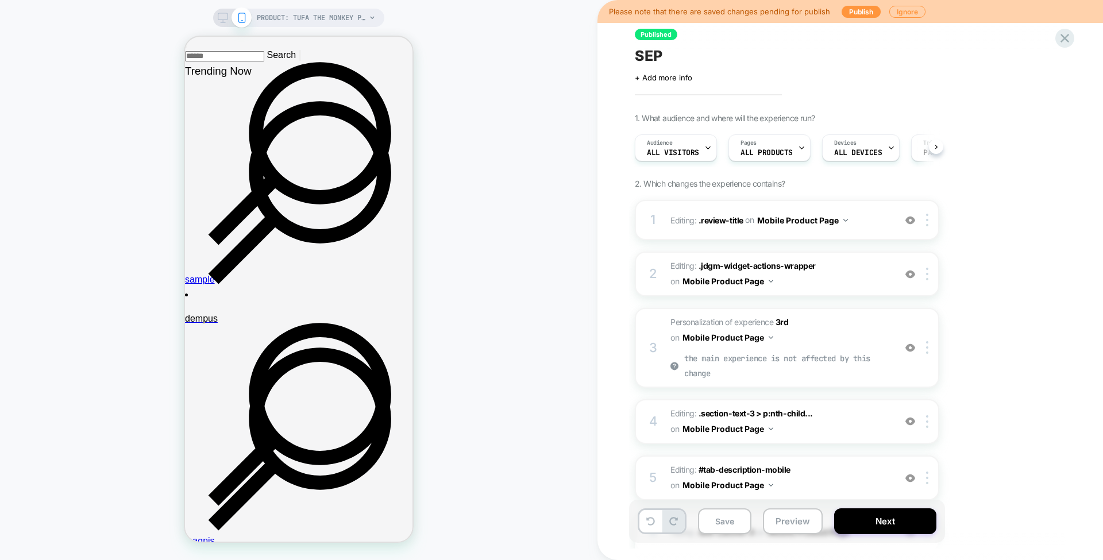
scroll to position [153, 0]
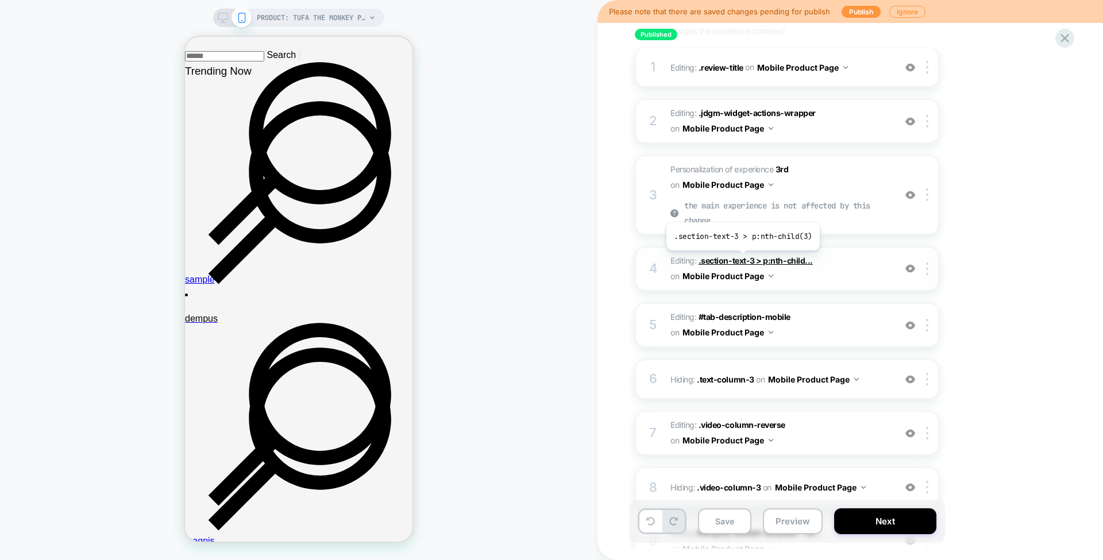
click at [740, 259] on span ".section-text-3 > p:nth-child..." at bounding box center [755, 261] width 114 height 10
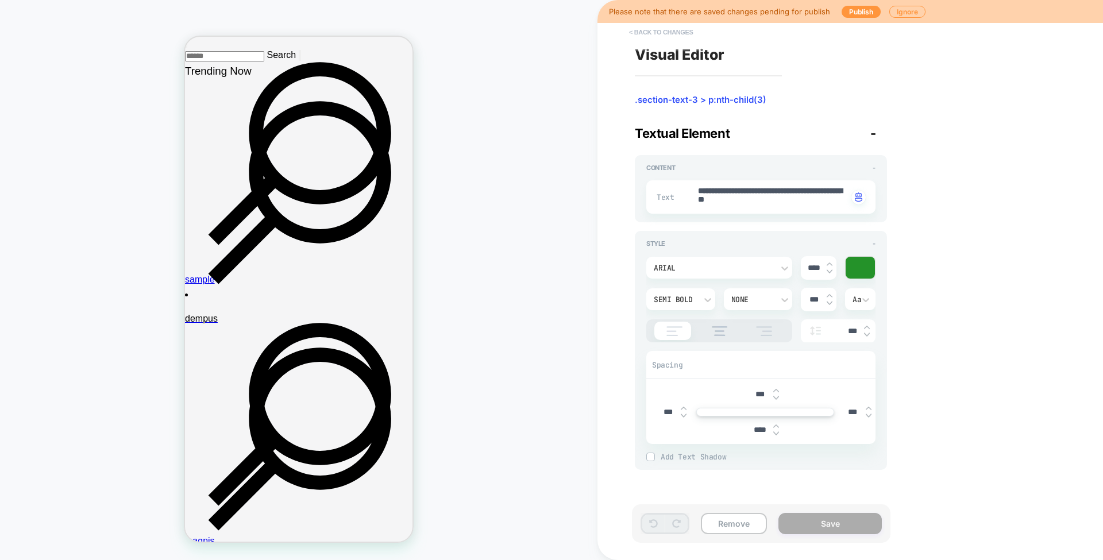
click at [672, 32] on button "< Back to changes" at bounding box center [661, 32] width 76 height 18
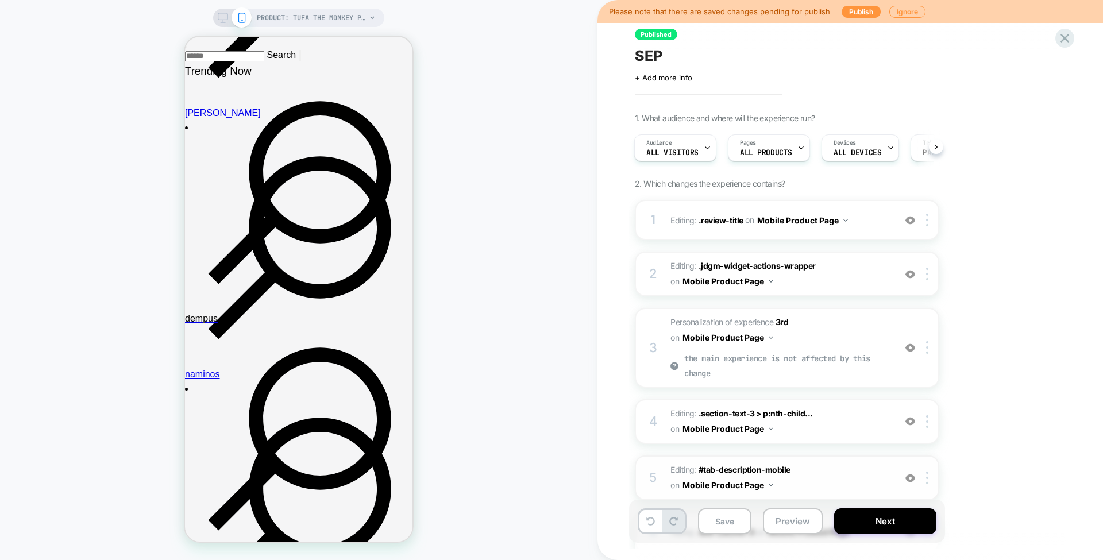
scroll to position [230, 0]
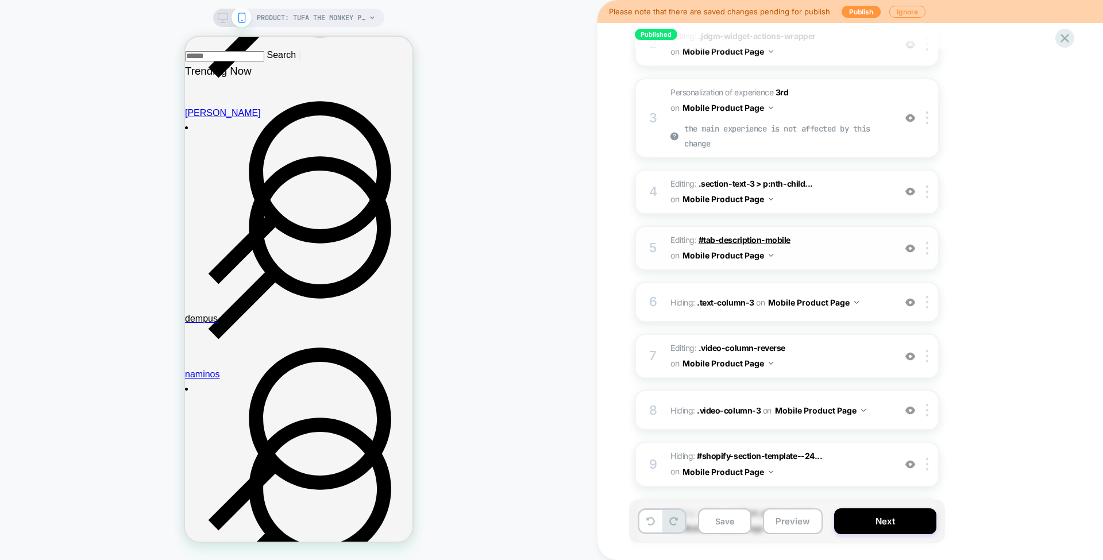
click at [751, 239] on span "#tab-description-mobile" at bounding box center [744, 240] width 92 height 10
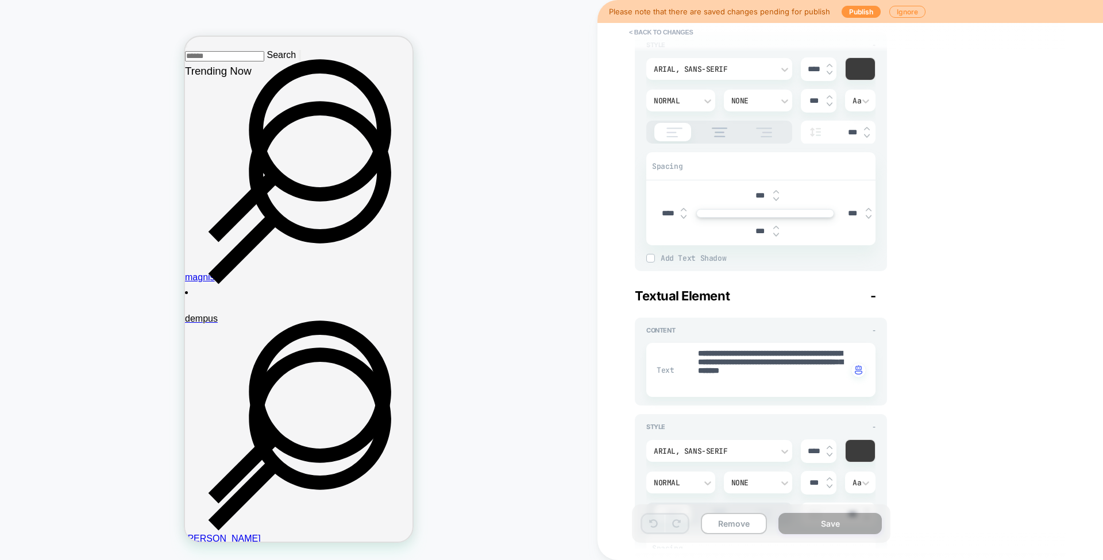
scroll to position [0, 0]
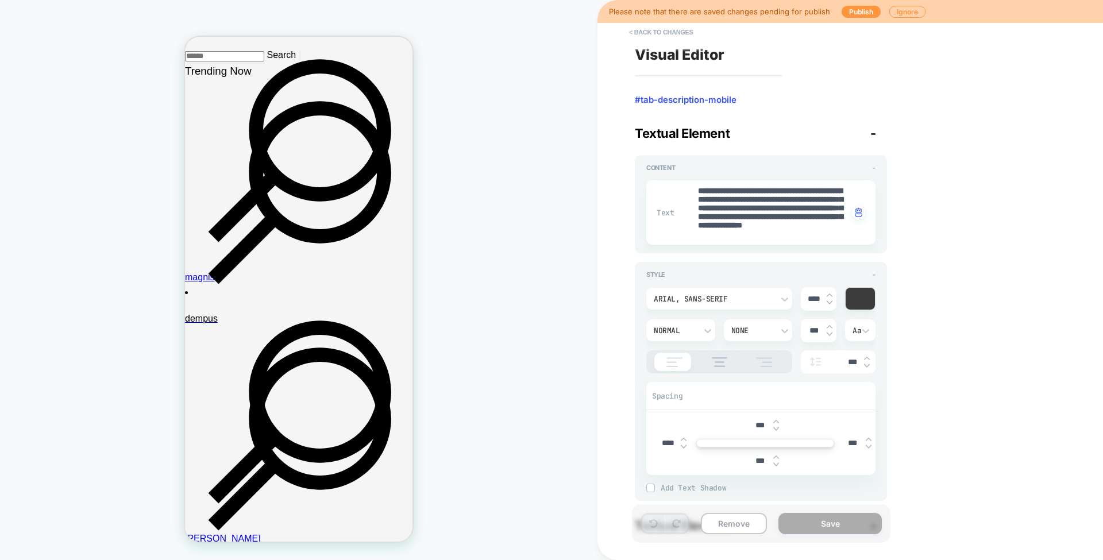
drag, startPoint x: 603, startPoint y: 196, endPoint x: 401, endPoint y: 110, distance: 219.2
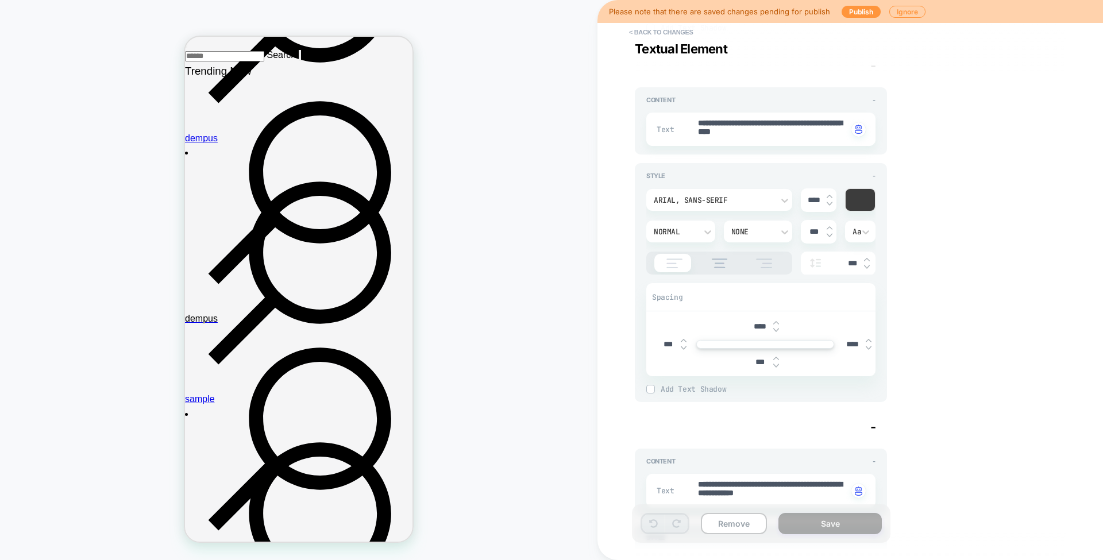
scroll to position [458, 0]
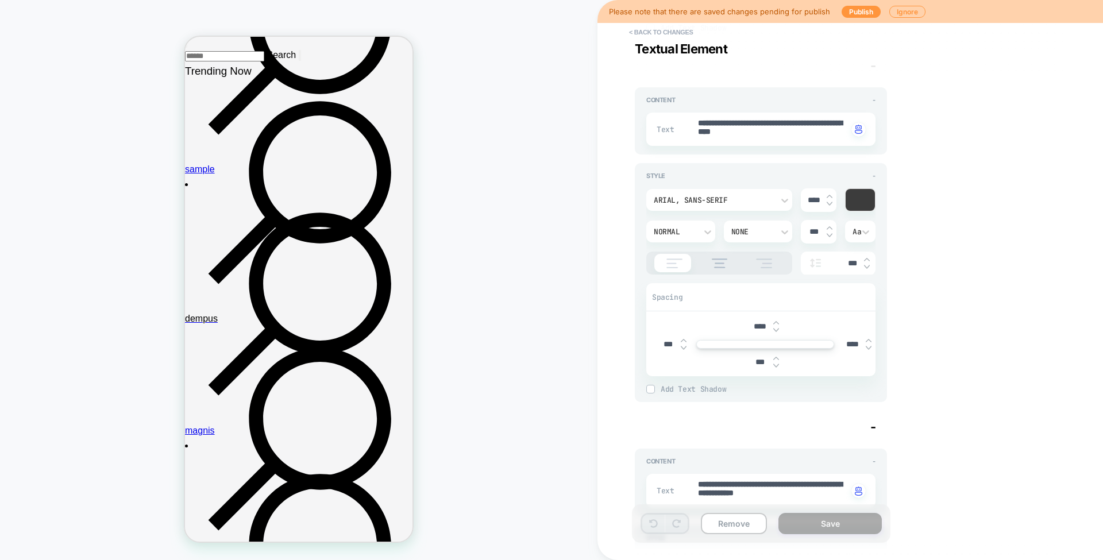
drag, startPoint x: 658, startPoint y: 36, endPoint x: 201, endPoint y: 433, distance: 605.8
click at [658, 36] on button "< Back to changes" at bounding box center [661, 32] width 76 height 18
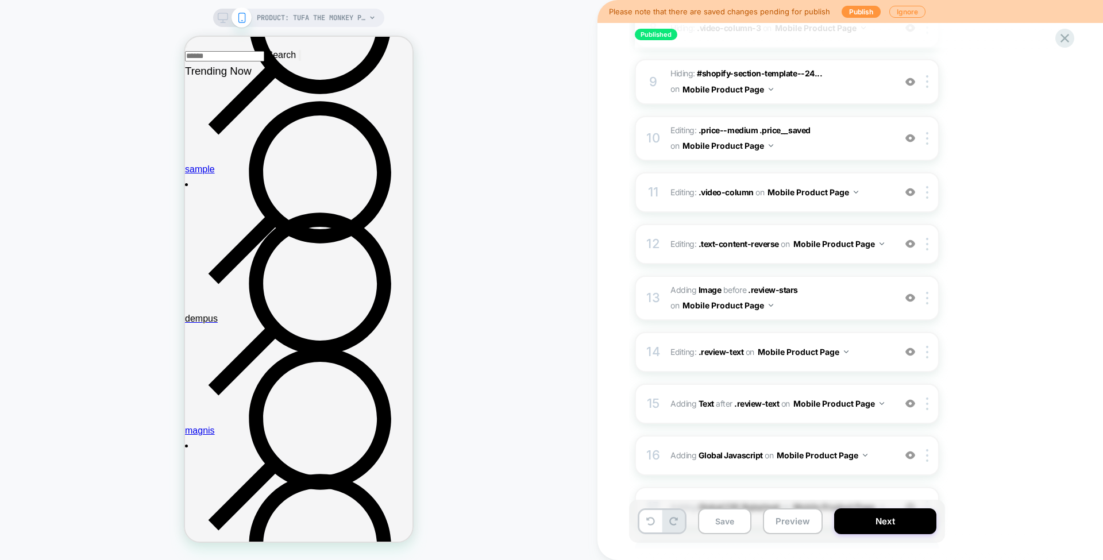
scroll to position [711, 0]
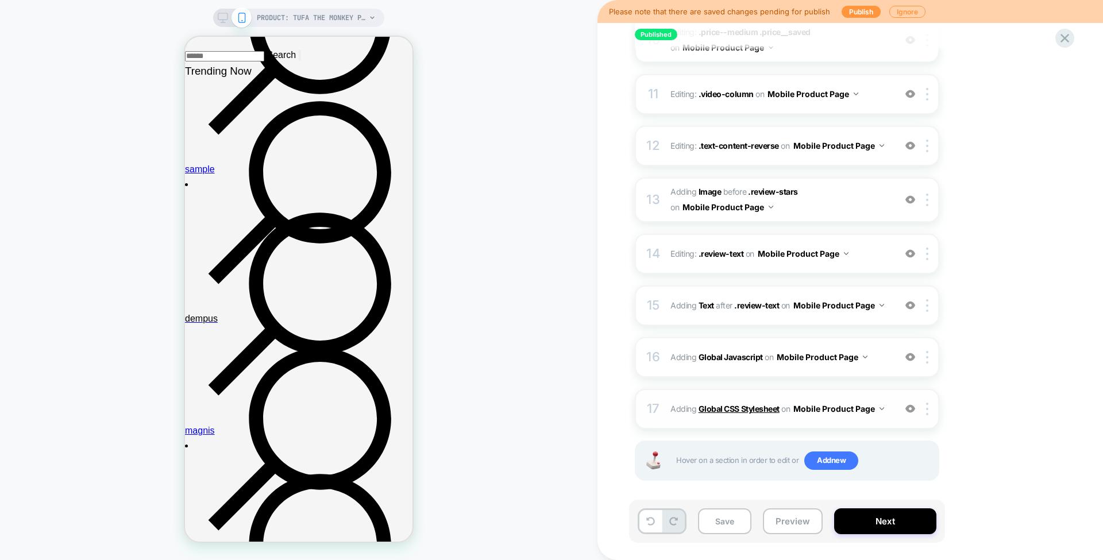
click at [741, 404] on b "Global CSS Stylesheet" at bounding box center [738, 409] width 81 height 10
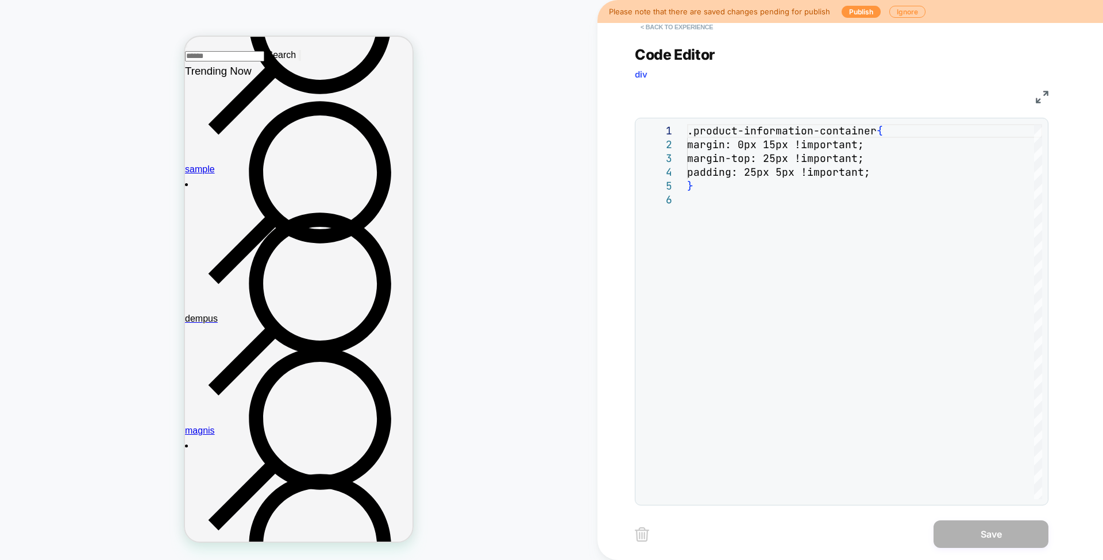
click at [674, 33] on button "< Back to experience" at bounding box center [677, 27] width 84 height 18
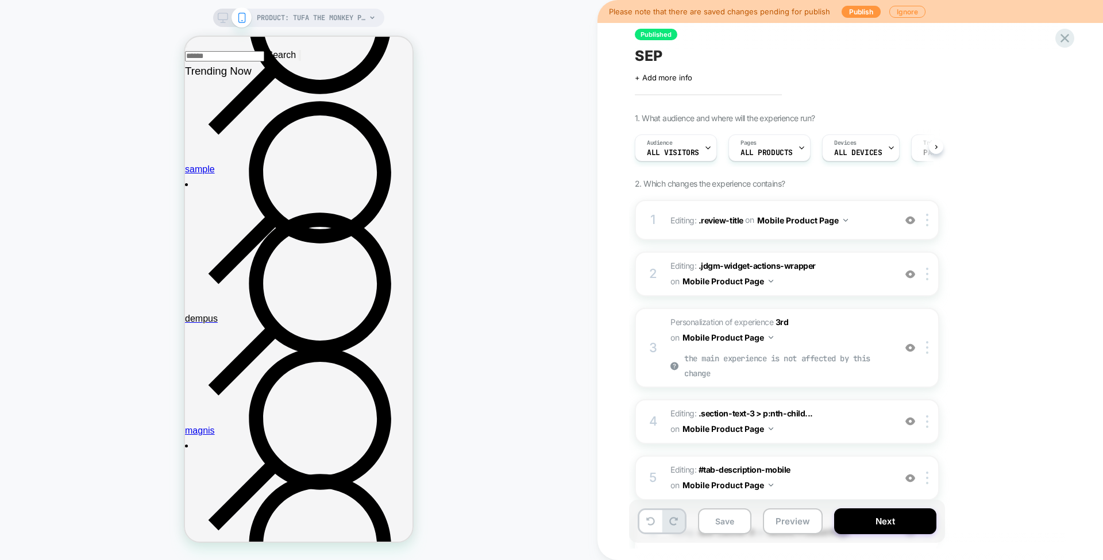
scroll to position [383, 0]
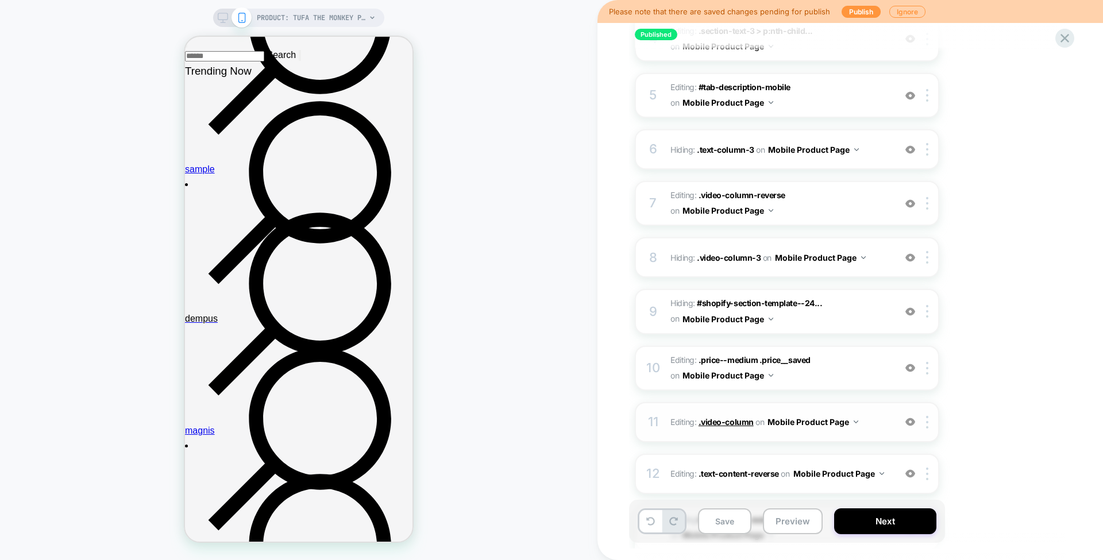
click at [734, 417] on span ".video-column" at bounding box center [725, 422] width 55 height 10
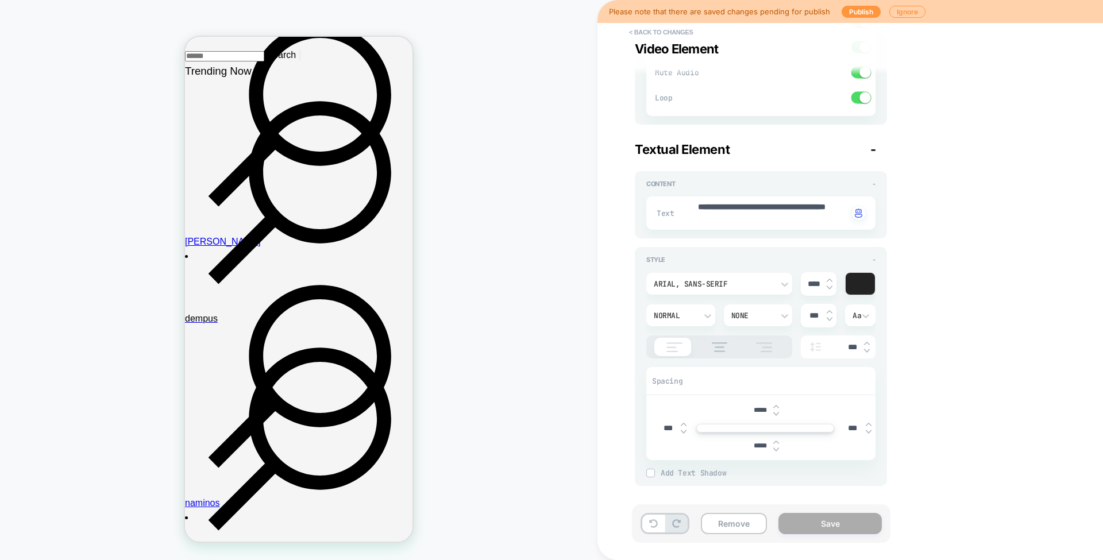
scroll to position [0, 0]
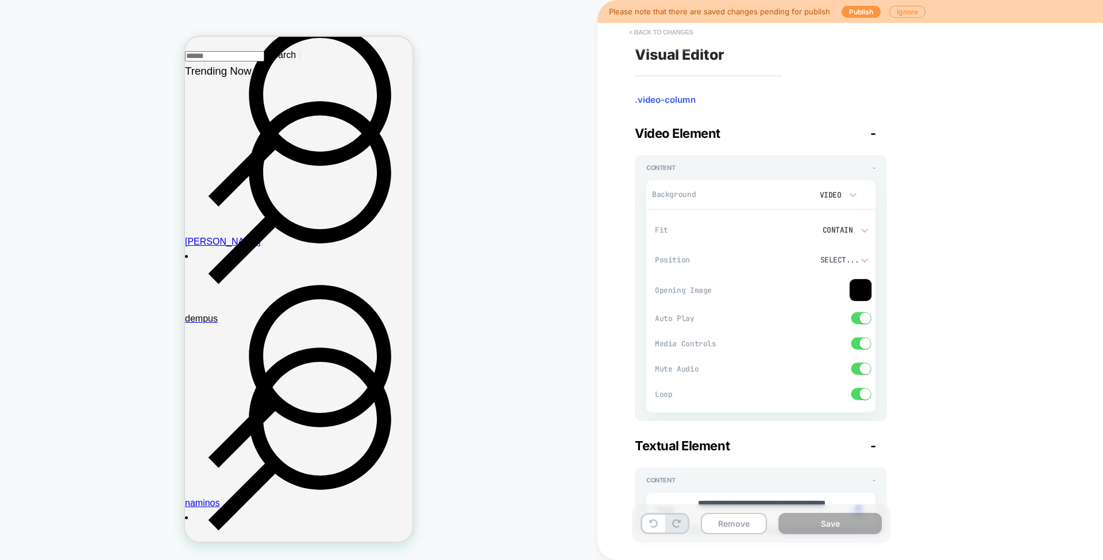
click at [661, 40] on button "< Back to changes" at bounding box center [661, 32] width 76 height 18
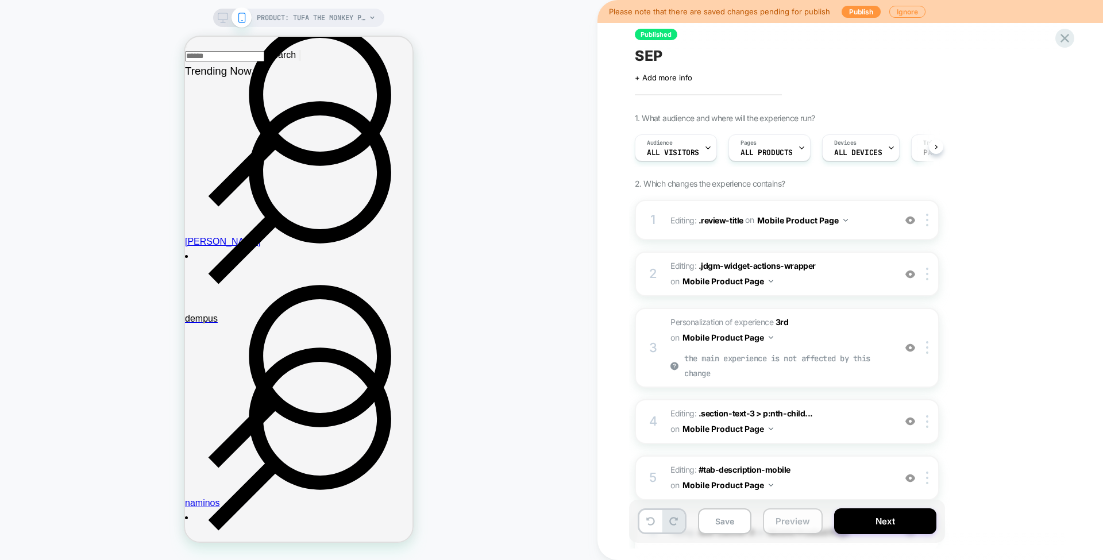
click at [785, 526] on button "Preview" at bounding box center [793, 521] width 60 height 26
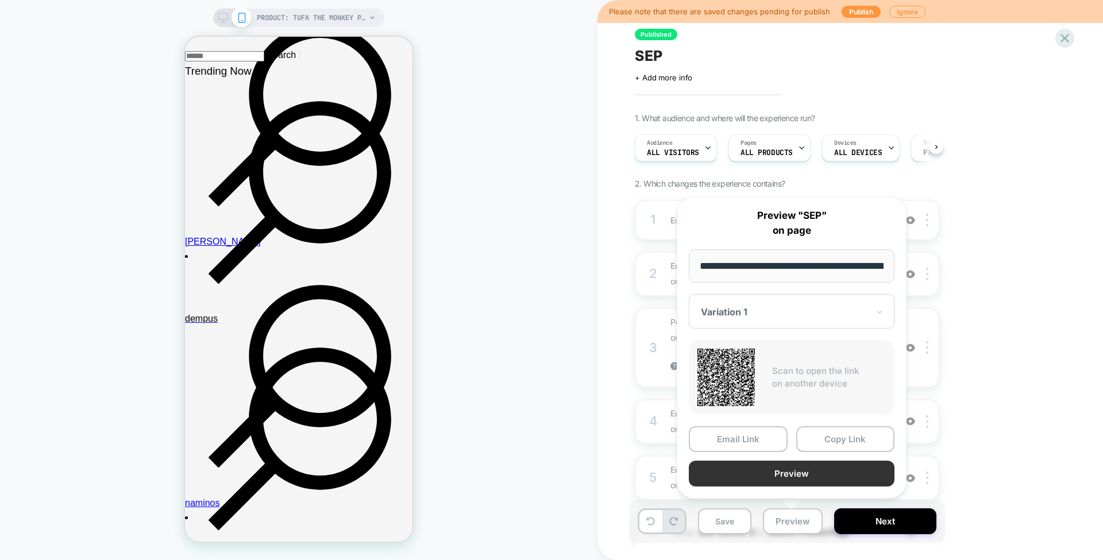
scroll to position [0, 639]
click at [774, 481] on button "Preview" at bounding box center [792, 474] width 206 height 26
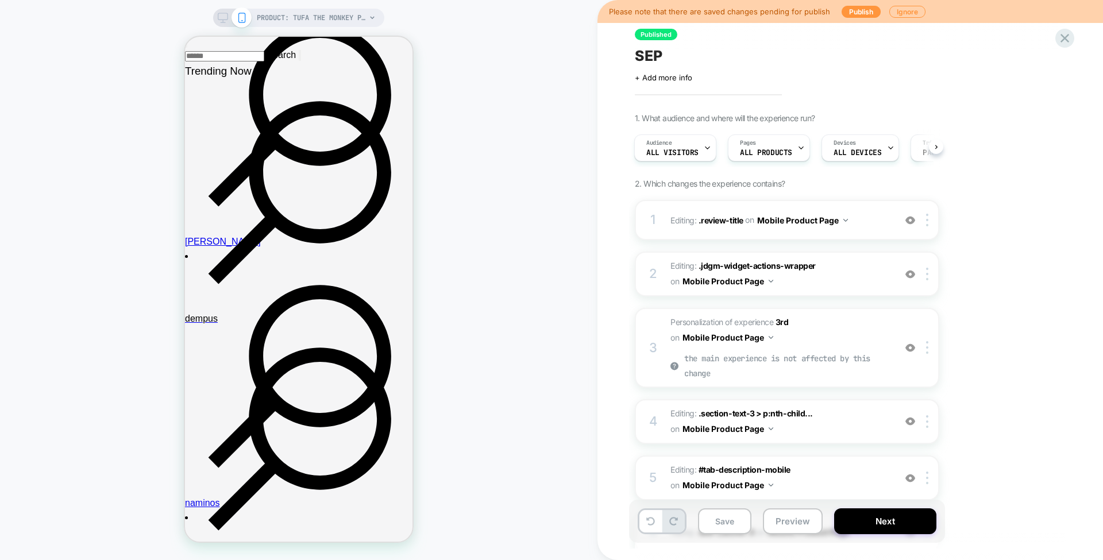
scroll to position [460, 0]
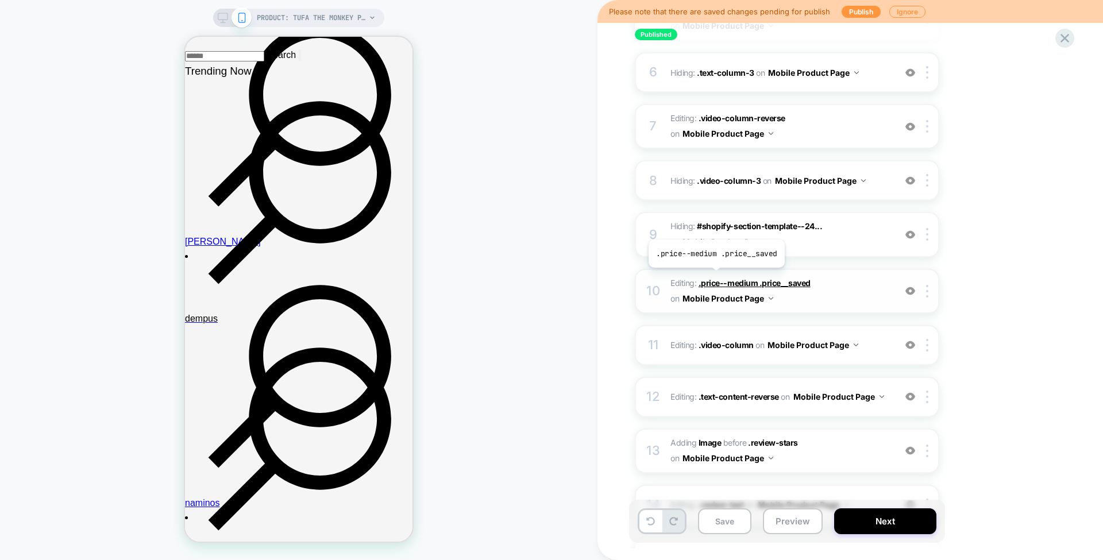
click at [717, 276] on span "Editing : .price--medium .price__saved .price--medium .price__saved on Mobile P…" at bounding box center [779, 291] width 219 height 31
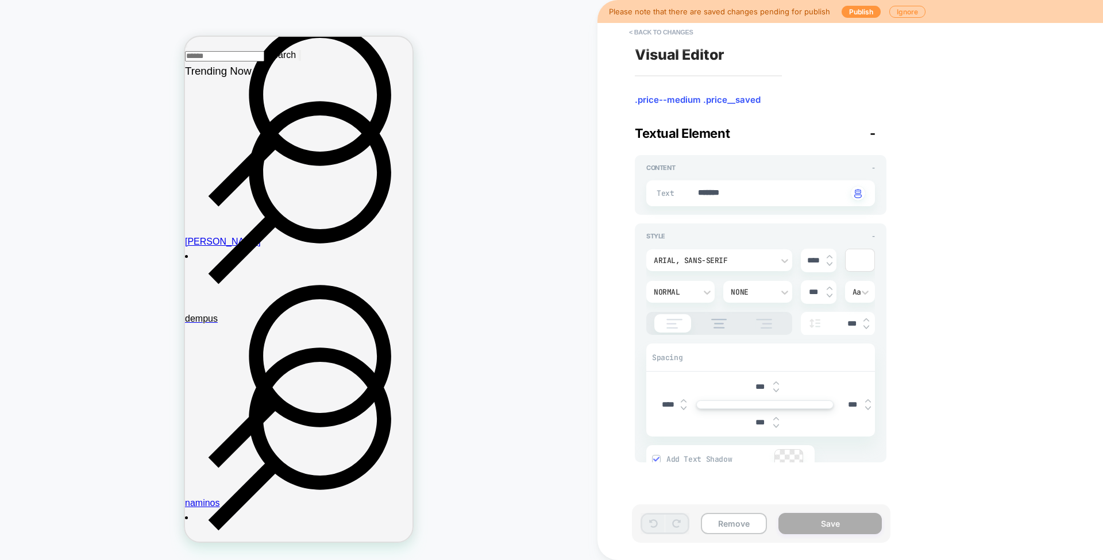
click at [719, 275] on div "Arial, sans-serif **** Normal None *** Aa ***" at bounding box center [760, 292] width 229 height 86
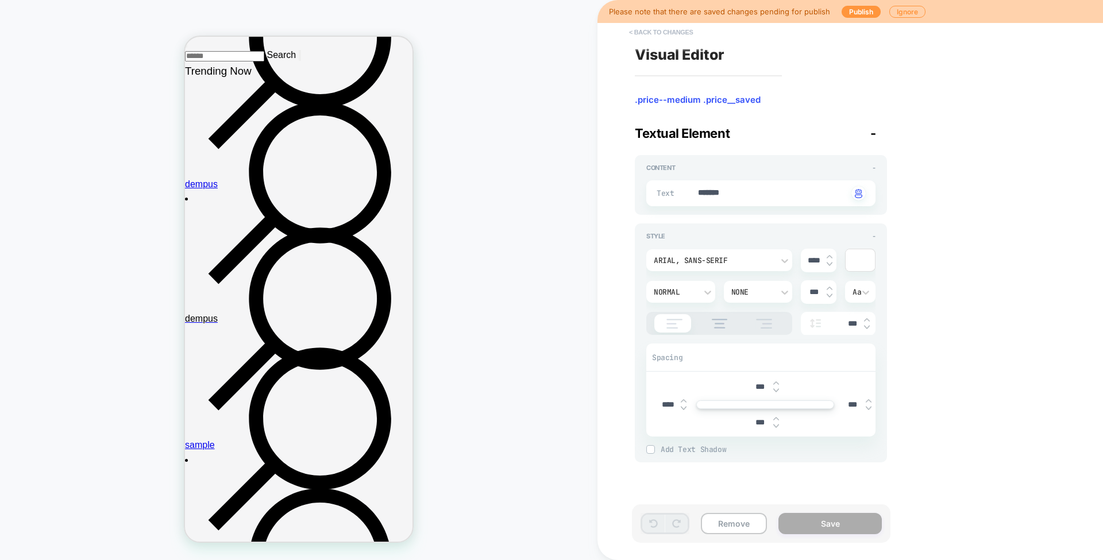
click at [679, 37] on button "< Back to changes" at bounding box center [661, 32] width 76 height 18
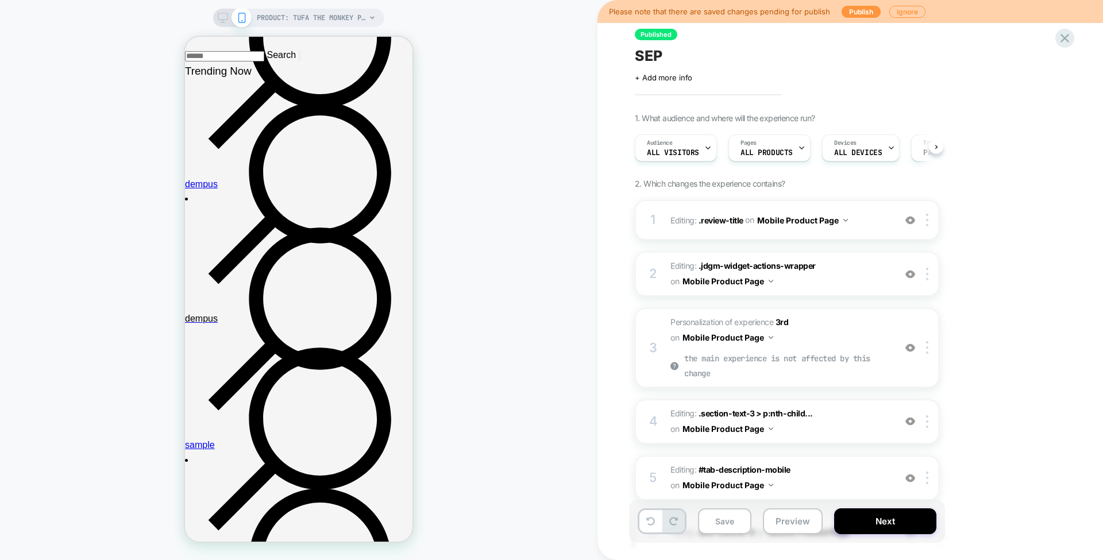
scroll to position [0, 1]
click at [796, 515] on button "Preview" at bounding box center [793, 521] width 60 height 26
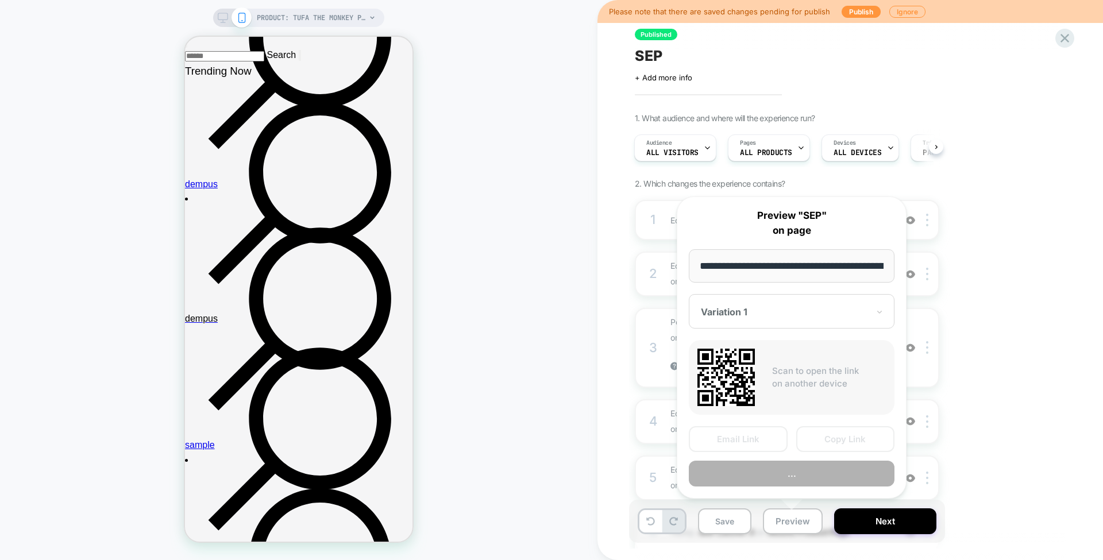
scroll to position [0, 639]
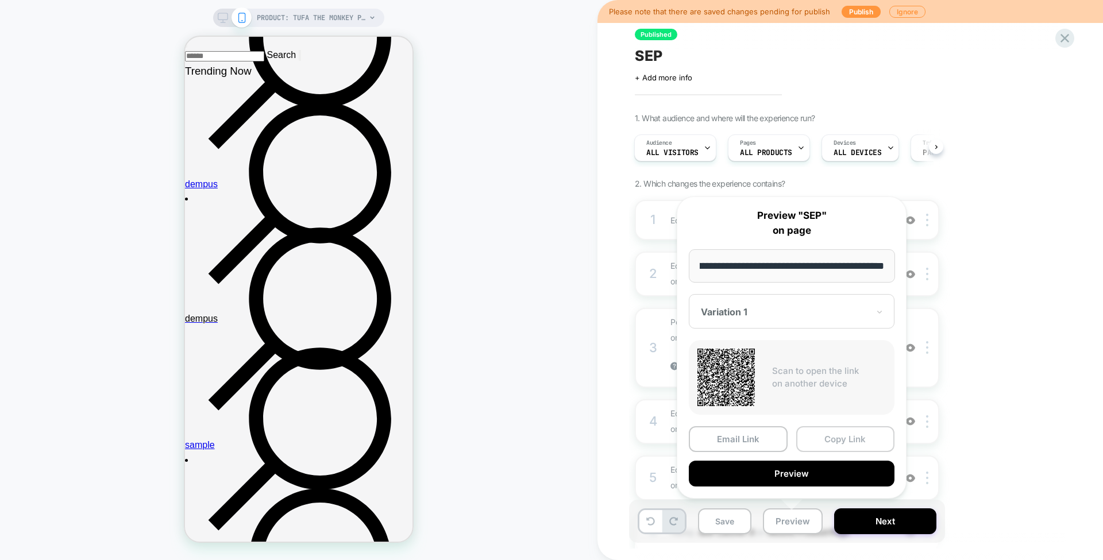
click at [835, 440] on button "Copy Link" at bounding box center [845, 439] width 99 height 26
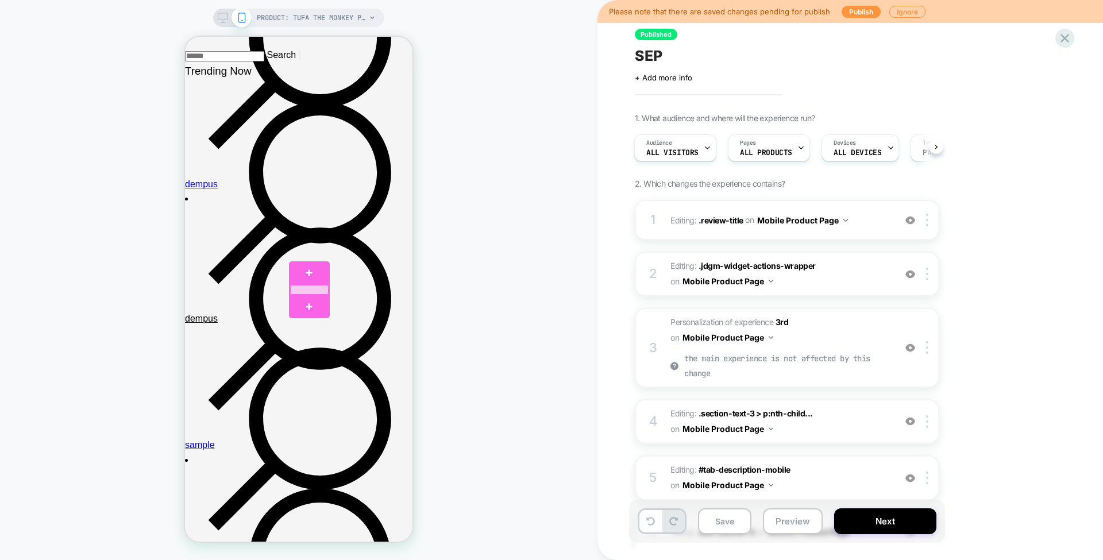
click at [314, 289] on div at bounding box center [309, 290] width 38 height 10
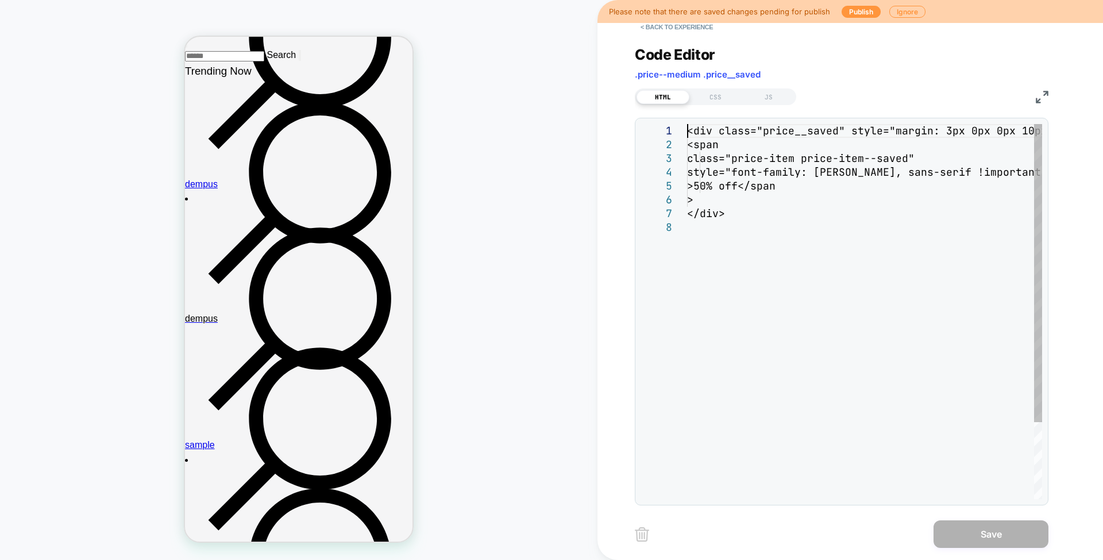
click at [935, 186] on div "<div class="price__saved" style="margin: 3px 0px 0 px 10px !important;"> <span …" at bounding box center [864, 360] width 355 height 472
click at [740, 177] on div "<div class="price__saved" style="margin: 3px 0px 0 px 10px !important;"> <span …" at bounding box center [958, 360] width 542 height 472
click at [764, 73] on div "Code Editor .price--medium .price__saved" at bounding box center [842, 66] width 414 height 40
click at [725, 96] on div "CSS" at bounding box center [715, 97] width 53 height 14
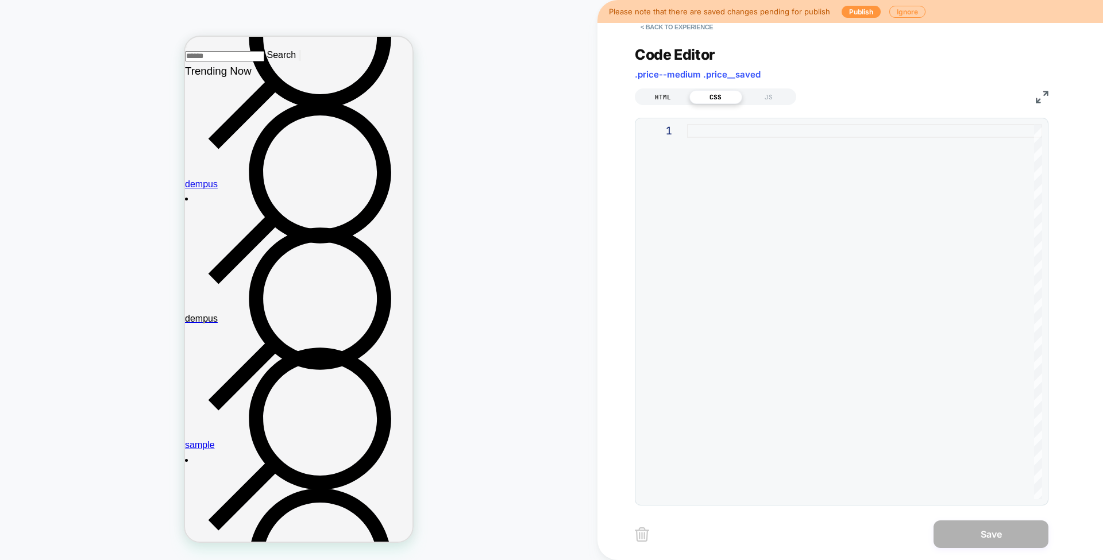
click at [678, 96] on div "HTML" at bounding box center [662, 97] width 53 height 14
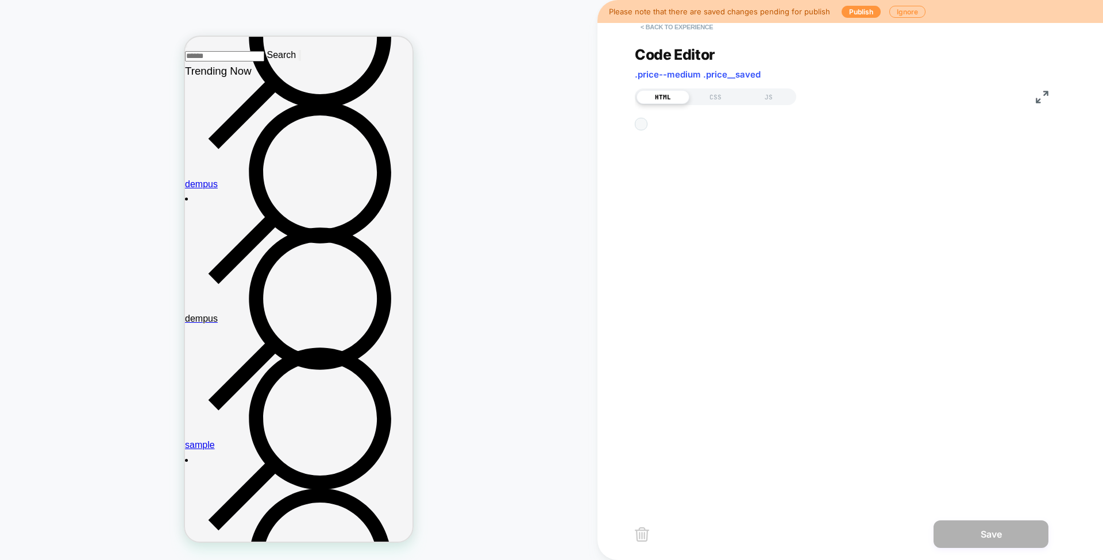
click at [686, 30] on button "< Back to experience" at bounding box center [677, 27] width 84 height 18
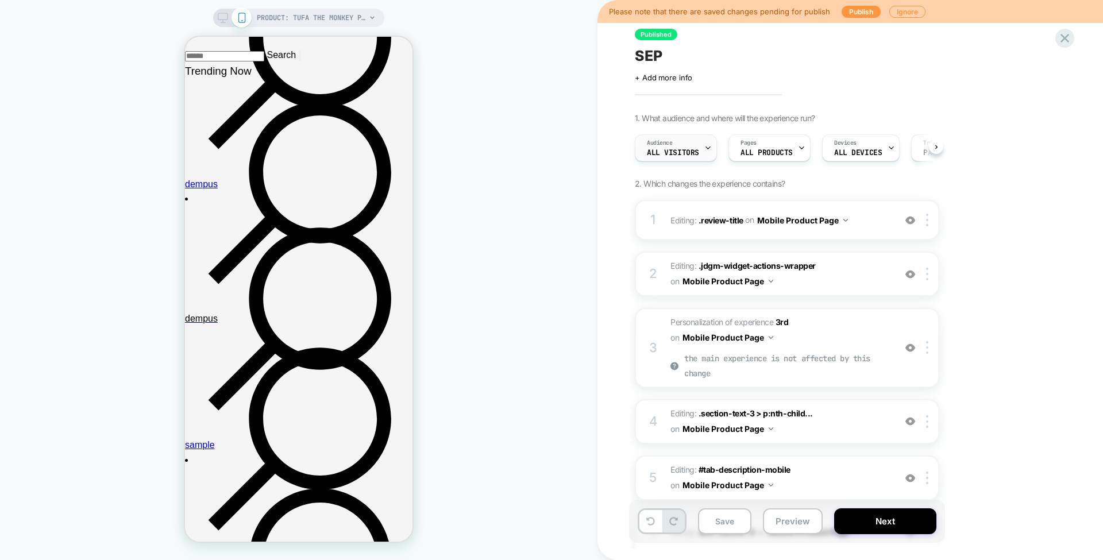
scroll to position [0, 1]
click at [717, 215] on span ".review-title" at bounding box center [720, 220] width 45 height 10
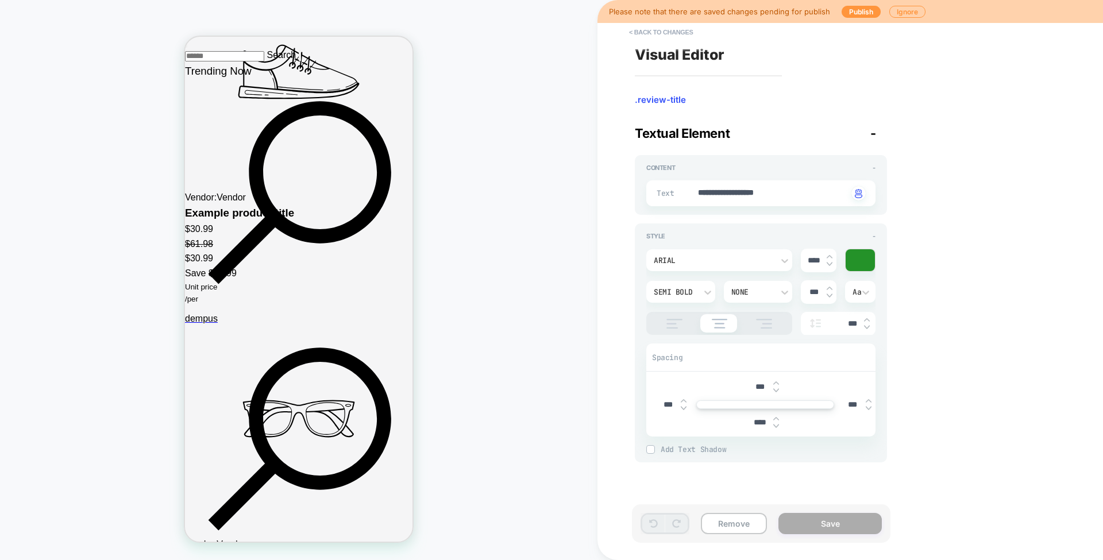
scroll to position [2364, 0]
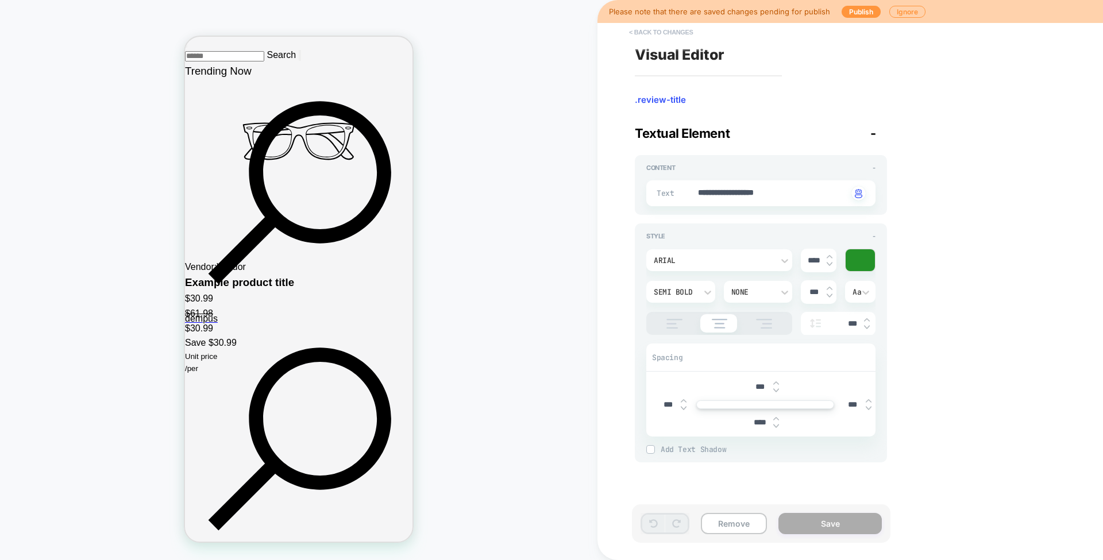
click at [646, 28] on button "< Back to changes" at bounding box center [661, 32] width 76 height 18
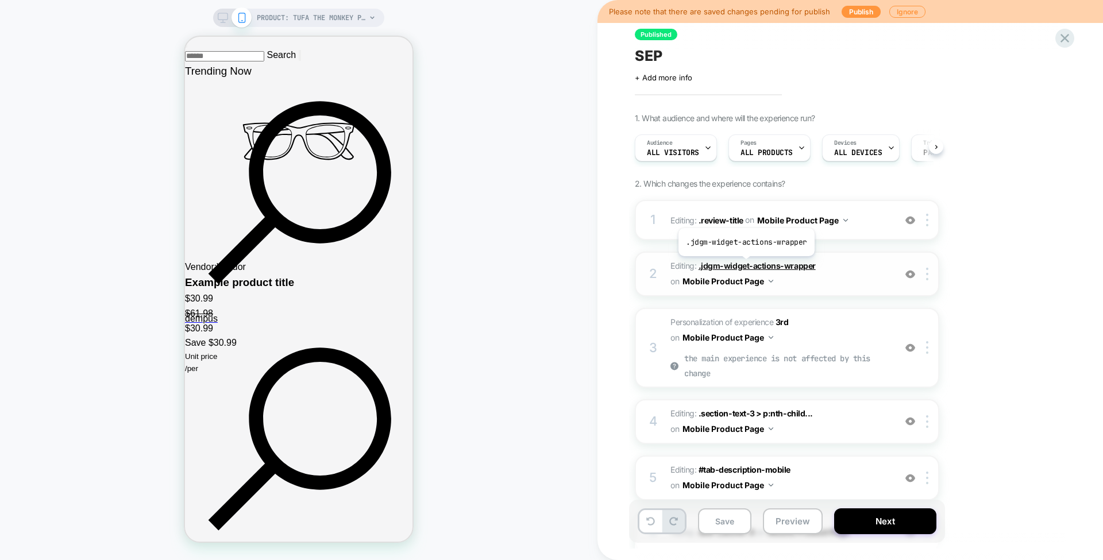
click at [744, 264] on span ".jdgm-widget-actions-wrapper" at bounding box center [756, 266] width 117 height 10
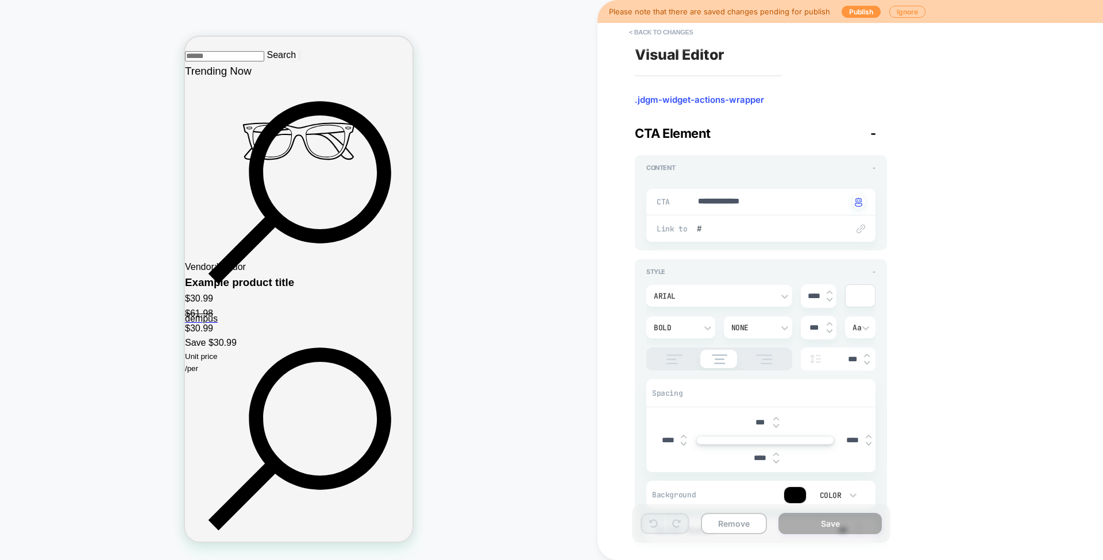
scroll to position [2717, 0]
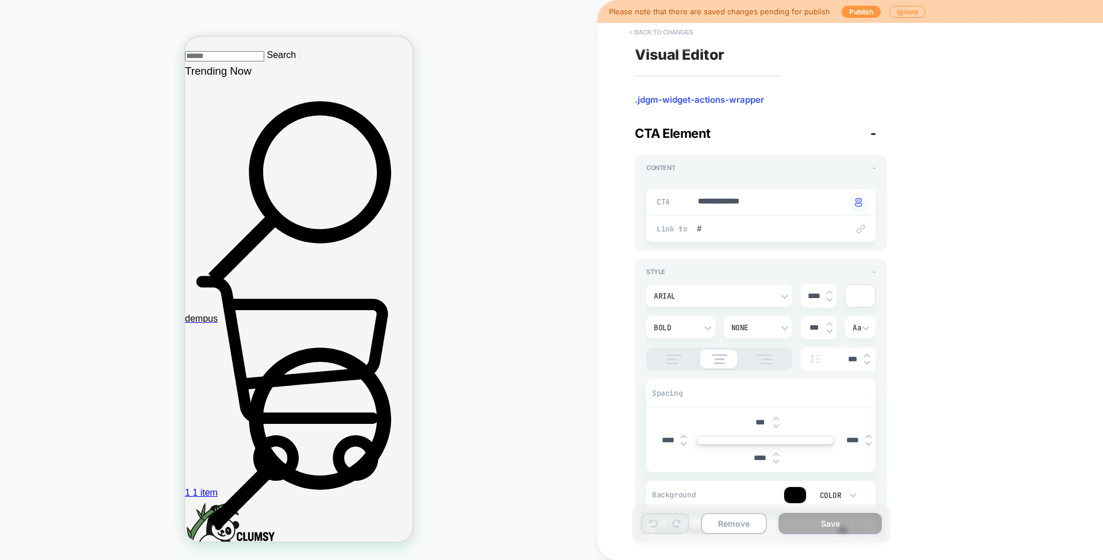
click at [662, 33] on button "< Back to changes" at bounding box center [661, 32] width 76 height 18
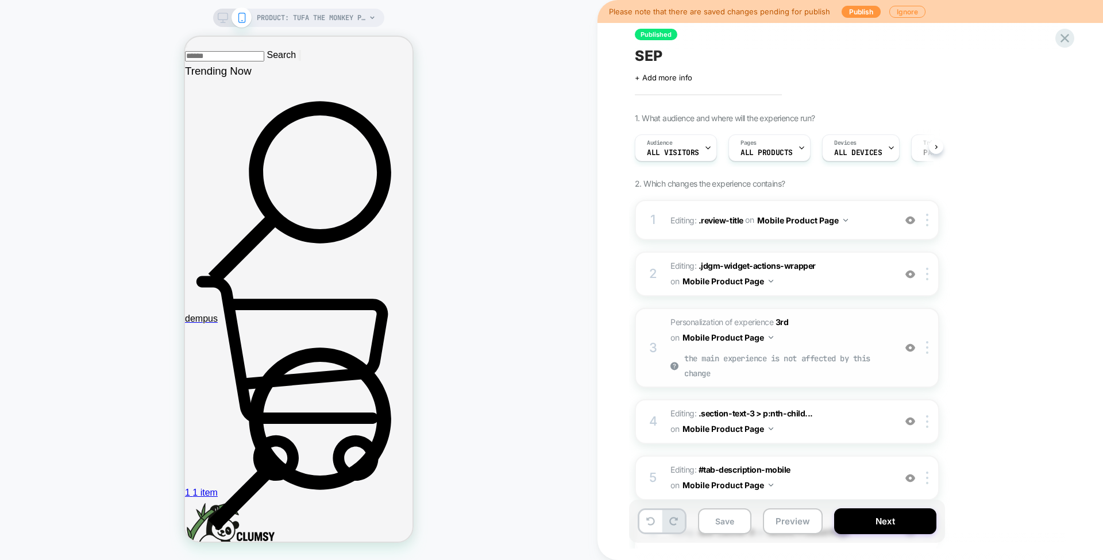
scroll to position [0, 1]
click at [783, 322] on strong "3rd" at bounding box center [781, 322] width 13 height 10
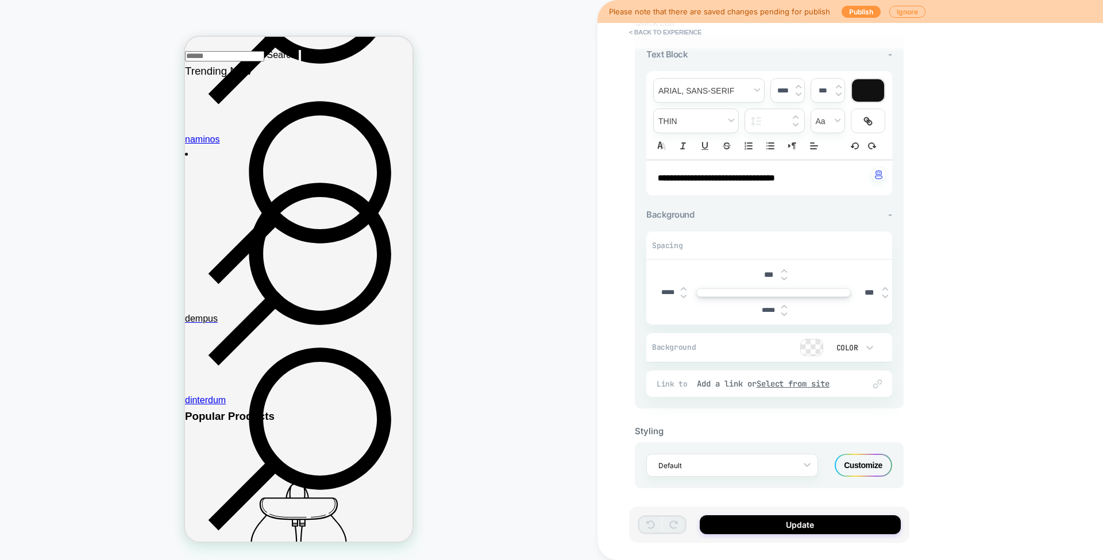
scroll to position [0, 0]
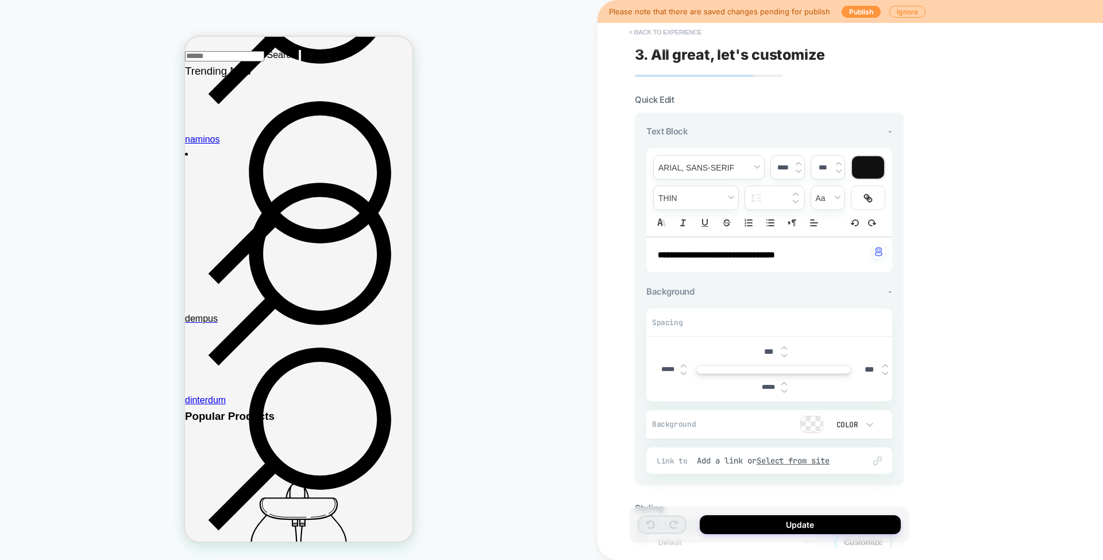
click at [661, 34] on button "< Back to experience" at bounding box center [665, 32] width 84 height 18
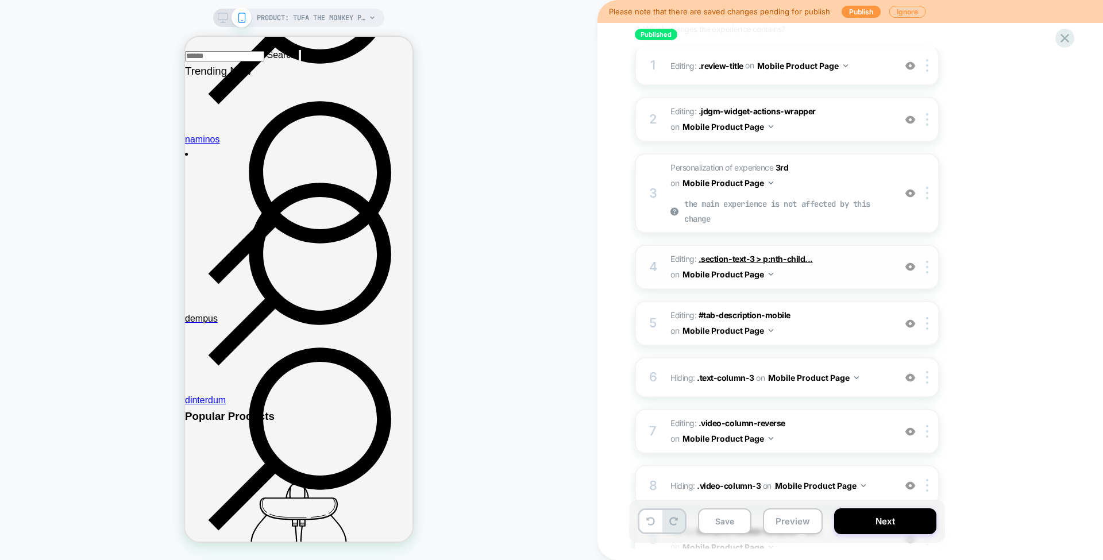
scroll to position [155, 0]
click at [732, 253] on span ".section-text-3 > p:nth-child..." at bounding box center [755, 258] width 114 height 10
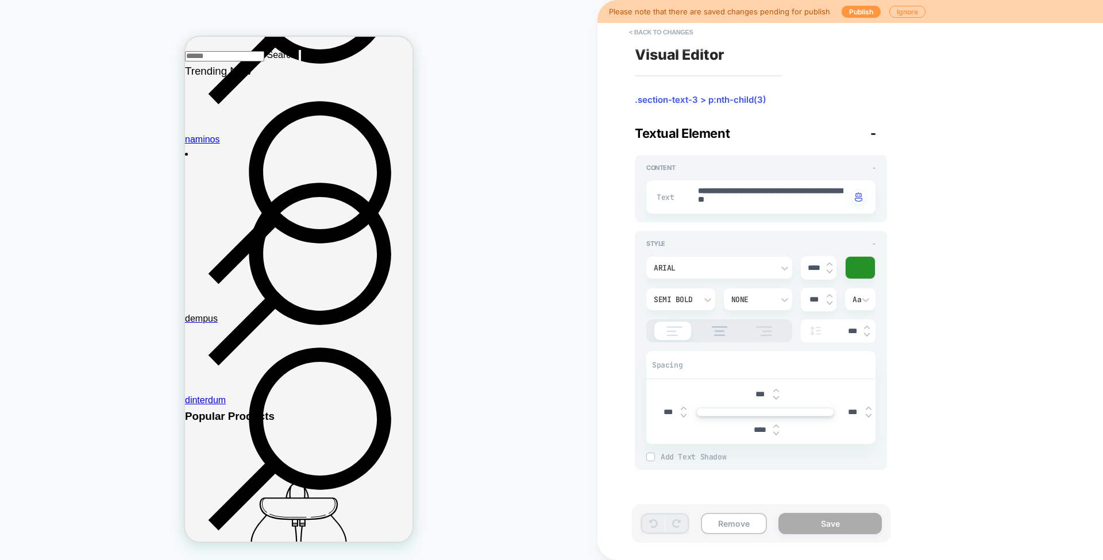
click at [692, 96] on span ".section-text-3 > p:nth-child(3)" at bounding box center [761, 99] width 252 height 11
click at [666, 29] on button "< Back to changes" at bounding box center [661, 32] width 76 height 18
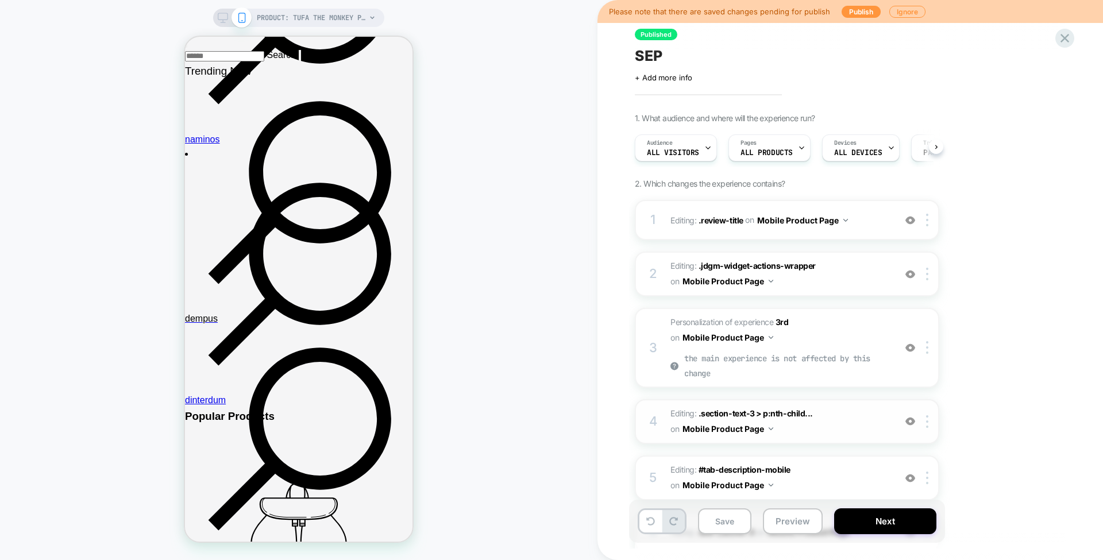
click at [739, 406] on span "Editing : .section-text-3 > p:nth-child... .section-text-3 > p:nth-child(3) on …" at bounding box center [779, 421] width 219 height 31
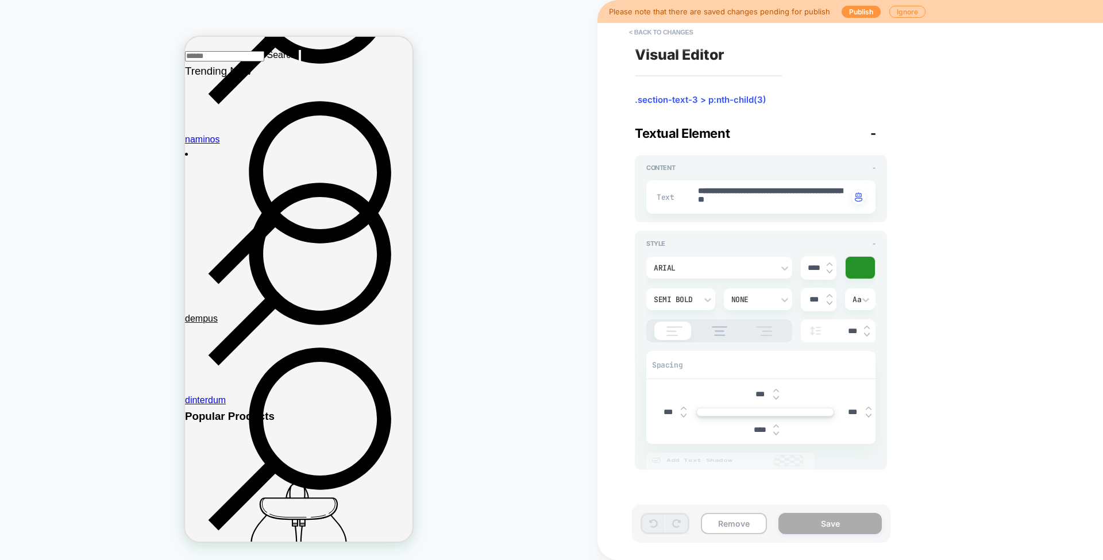
type textarea "*"
drag, startPoint x: 775, startPoint y: 96, endPoint x: 622, endPoint y: 91, distance: 153.4
click at [625, 91] on div "**********" at bounding box center [849, 280] width 505 height 560
copy div ".section-text-3 > p:nth-child(3)"
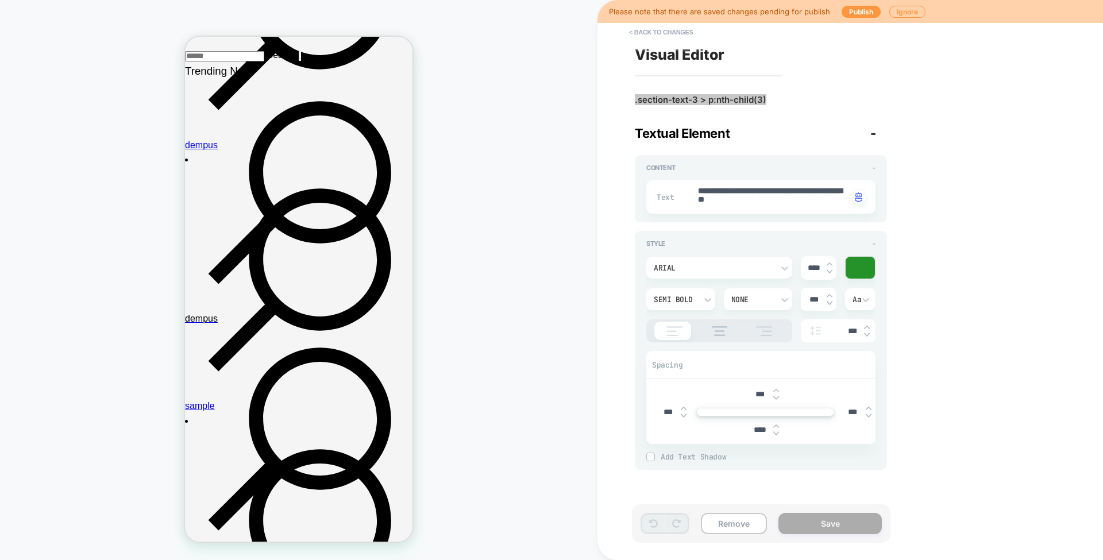
scroll to position [295, 0]
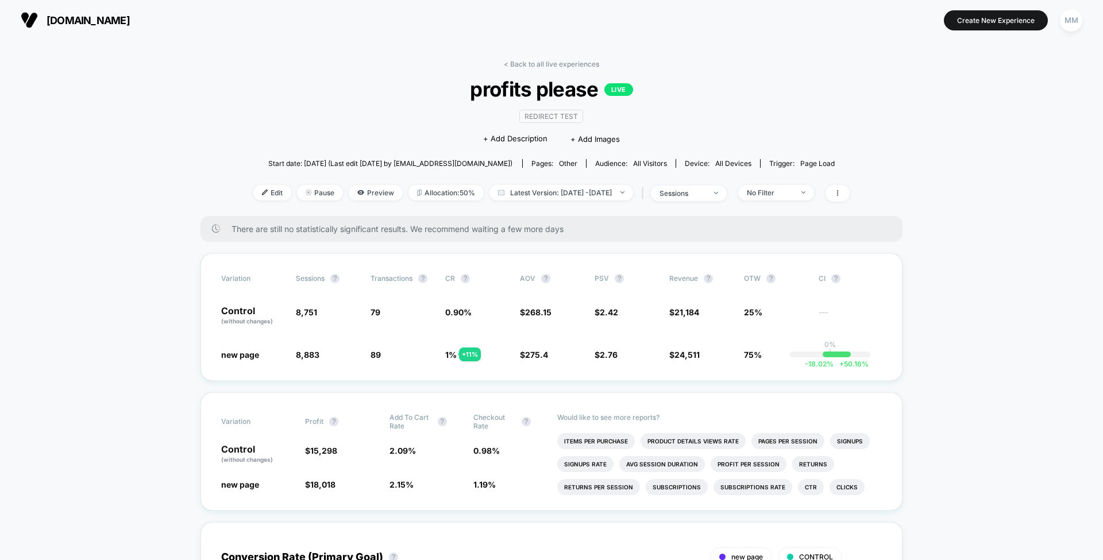
click at [605, 188] on span "Latest Version: [DATE] - [DATE]" at bounding box center [561, 193] width 144 height 16
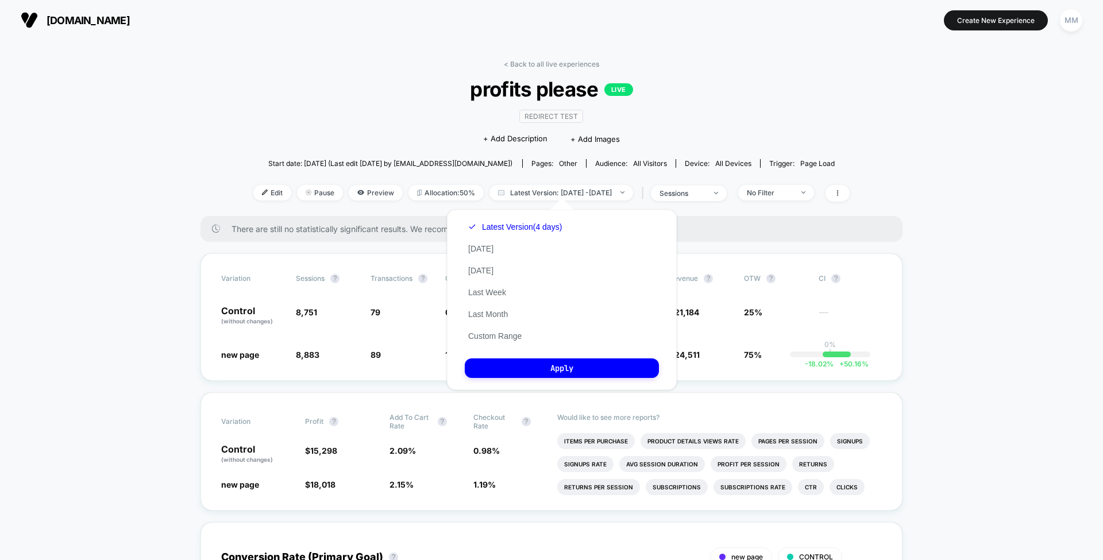
click at [510, 332] on button "Custom Range" at bounding box center [495, 336] width 60 height 10
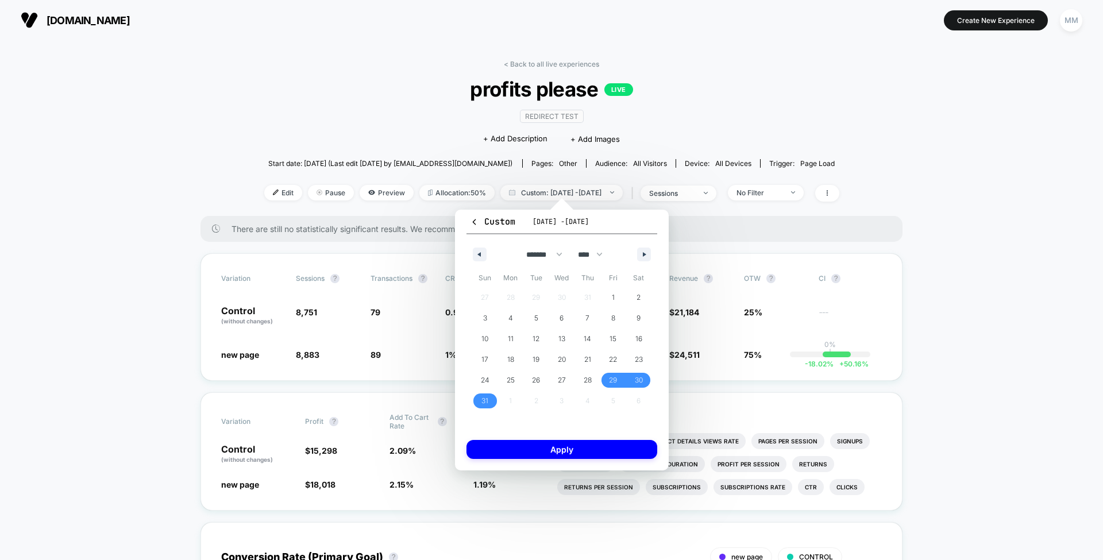
click at [645, 254] on icon "button" at bounding box center [646, 254] width 6 height 5
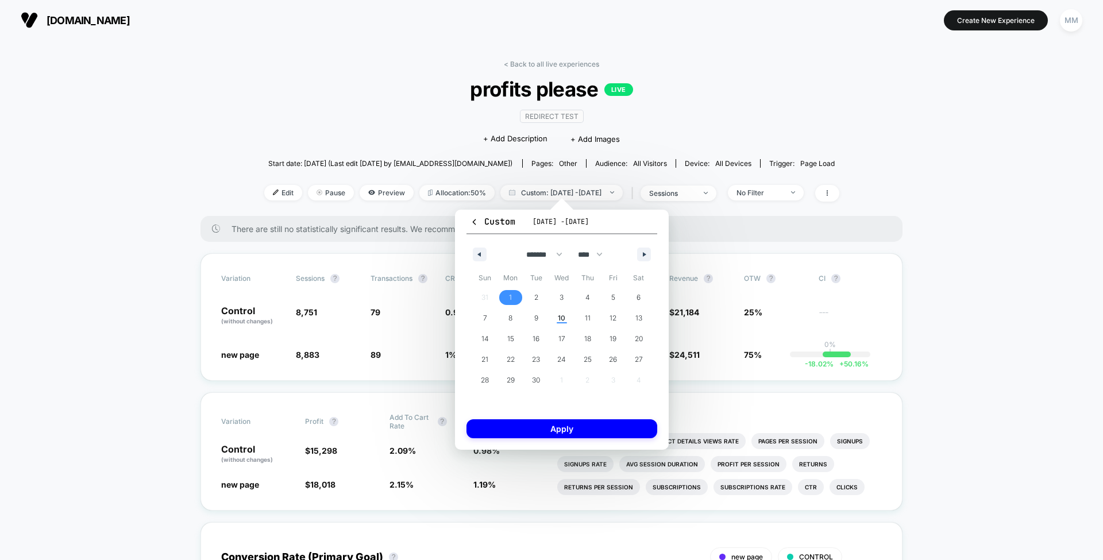
click at [482, 250] on button "button" at bounding box center [480, 255] width 14 height 14
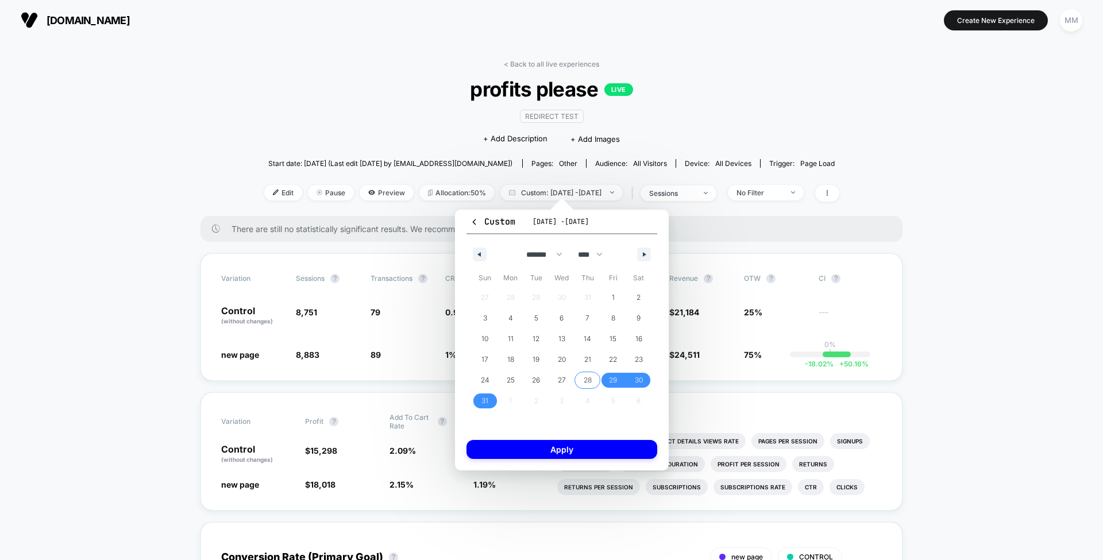
click at [591, 378] on span "28" at bounding box center [588, 380] width 8 height 21
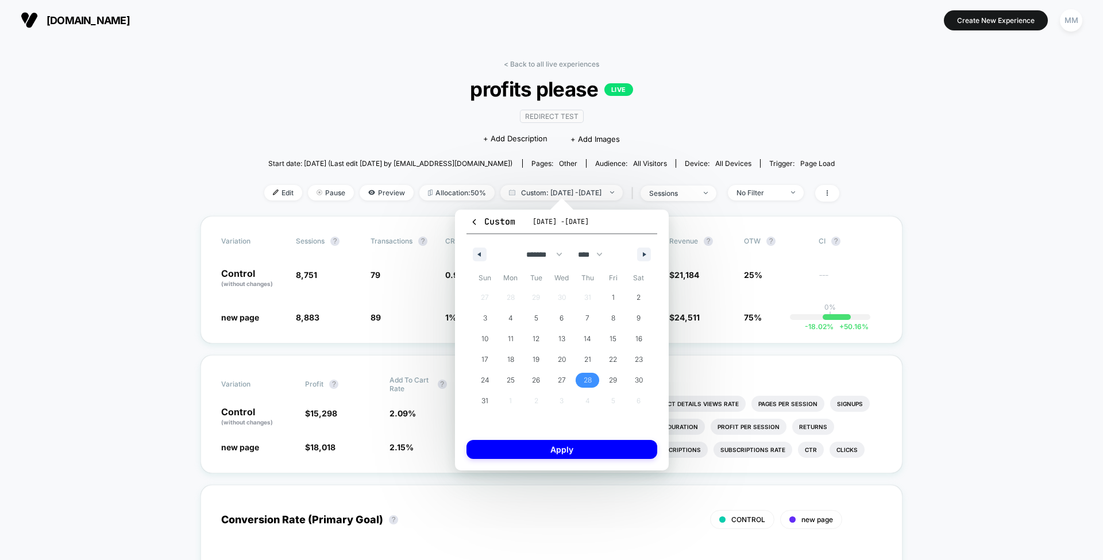
click at [645, 253] on icon "button" at bounding box center [646, 254] width 6 height 5
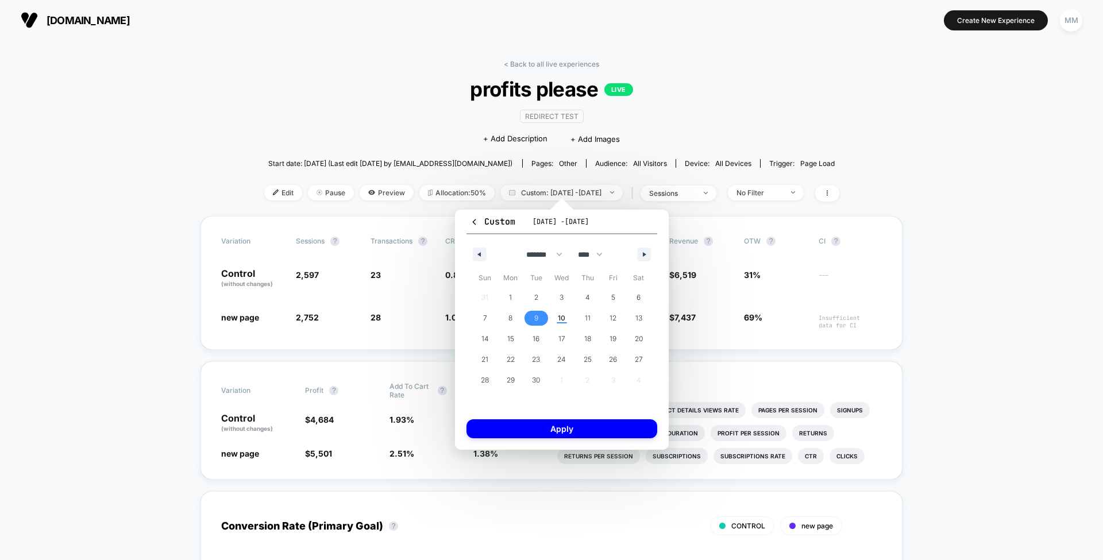
click at [537, 319] on span "9" at bounding box center [536, 318] width 4 height 21
select select "*"
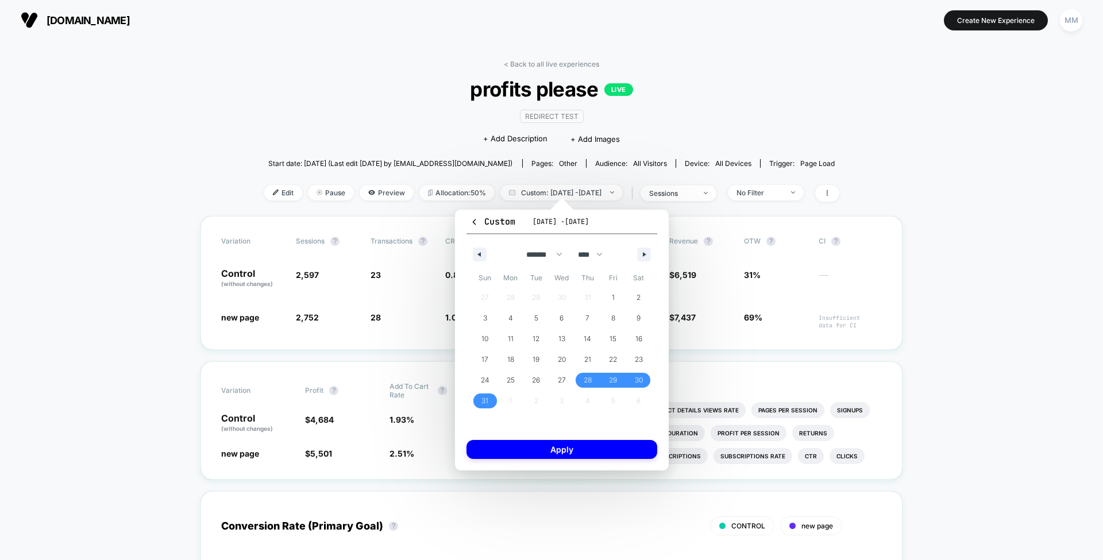
click at [572, 446] on button "Apply" at bounding box center [561, 449] width 191 height 19
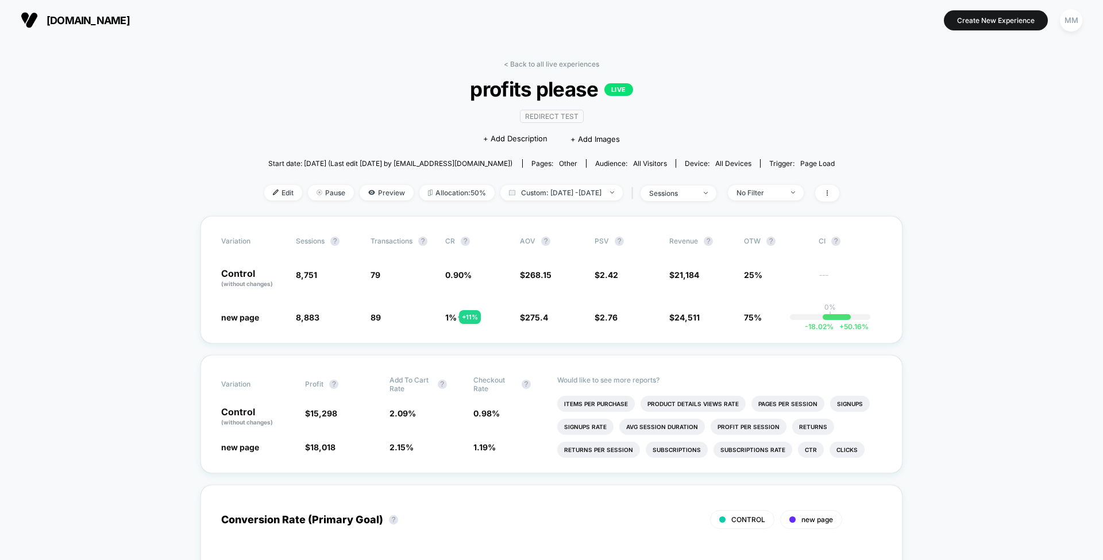
click at [831, 192] on icon at bounding box center [827, 193] width 7 height 7
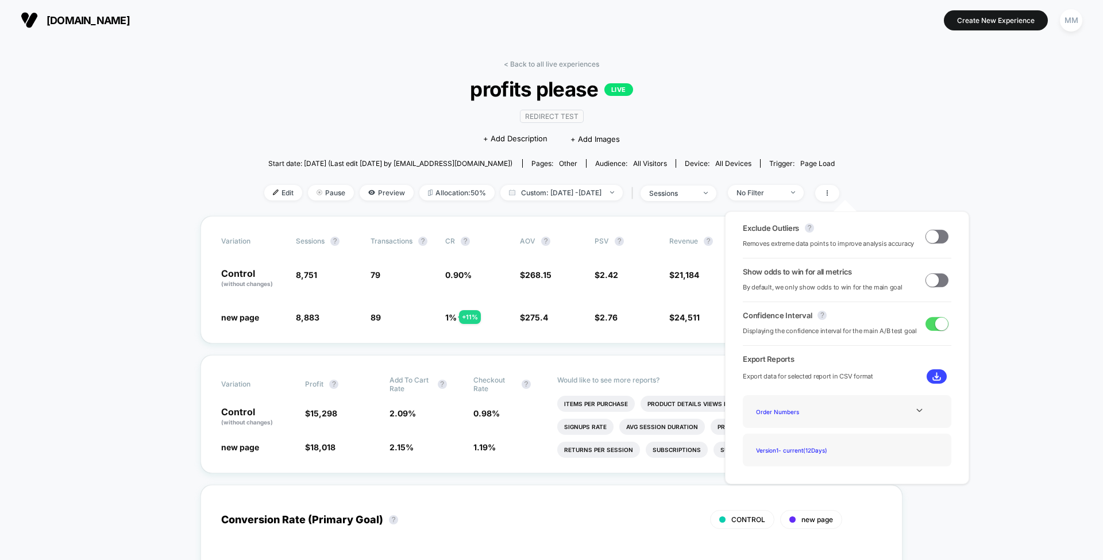
click at [921, 404] on div "Order Numbers" at bounding box center [846, 412] width 191 height 16
click at [915, 409] on icon at bounding box center [919, 410] width 9 height 9
click at [933, 377] on img at bounding box center [936, 376] width 9 height 9
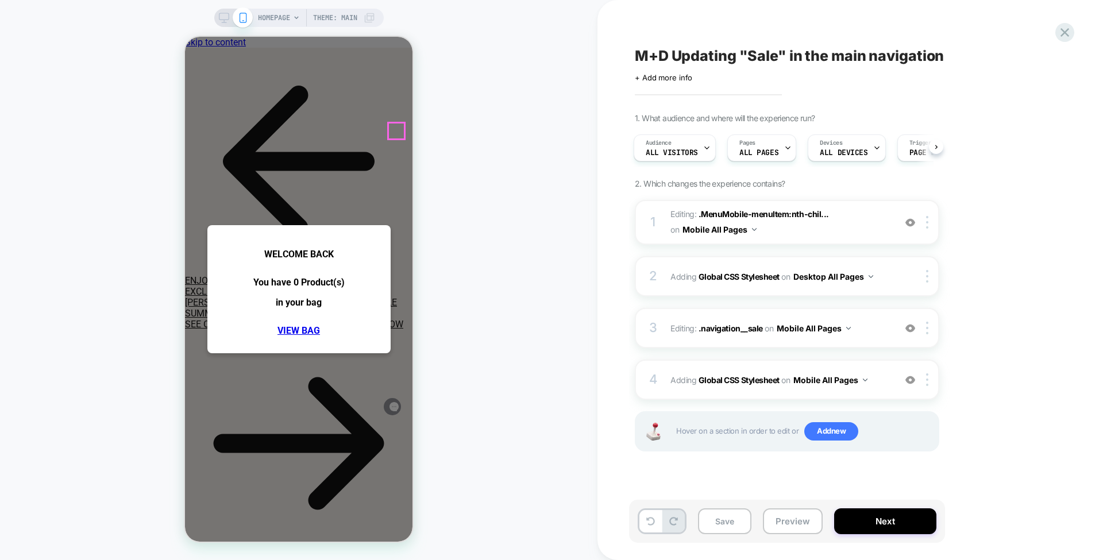
click at [185, 37] on icon at bounding box center [185, 37] width 0 height 0
click at [382, 237] on div at bounding box center [382, 237] width 0 height 0
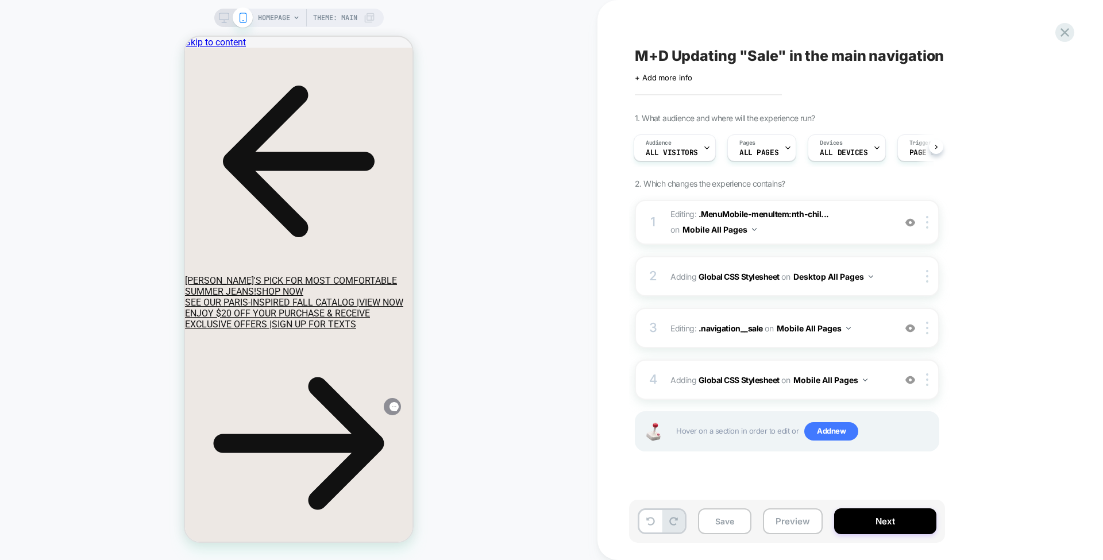
click at [283, 17] on span "HOMEPAGE" at bounding box center [274, 18] width 32 height 18
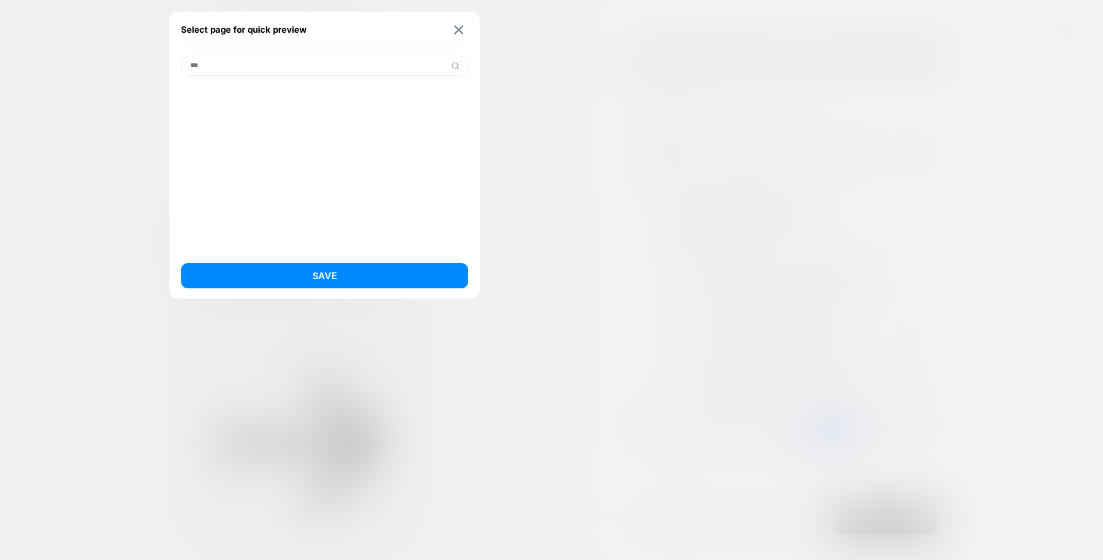
type input "***"
click at [449, 37] on div "Select page for quick preview" at bounding box center [324, 30] width 287 height 29
click at [461, 33] on img at bounding box center [458, 29] width 9 height 9
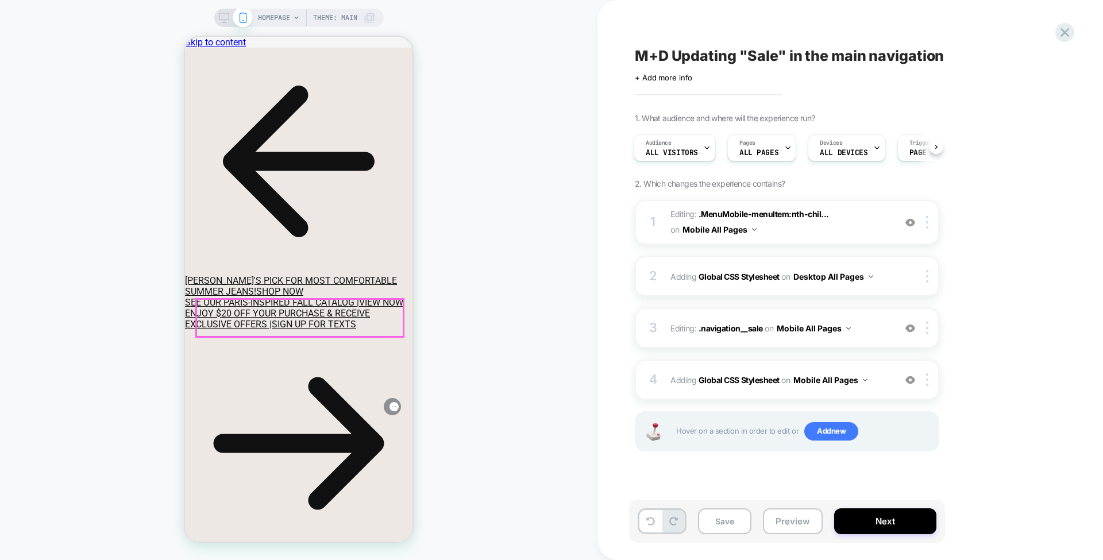
scroll to position [39, 0]
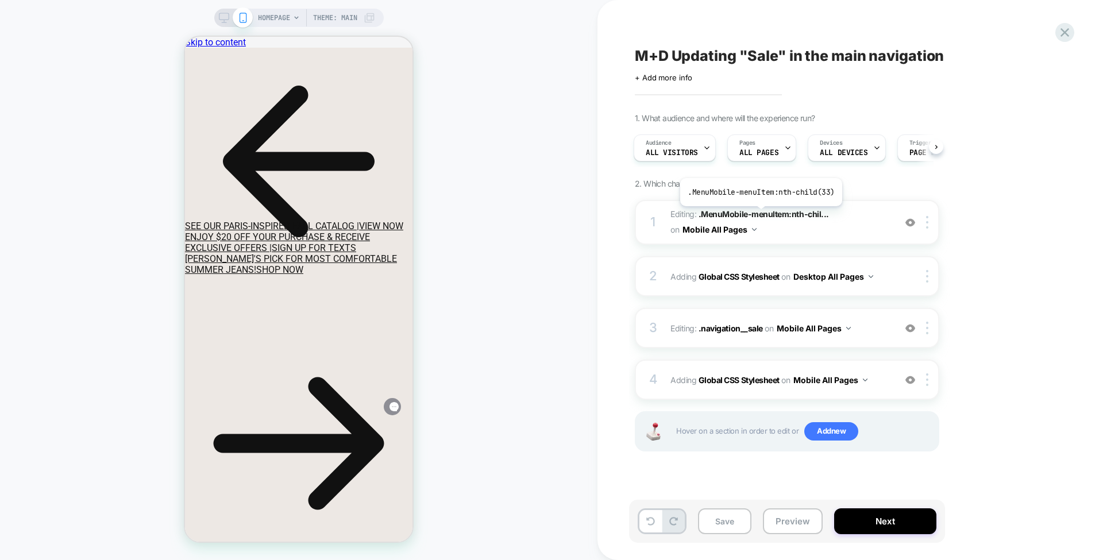
click at [759, 214] on span ".MenuMobile-menuItem:nth-chil..." at bounding box center [763, 214] width 130 height 10
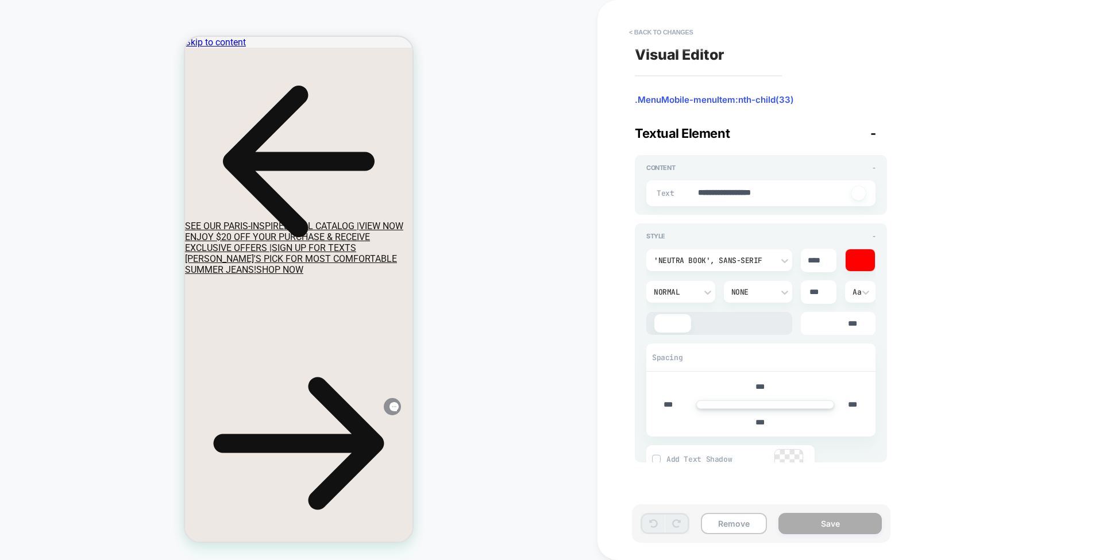
type textarea "*"
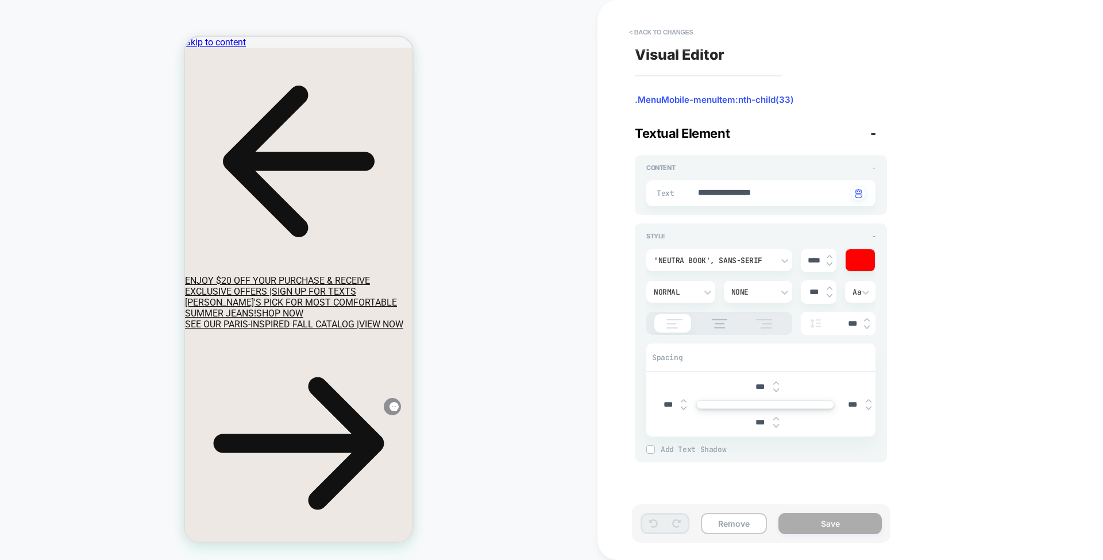
drag, startPoint x: 663, startPoint y: 22, endPoint x: 667, endPoint y: 36, distance: 14.0
click at [667, 36] on div "**********" at bounding box center [850, 280] width 431 height 560
click at [667, 36] on button "< Back to changes" at bounding box center [661, 32] width 76 height 18
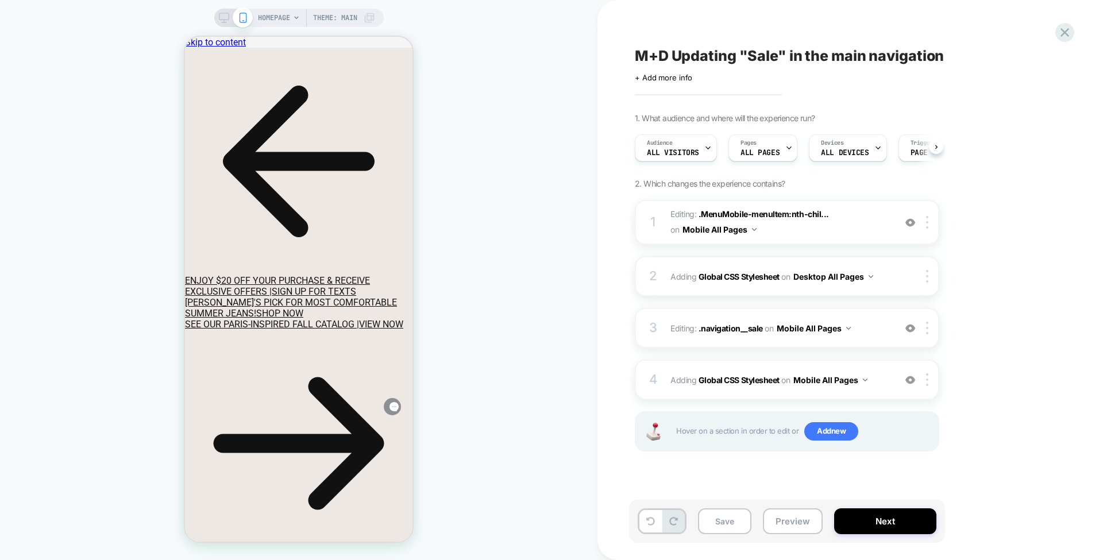
scroll to position [0, 1]
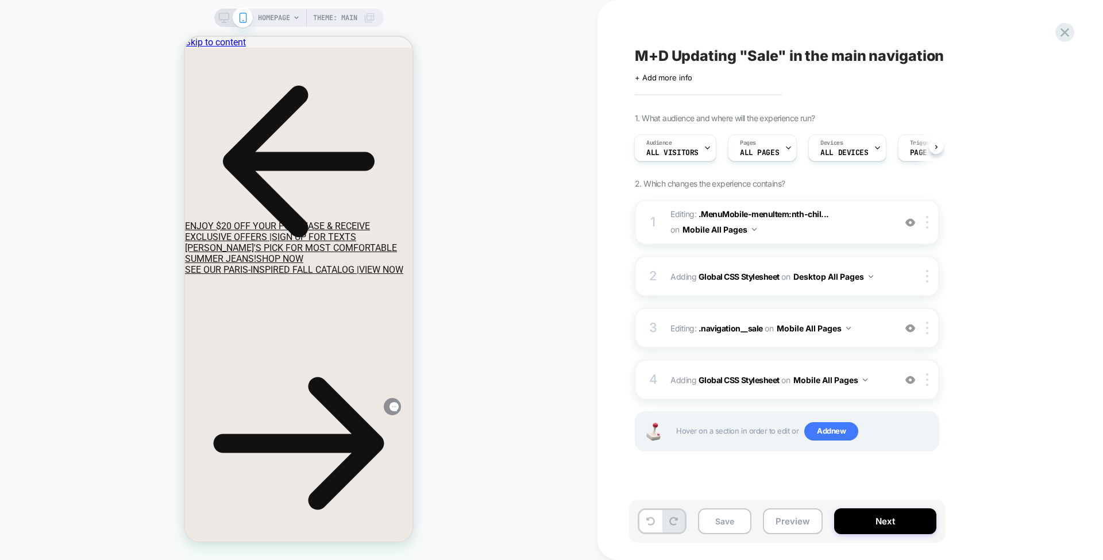
click at [1063, 37] on icon at bounding box center [1065, 33] width 16 height 16
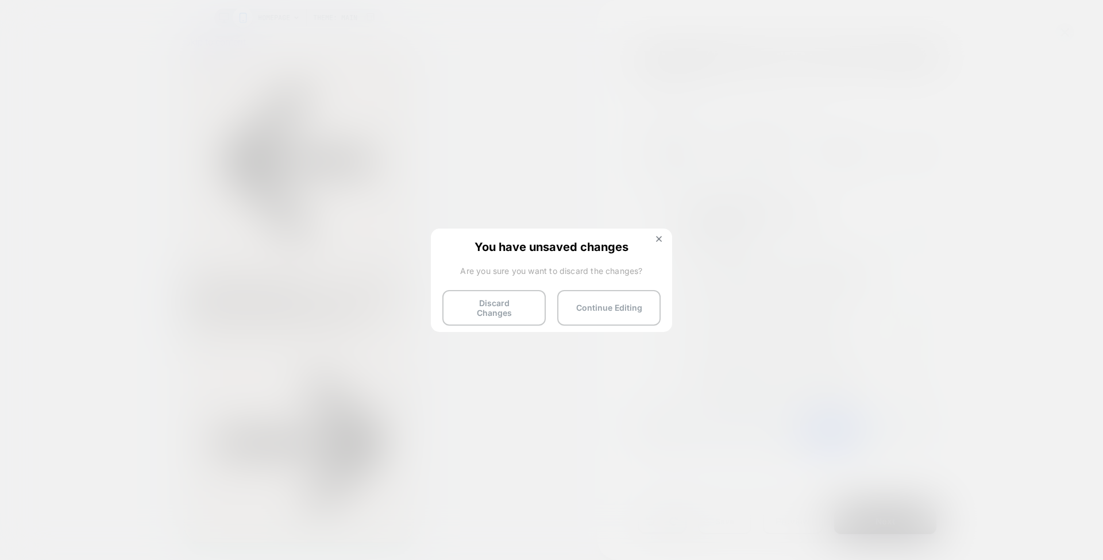
click at [501, 315] on button "Discard Changes" at bounding box center [493, 308] width 103 height 36
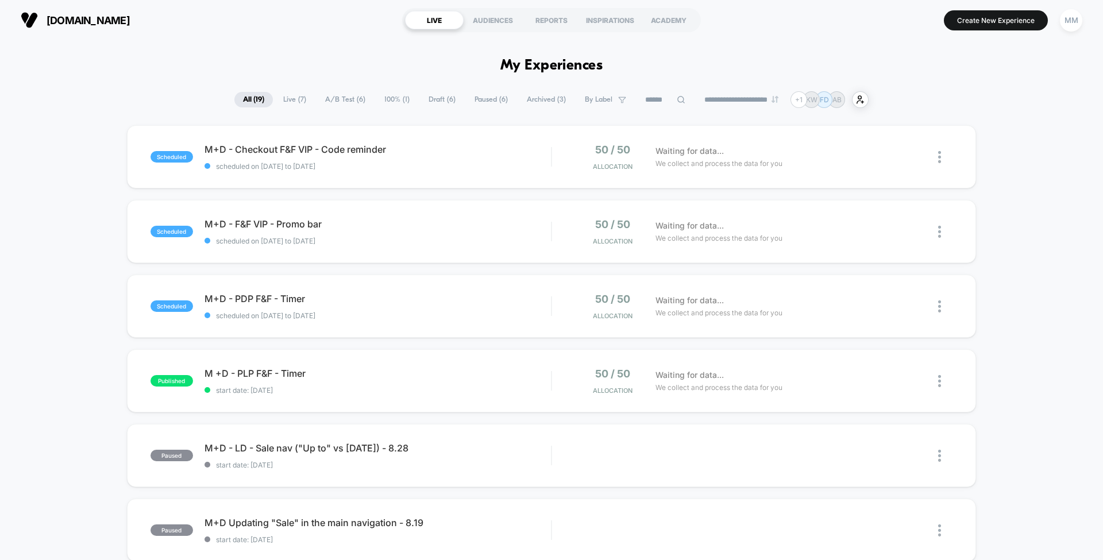
click at [968, 28] on button "Create New Experience" at bounding box center [996, 20] width 104 height 20
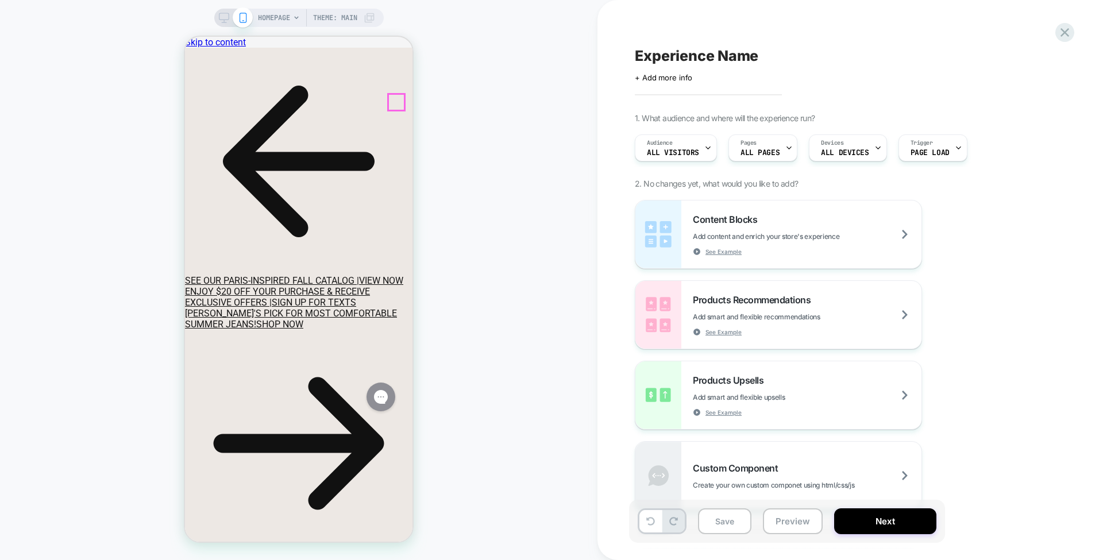
click at [185, 37] on icon at bounding box center [185, 37] width 0 height 0
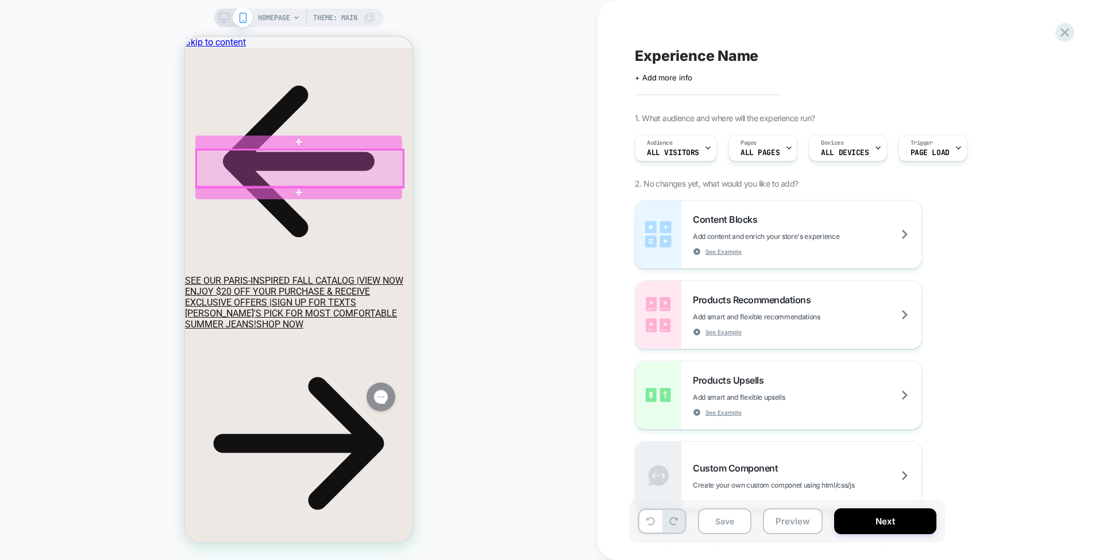
click at [401, 167] on div at bounding box center [299, 169] width 209 height 40
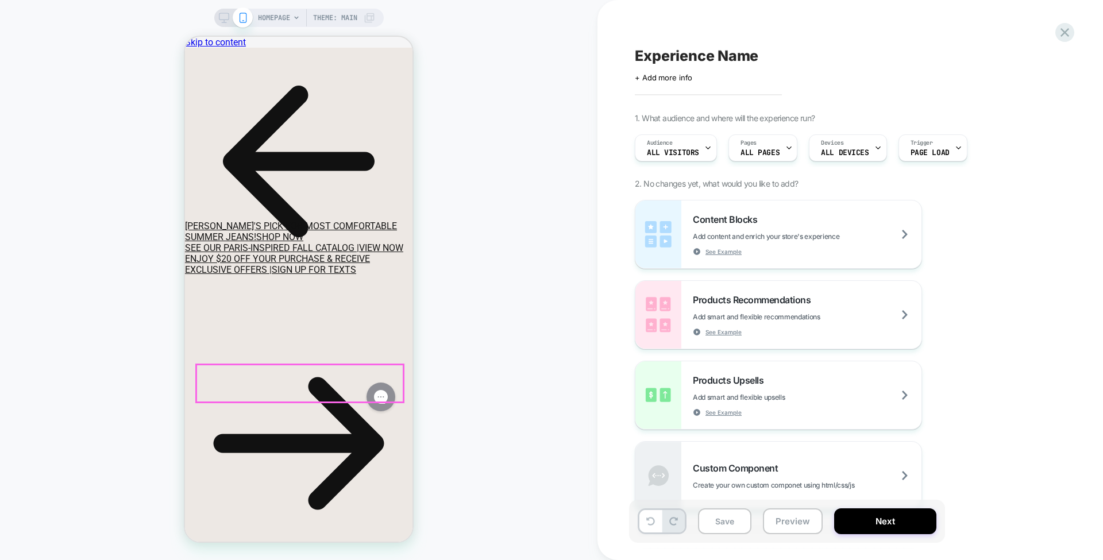
scroll to position [39, 0]
